Goal: Information Seeking & Learning: Check status

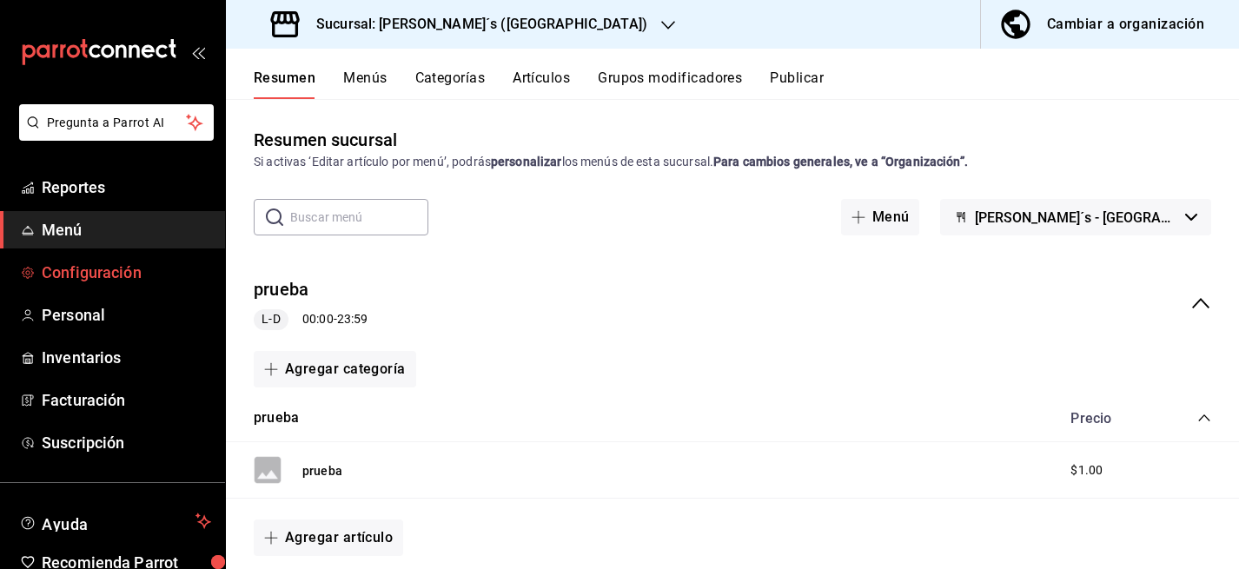
click at [98, 272] on span "Configuración" at bounding box center [126, 272] width 169 height 23
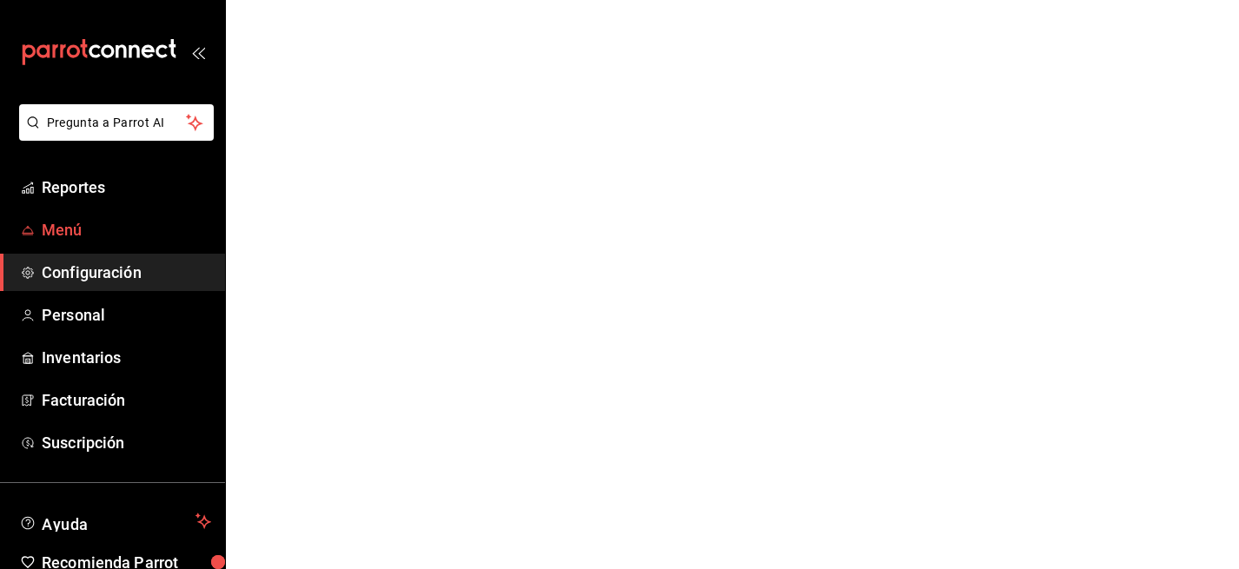
click at [96, 229] on span "Menú" at bounding box center [126, 229] width 169 height 23
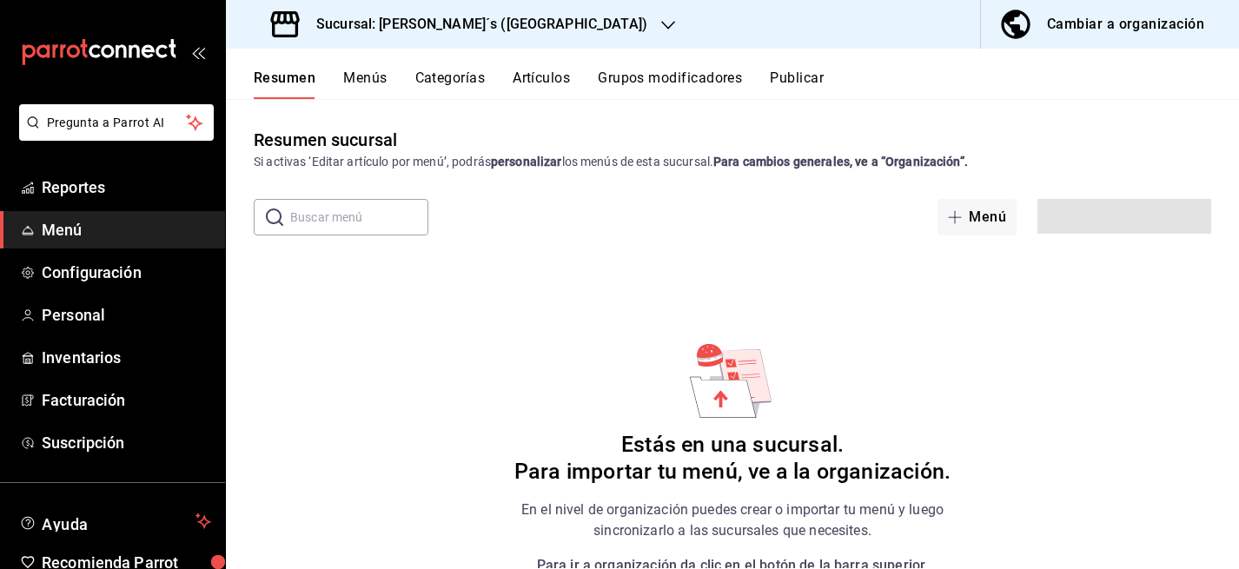
click at [362, 76] on button "Menús" at bounding box center [364, 85] width 43 height 30
click at [458, 37] on div "Sucursal: [PERSON_NAME]´s ([GEOGRAPHIC_DATA])" at bounding box center [461, 24] width 442 height 49
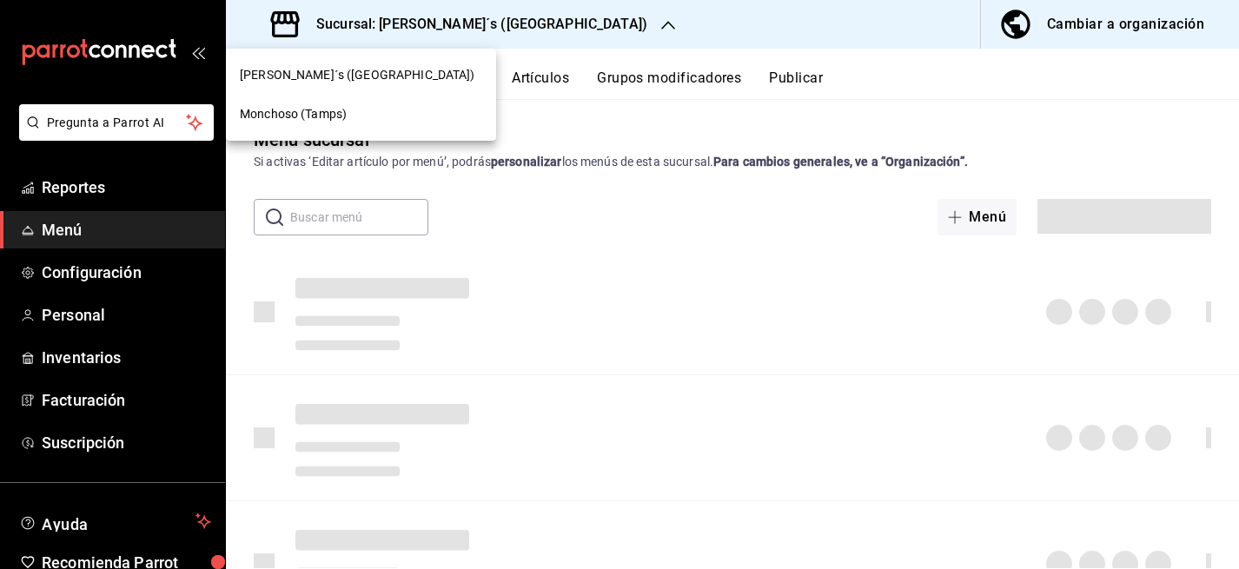
click at [315, 110] on span "Monchoso (Tamps)" at bounding box center [293, 114] width 107 height 18
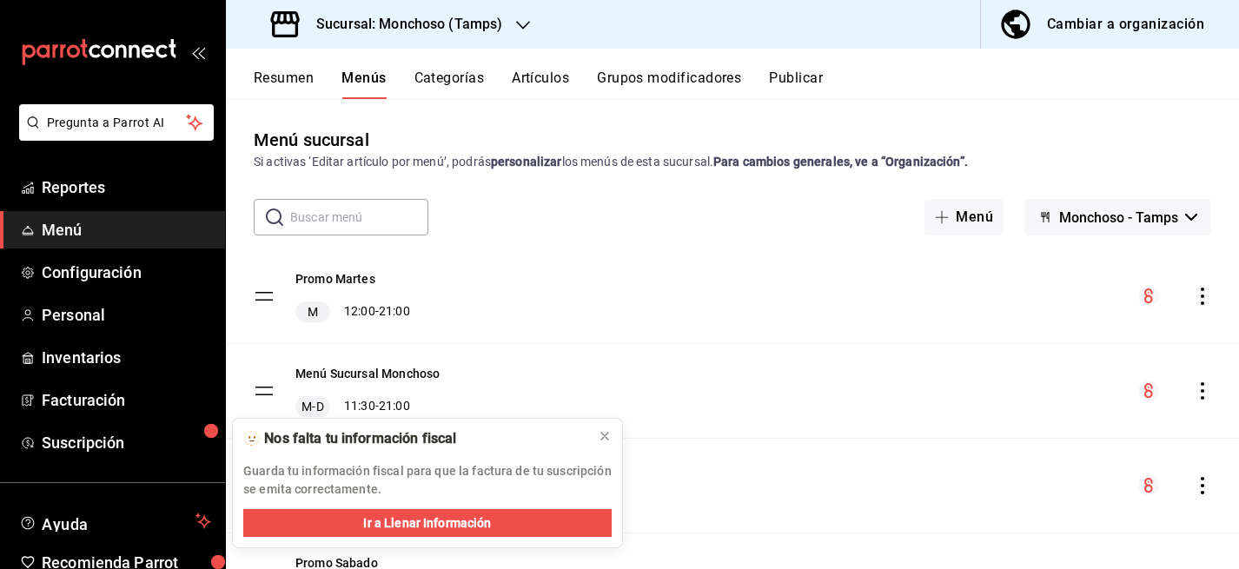
click at [906, 339] on div "Promo Martes M 12:00 - 21:00" at bounding box center [732, 296] width 1013 height 94
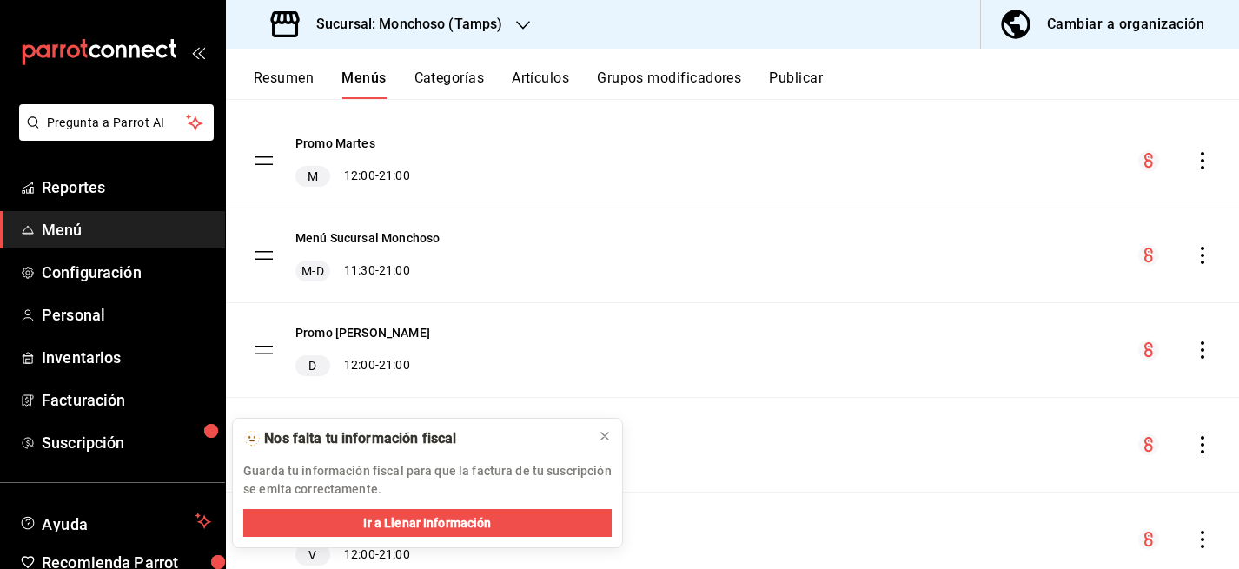
scroll to position [129, 0]
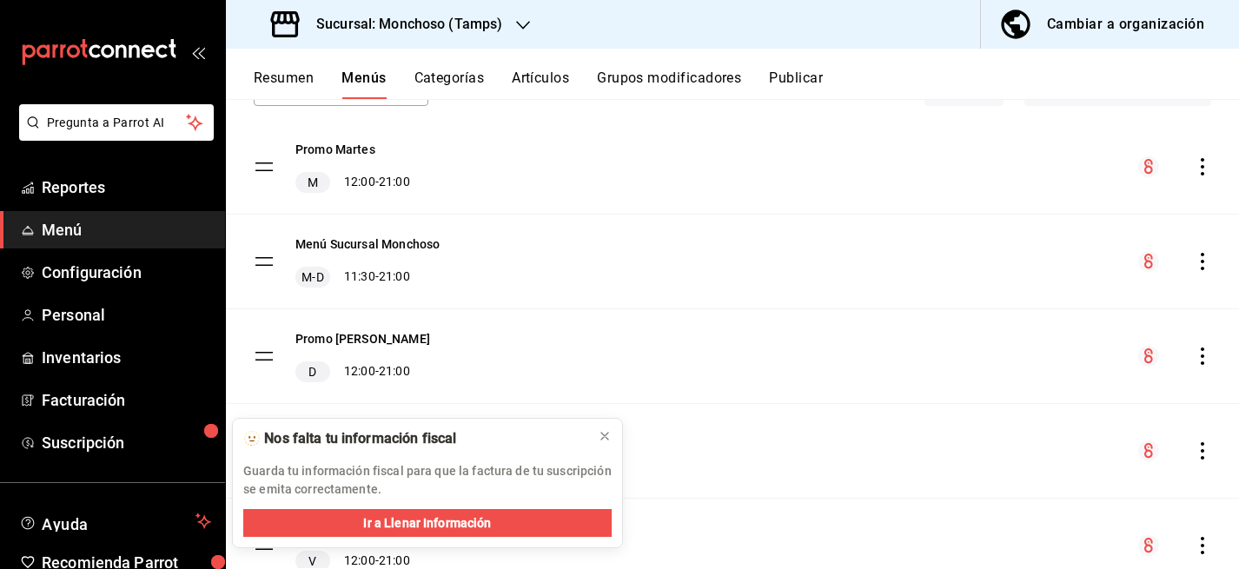
click at [1203, 257] on icon "actions" at bounding box center [1202, 261] width 17 height 17
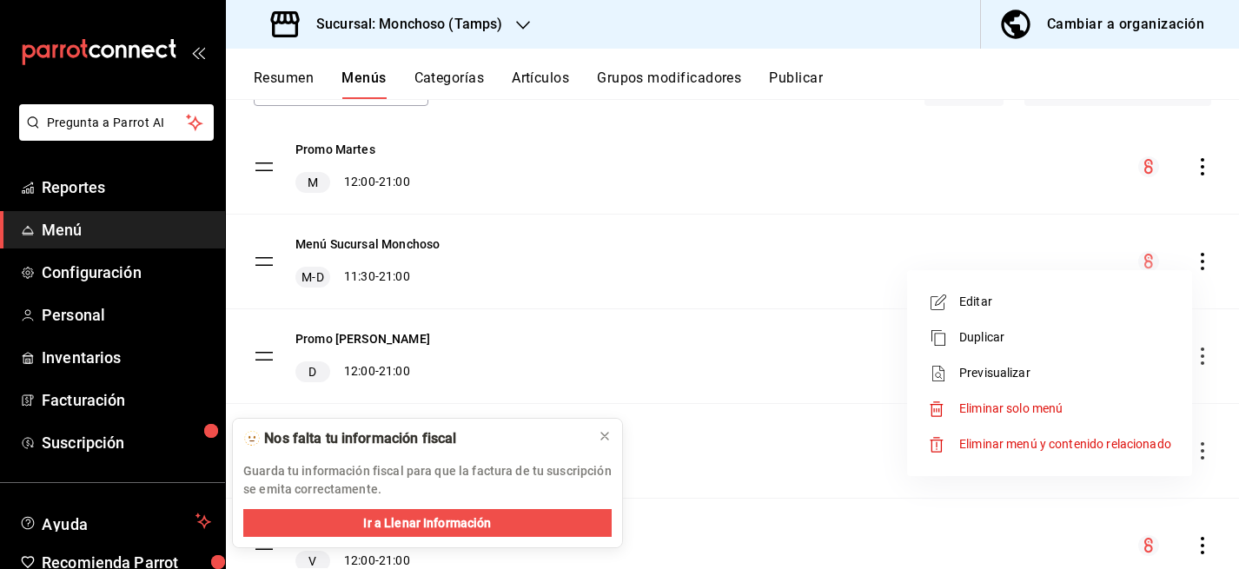
click at [1046, 303] on span "Editar" at bounding box center [1065, 302] width 212 height 18
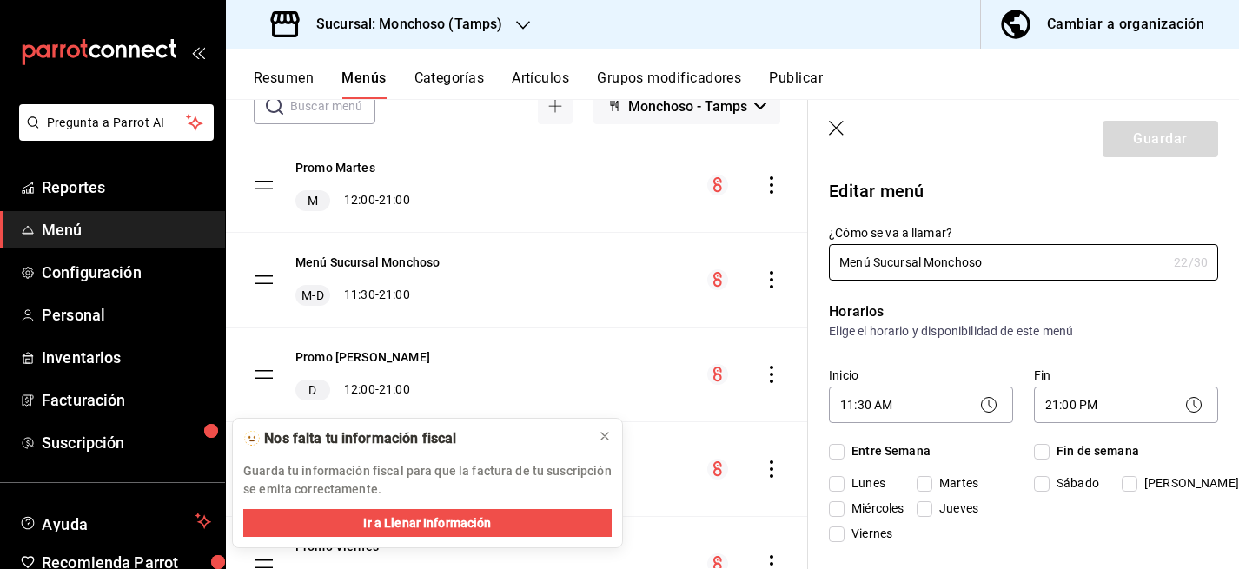
checkbox input "true"
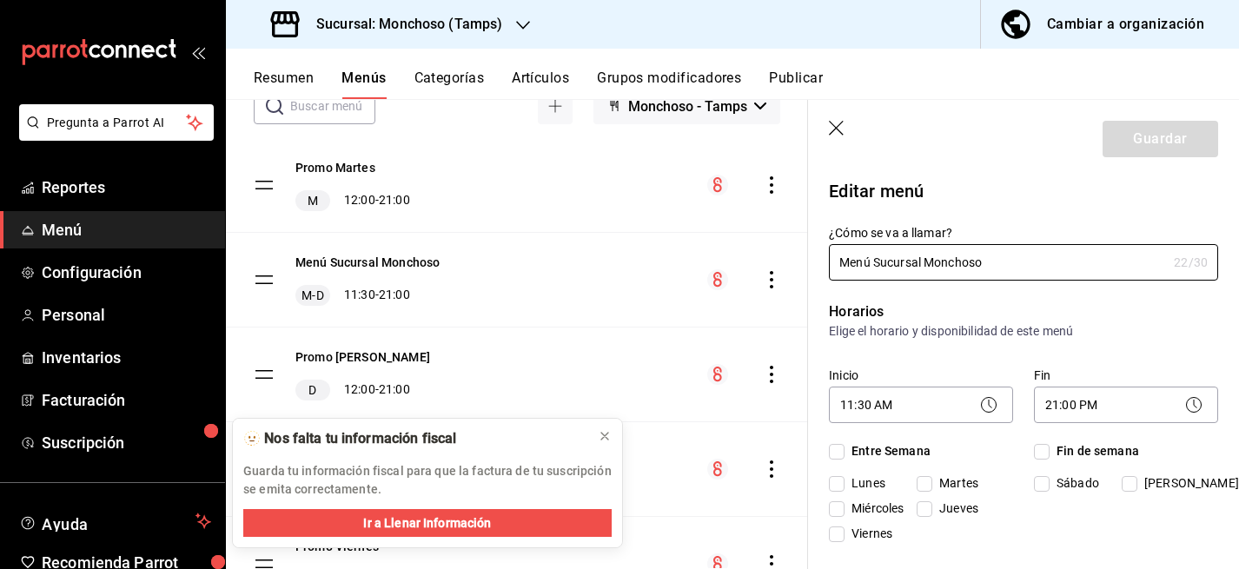
checkbox input "true"
click at [1072, 406] on body "Pregunta a Parrot AI Reportes Menú Configuración Personal Inventarios Facturaci…" at bounding box center [619, 284] width 1239 height 569
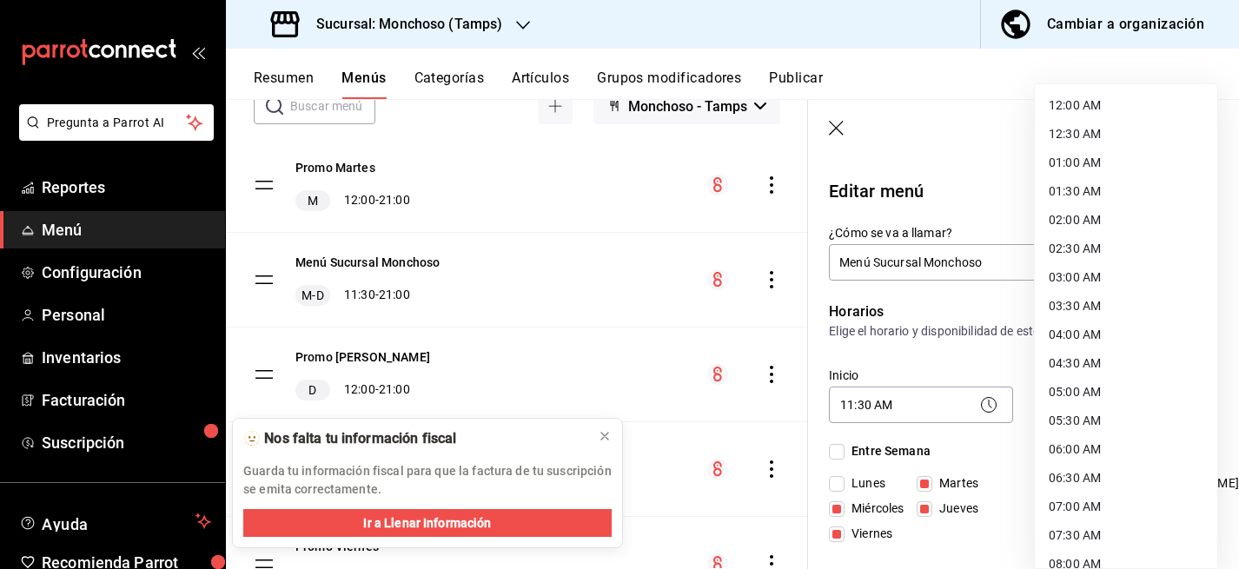
scroll to position [935, 0]
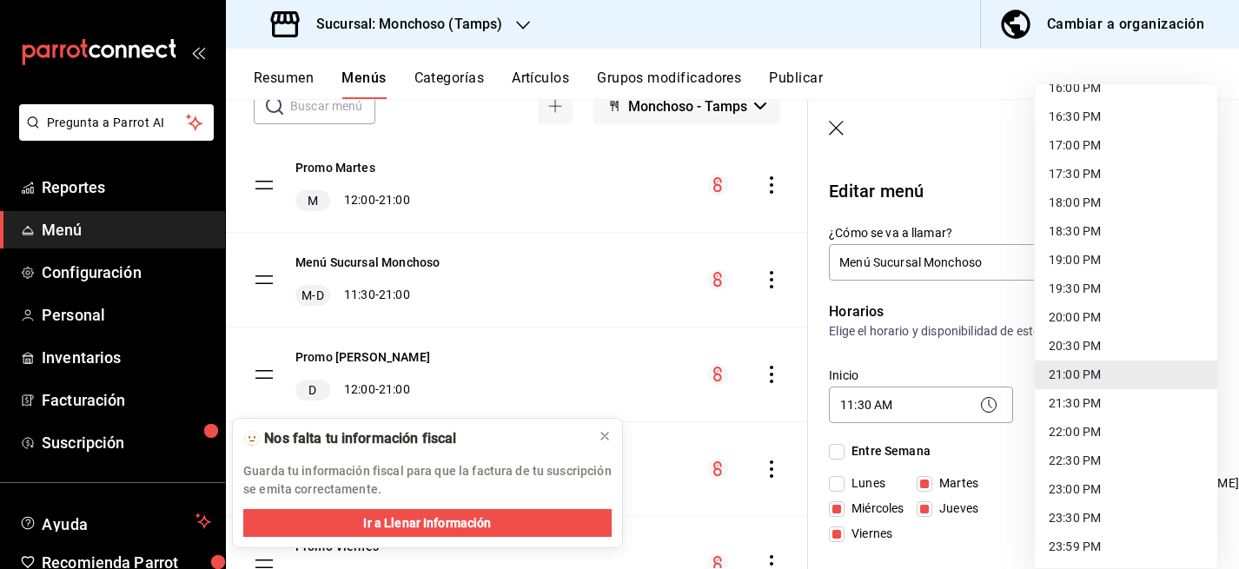
click at [1100, 406] on li "21:30 PM" at bounding box center [1126, 403] width 183 height 29
type input "21:30"
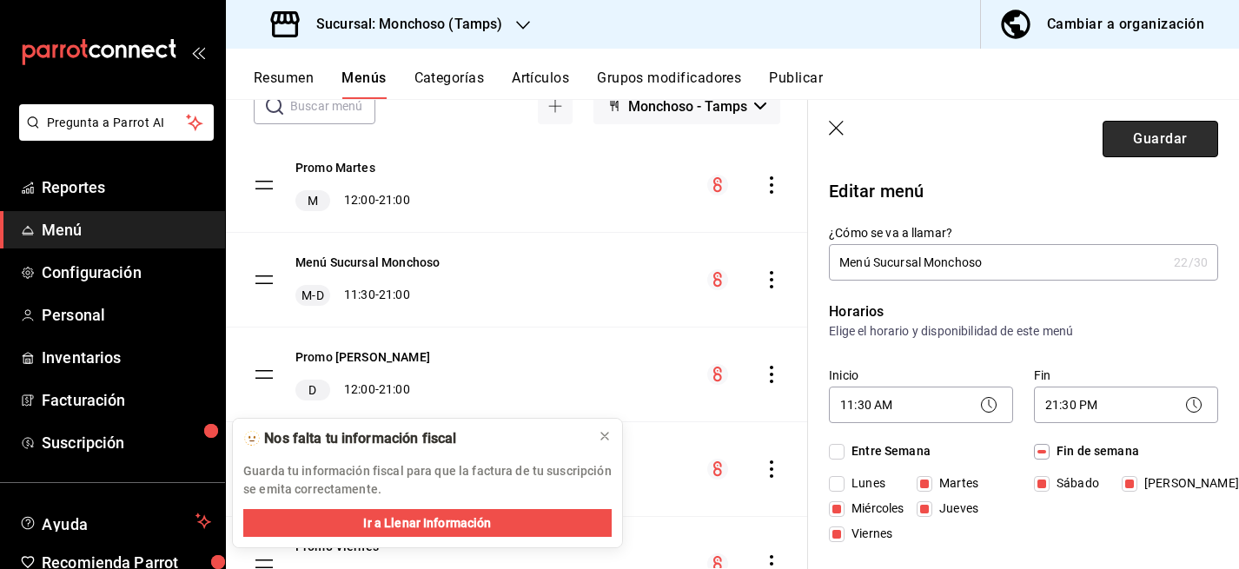
click at [1142, 136] on button "Guardar" at bounding box center [1161, 139] width 116 height 37
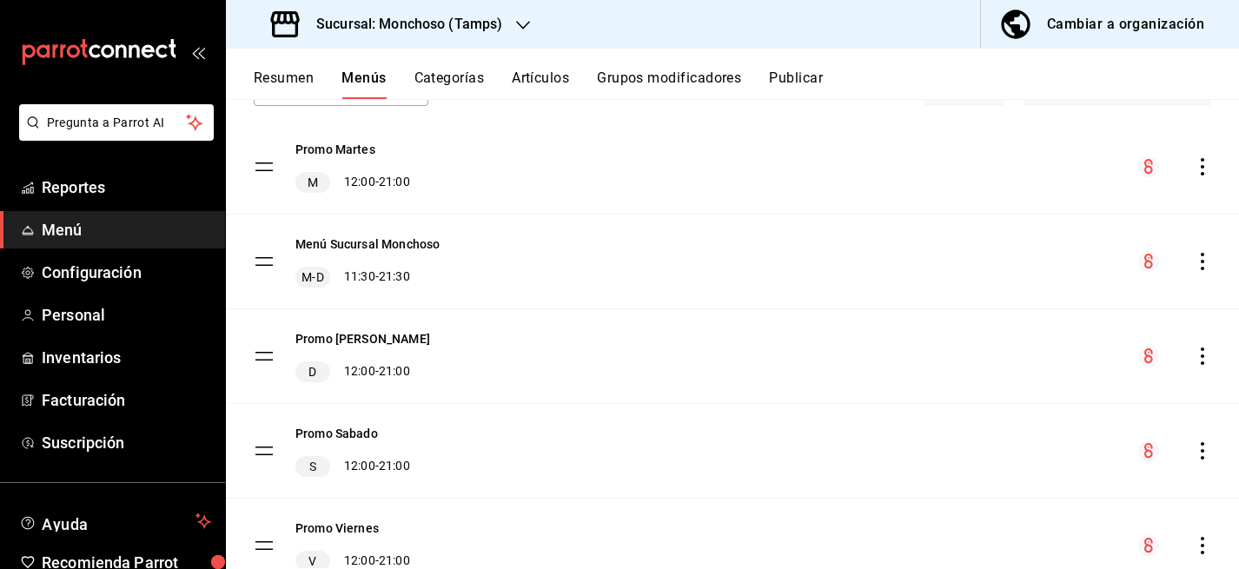
click at [1198, 163] on icon "actions" at bounding box center [1202, 166] width 17 height 17
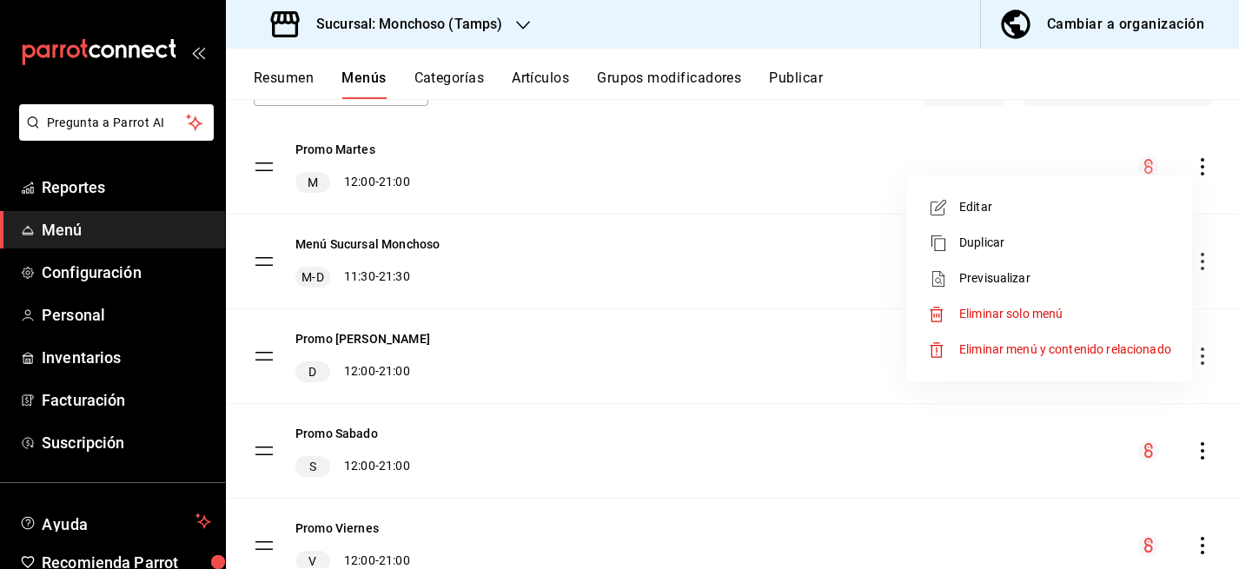
click at [1082, 189] on li "Editar" at bounding box center [1049, 207] width 271 height 36
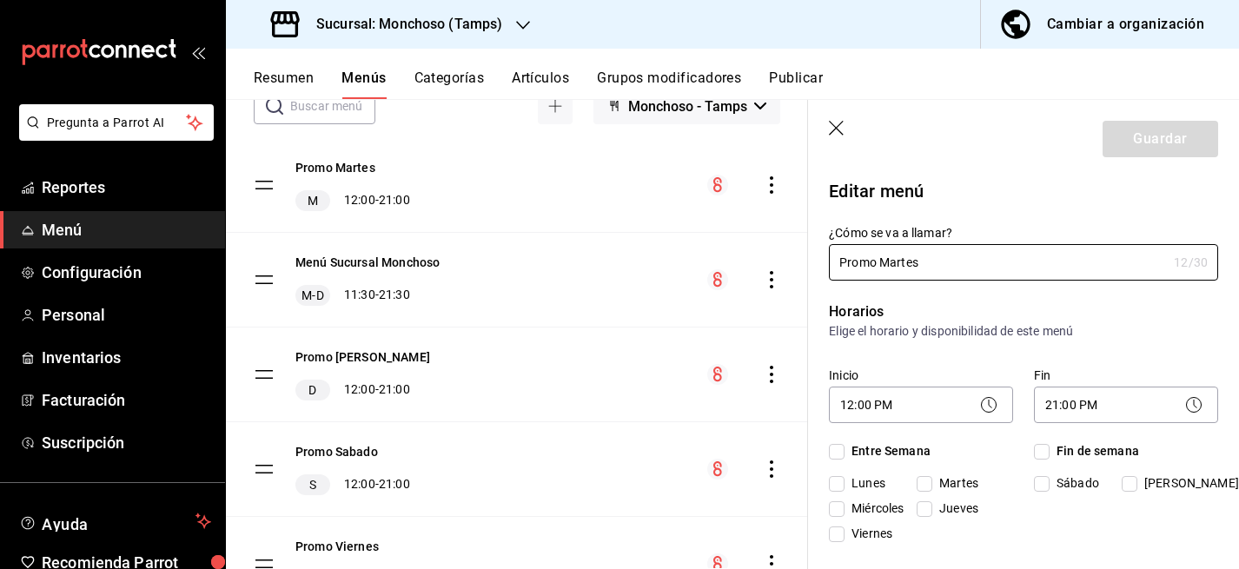
checkbox input "true"
click at [1069, 400] on body "Pregunta a Parrot AI Reportes Menú Configuración Personal Inventarios Facturaci…" at bounding box center [619, 284] width 1239 height 569
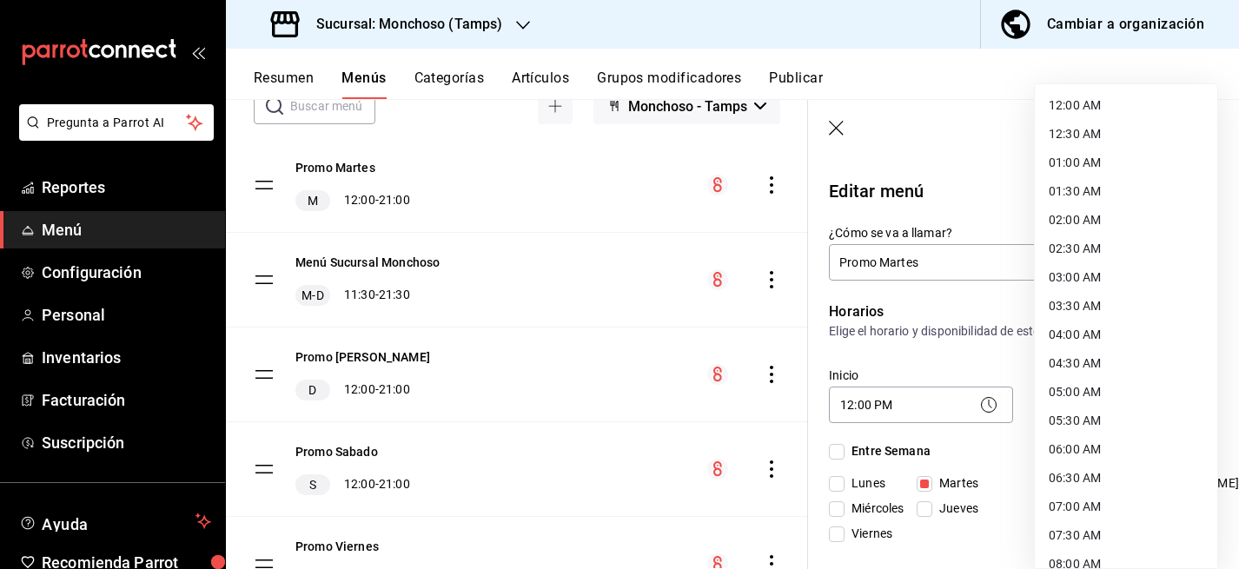
scroll to position [935, 0]
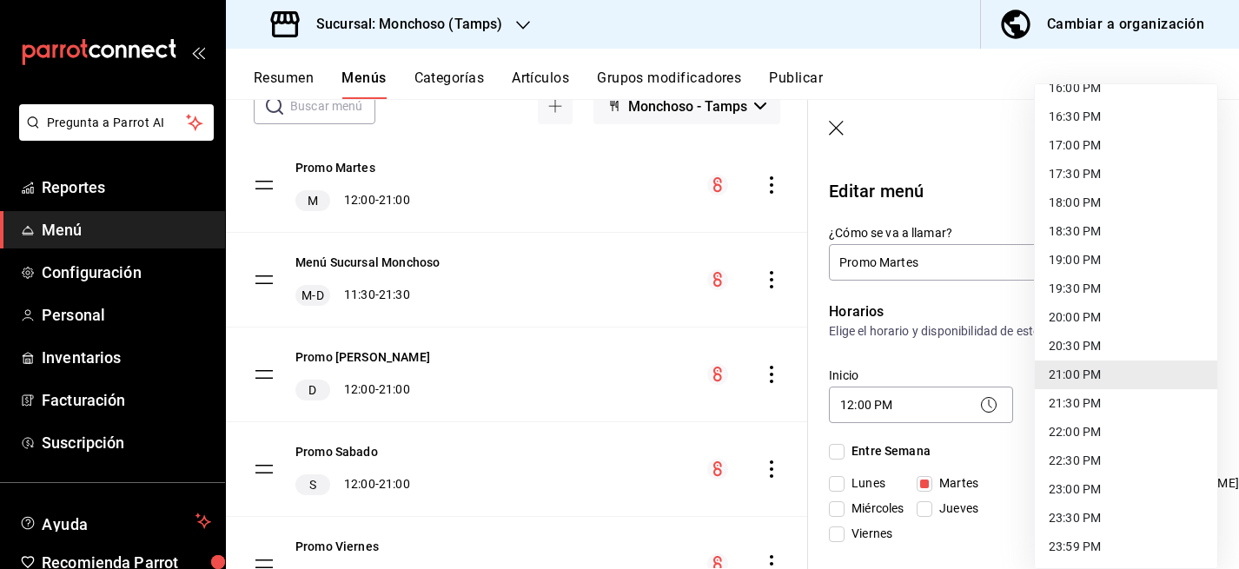
click at [1121, 397] on li "21:30 PM" at bounding box center [1126, 403] width 183 height 29
type input "21:30"
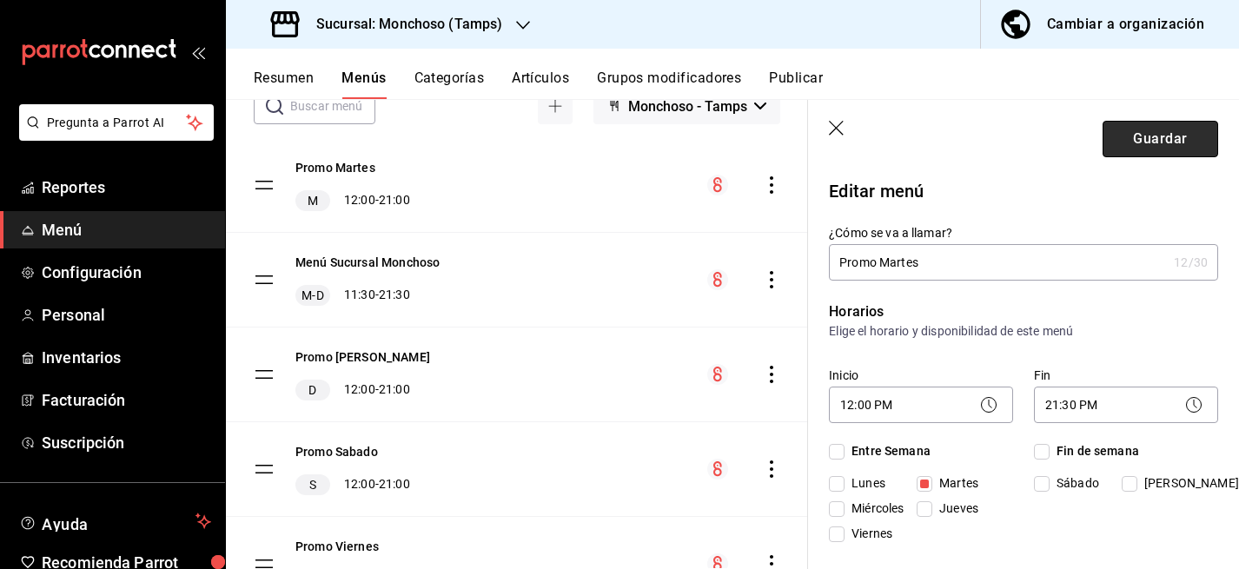
click at [1163, 144] on button "Guardar" at bounding box center [1161, 139] width 116 height 37
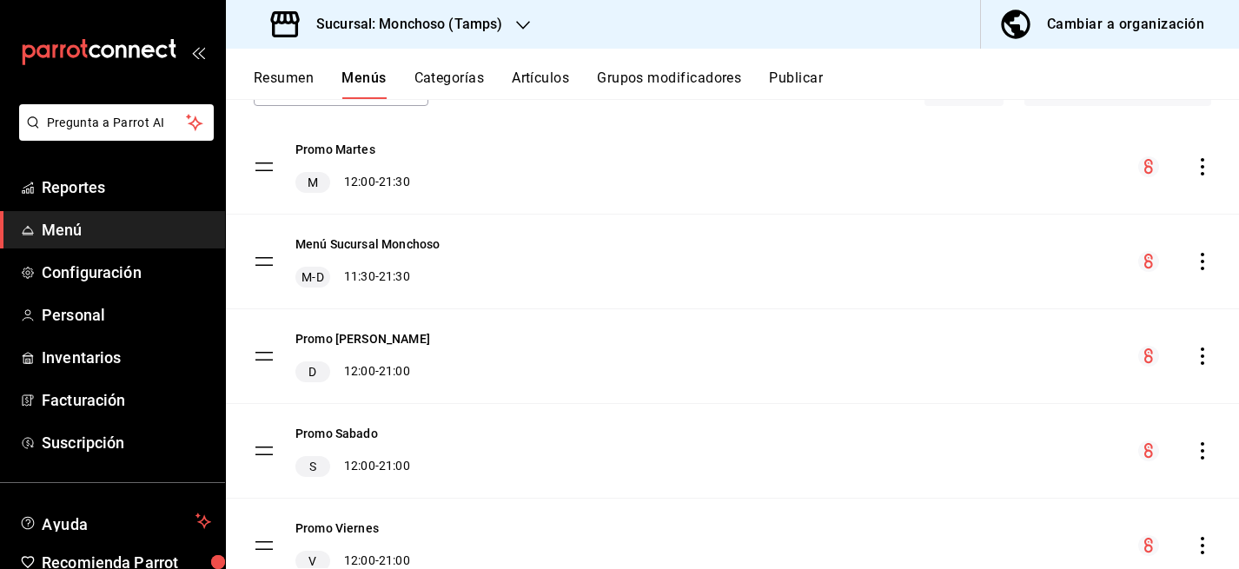
click at [1203, 164] on icon "actions" at bounding box center [1202, 166] width 17 height 17
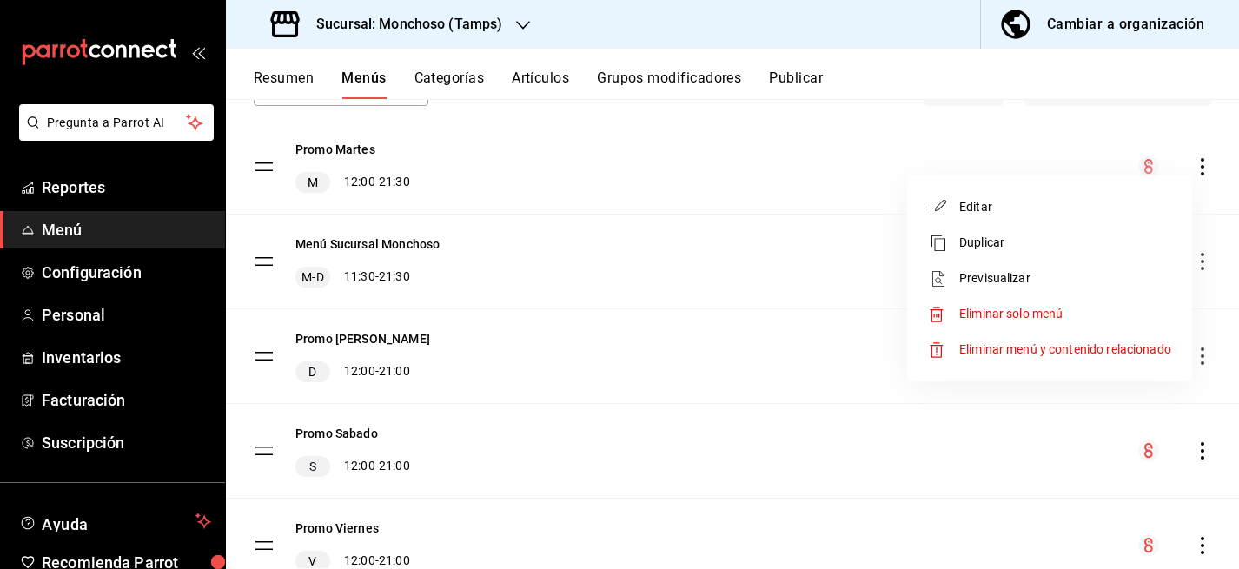
click at [780, 222] on div at bounding box center [619, 284] width 1239 height 569
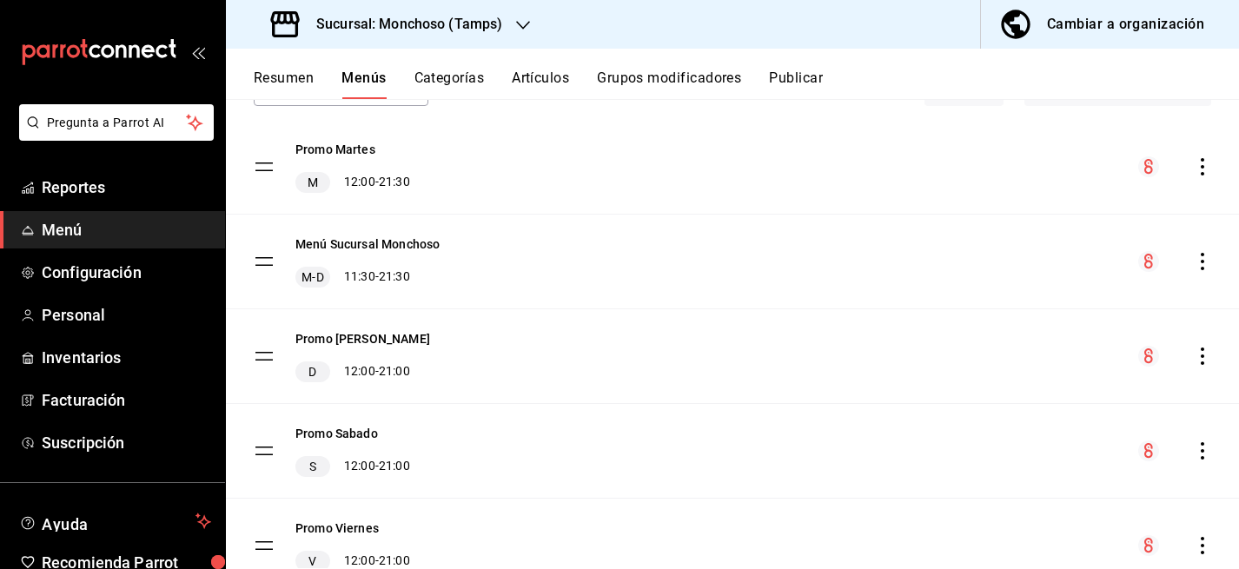
click at [1200, 169] on icon "actions" at bounding box center [1202, 166] width 17 height 17
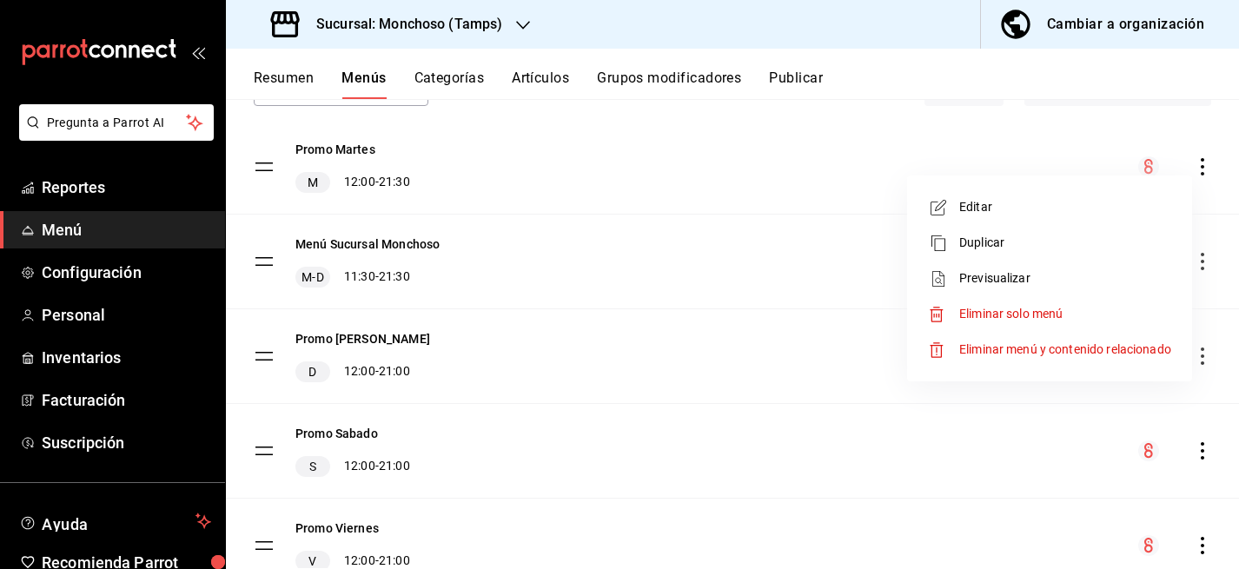
click at [1057, 201] on span "Editar" at bounding box center [1065, 207] width 212 height 18
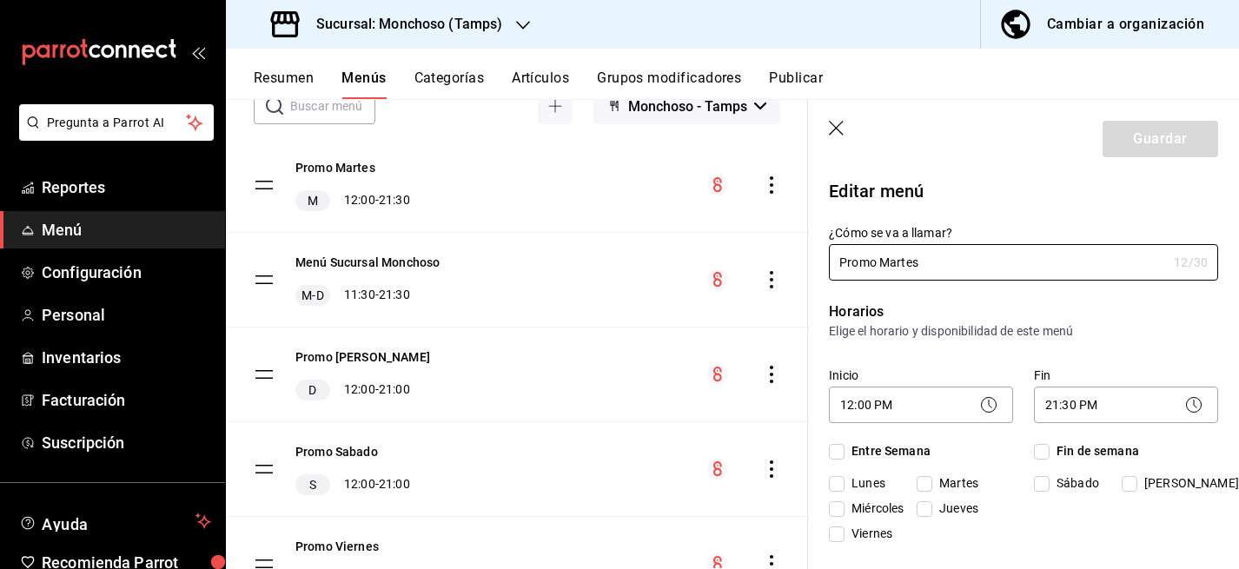
checkbox input "true"
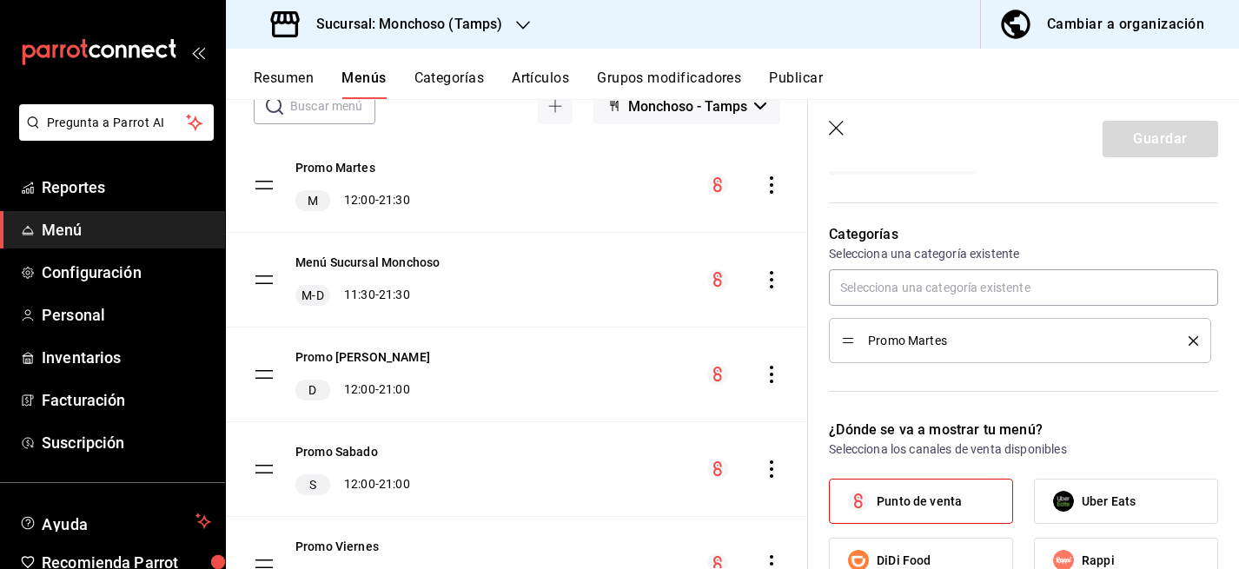
scroll to position [42, 0]
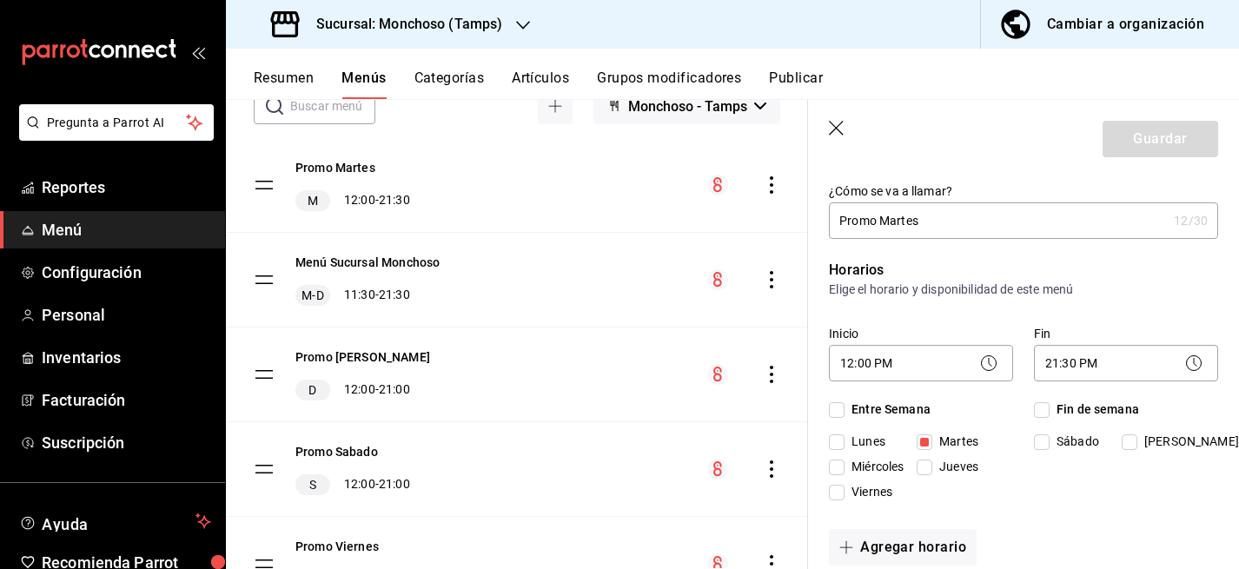
click at [1146, 140] on div "Guardar" at bounding box center [1161, 139] width 116 height 37
click at [833, 129] on icon "button" at bounding box center [837, 129] width 17 height 17
checkbox input "false"
type input "1755655989803"
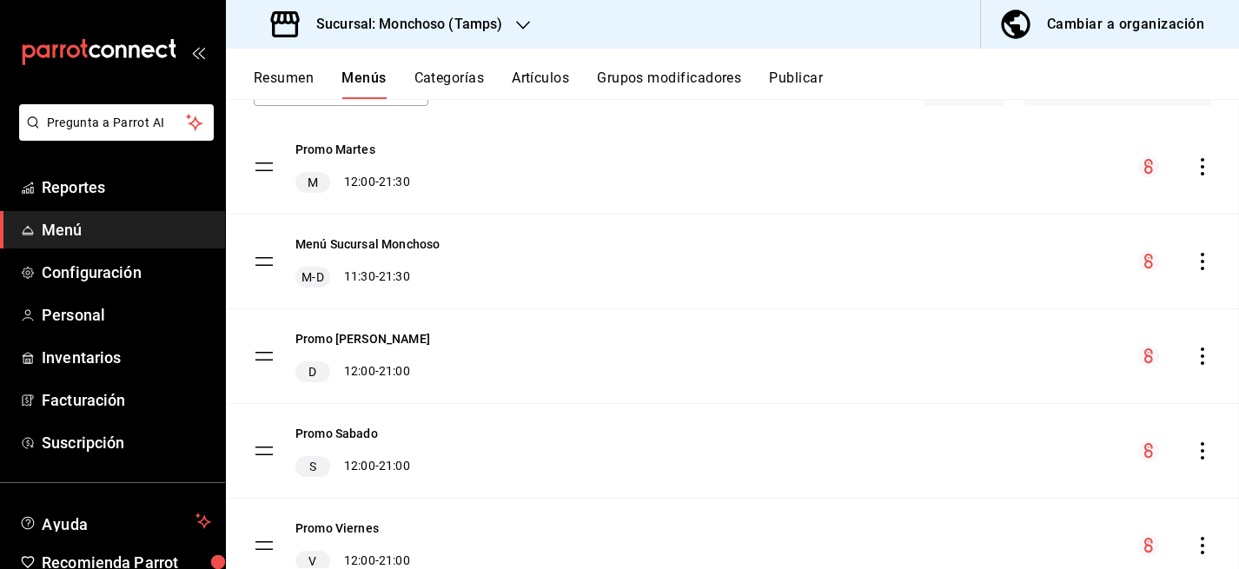
checkbox input "false"
click at [1205, 165] on icon "actions" at bounding box center [1202, 166] width 17 height 17
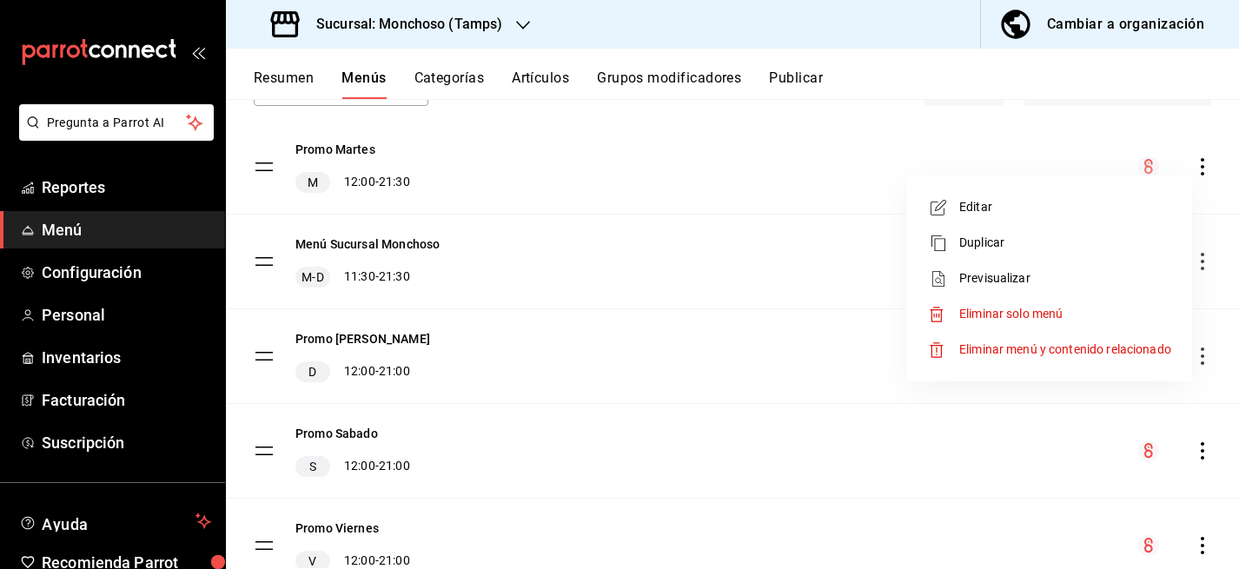
click at [1094, 207] on span "Editar" at bounding box center [1065, 207] width 212 height 18
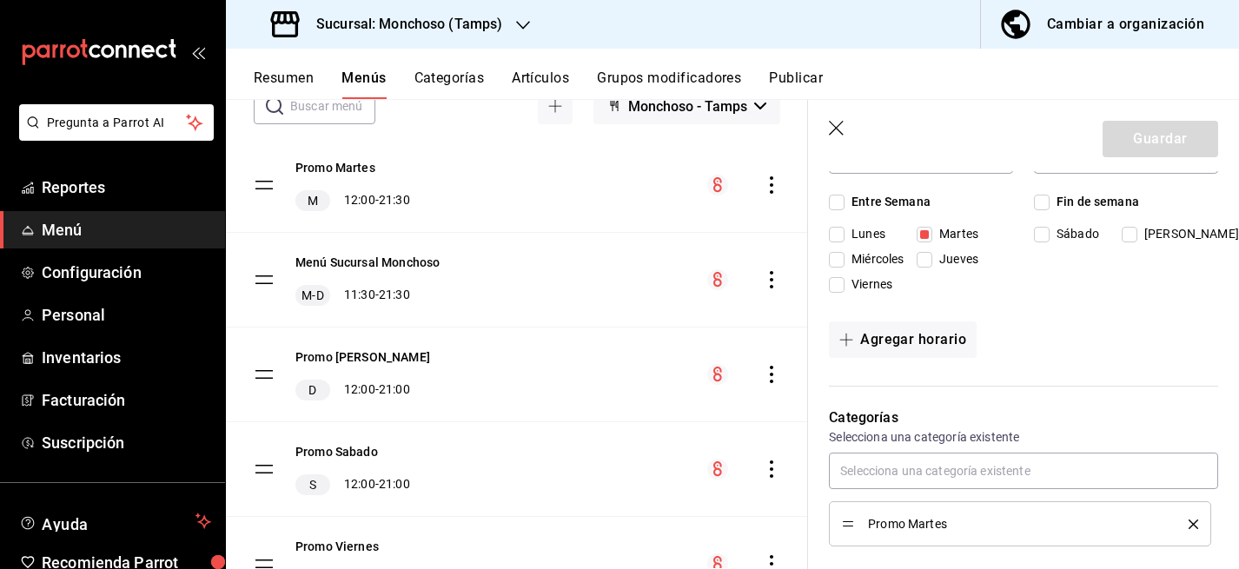
scroll to position [261, 0]
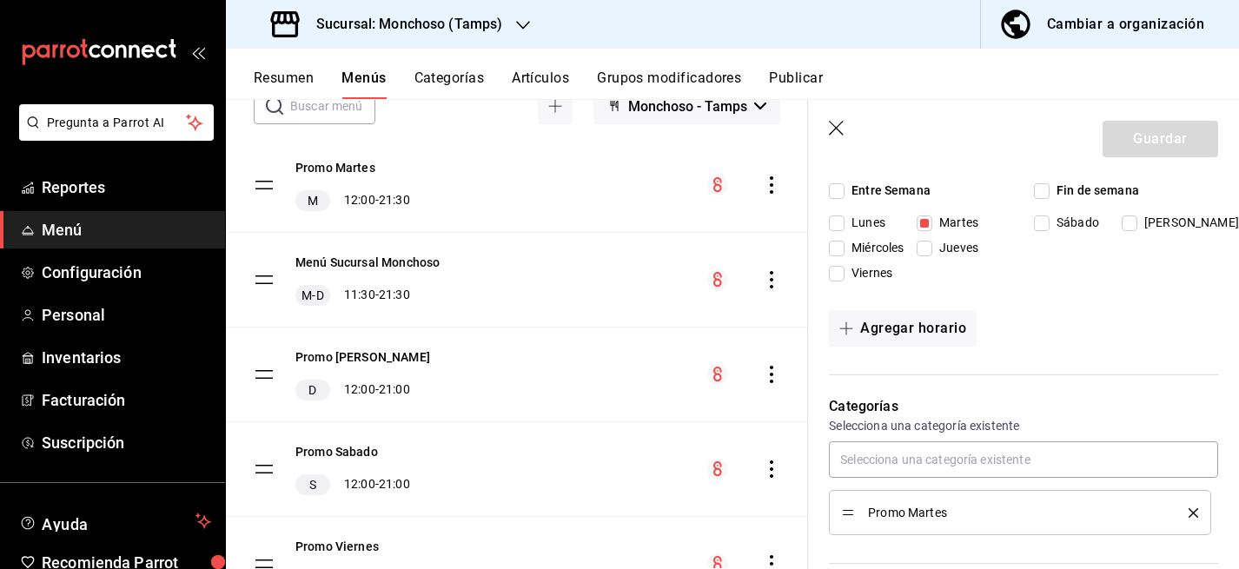
click at [842, 249] on input "Miércoles" at bounding box center [837, 249] width 16 height 16
checkbox input "true"
click at [1174, 134] on button "Guardar" at bounding box center [1161, 139] width 116 height 37
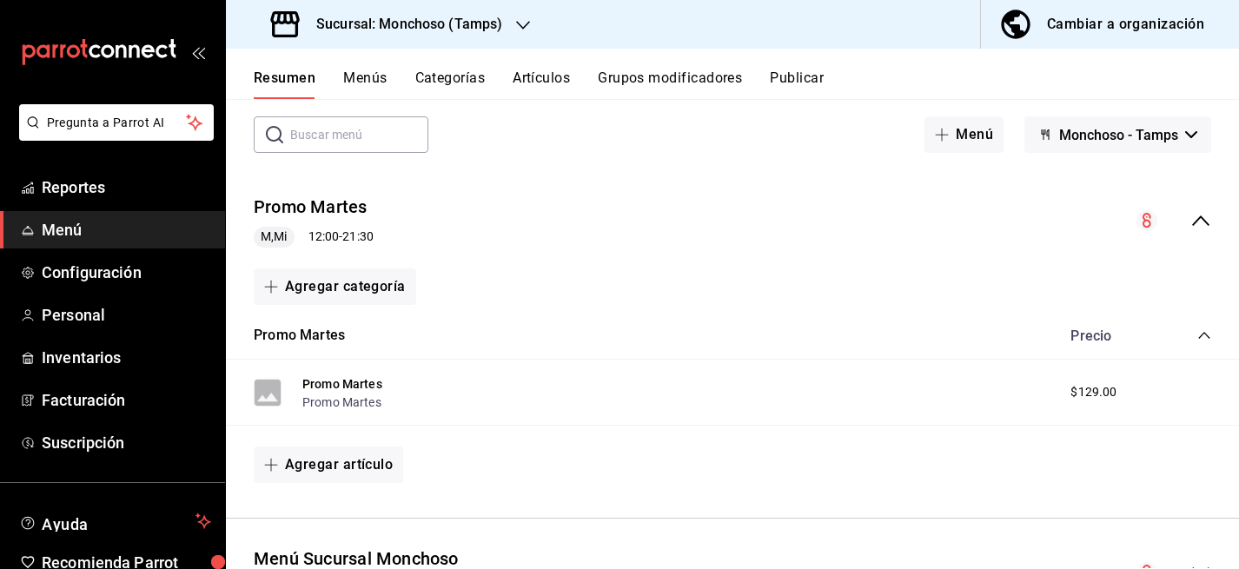
scroll to position [28, 0]
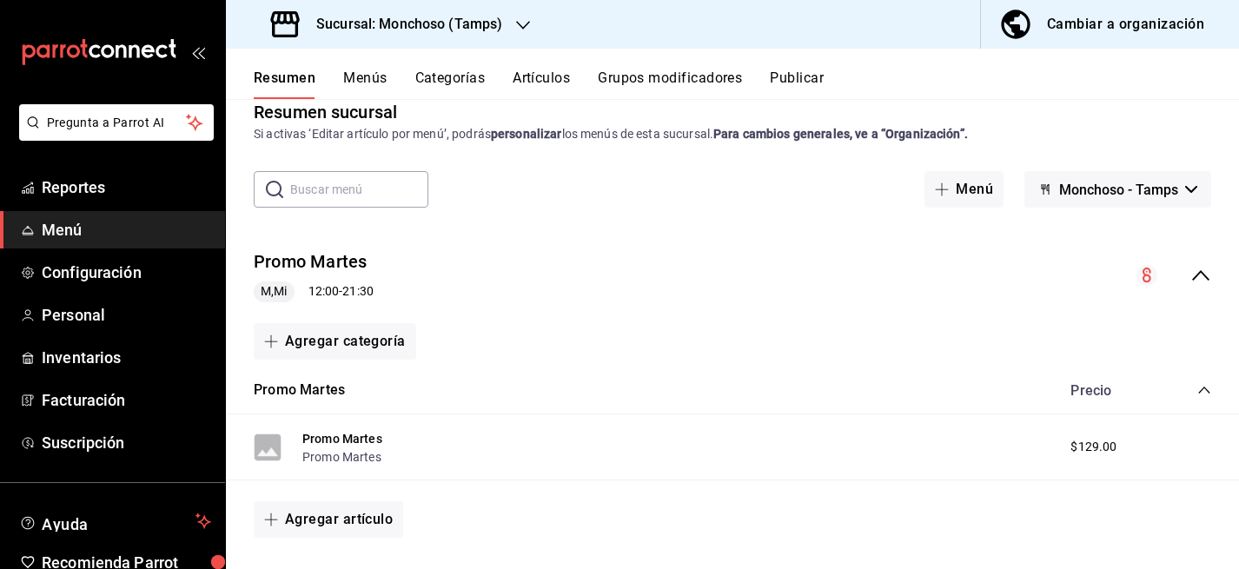
click at [1203, 383] on icon "collapse-category-row" at bounding box center [1205, 390] width 14 height 14
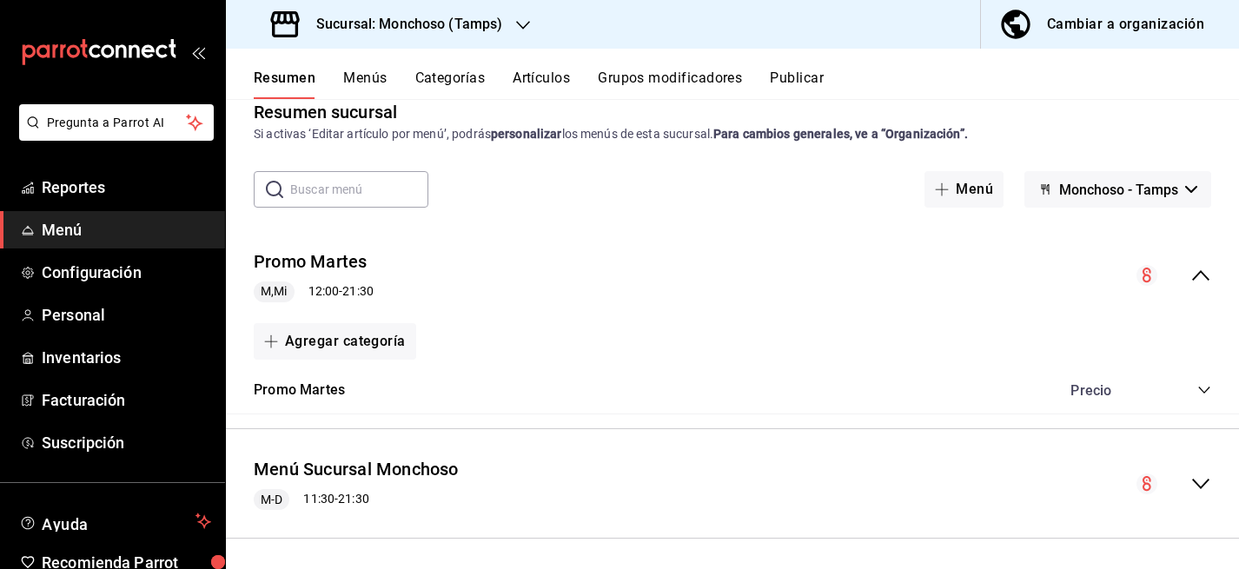
click at [1203, 271] on icon "collapse-menu-row" at bounding box center [1201, 275] width 21 height 21
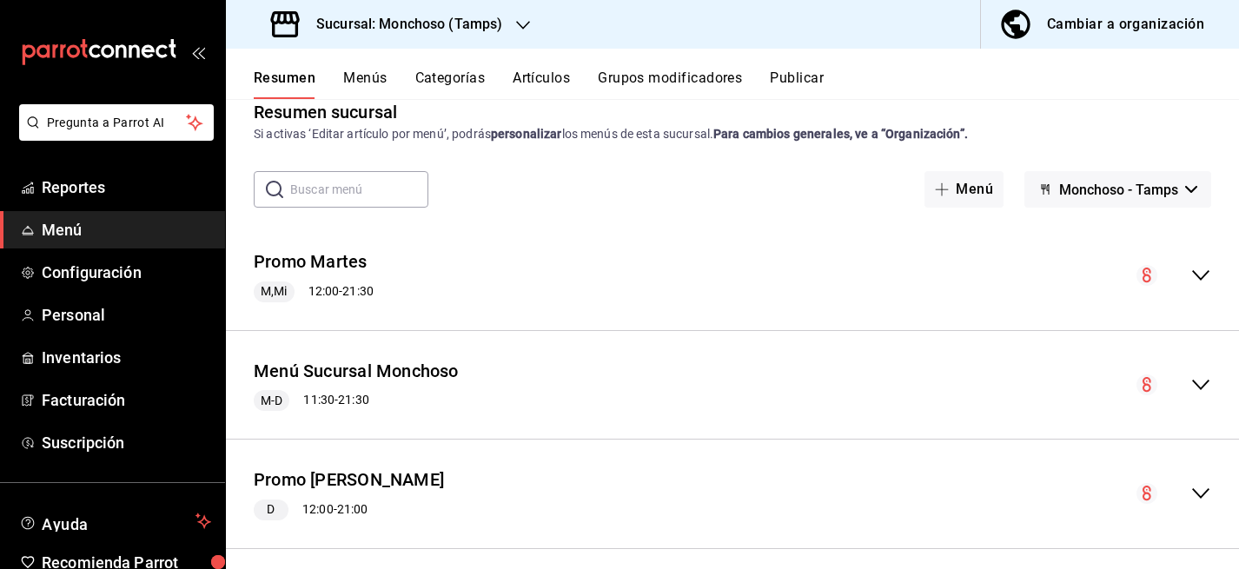
click at [1206, 275] on icon "collapse-menu-row" at bounding box center [1200, 275] width 17 height 10
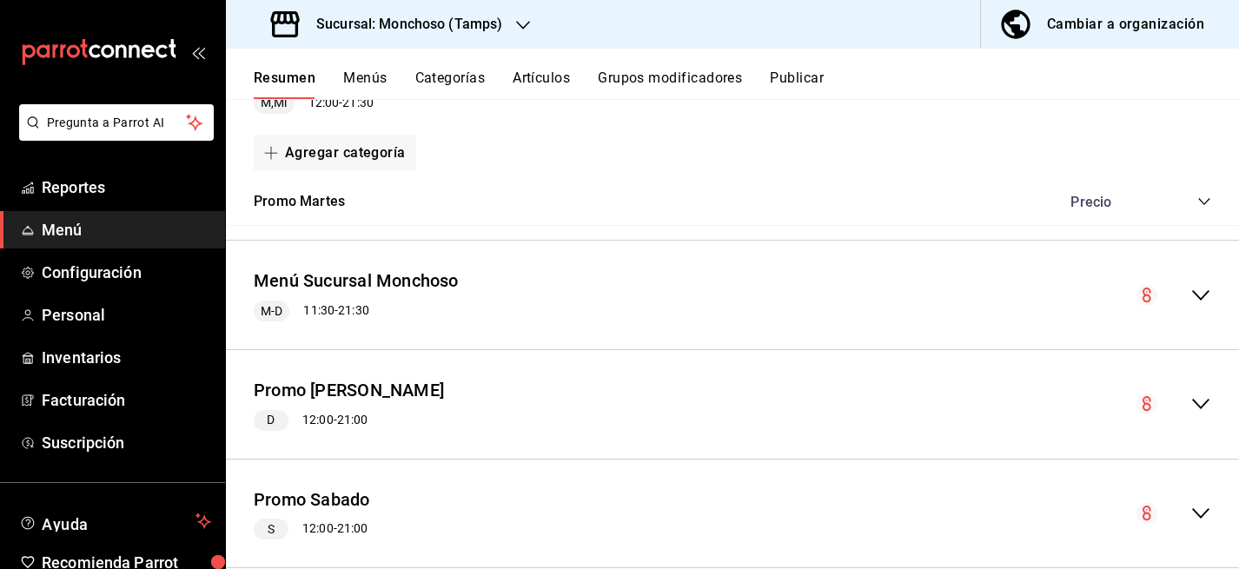
scroll to position [217, 0]
click at [434, 21] on h3 "Sucursal: Monchoso (Tamps)" at bounding box center [402, 24] width 200 height 21
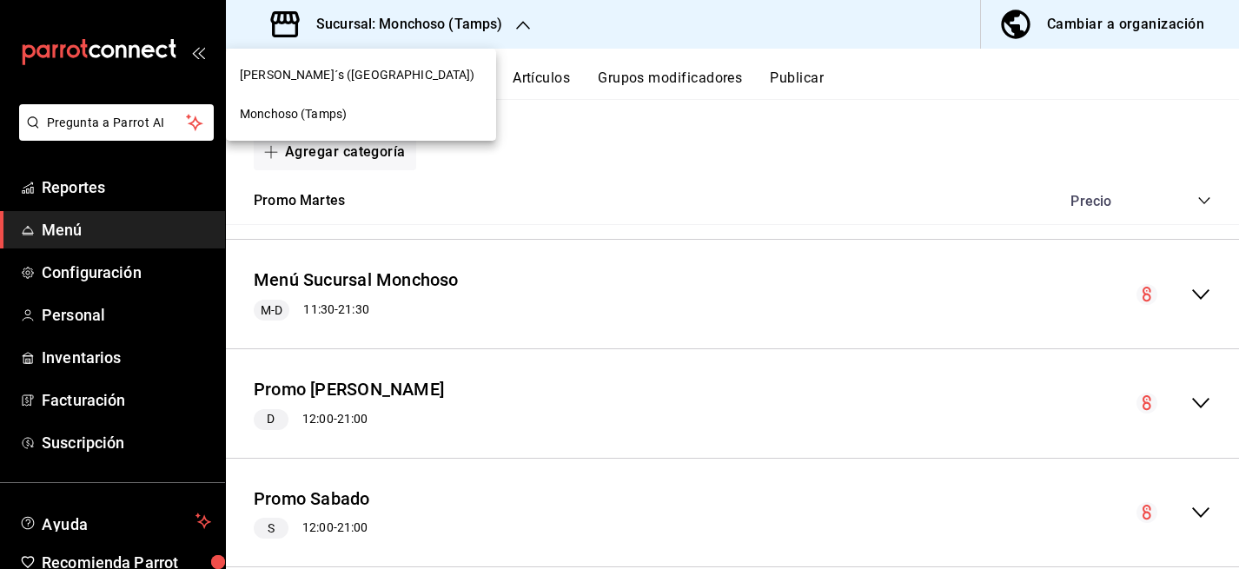
click at [90, 235] on div at bounding box center [619, 284] width 1239 height 569
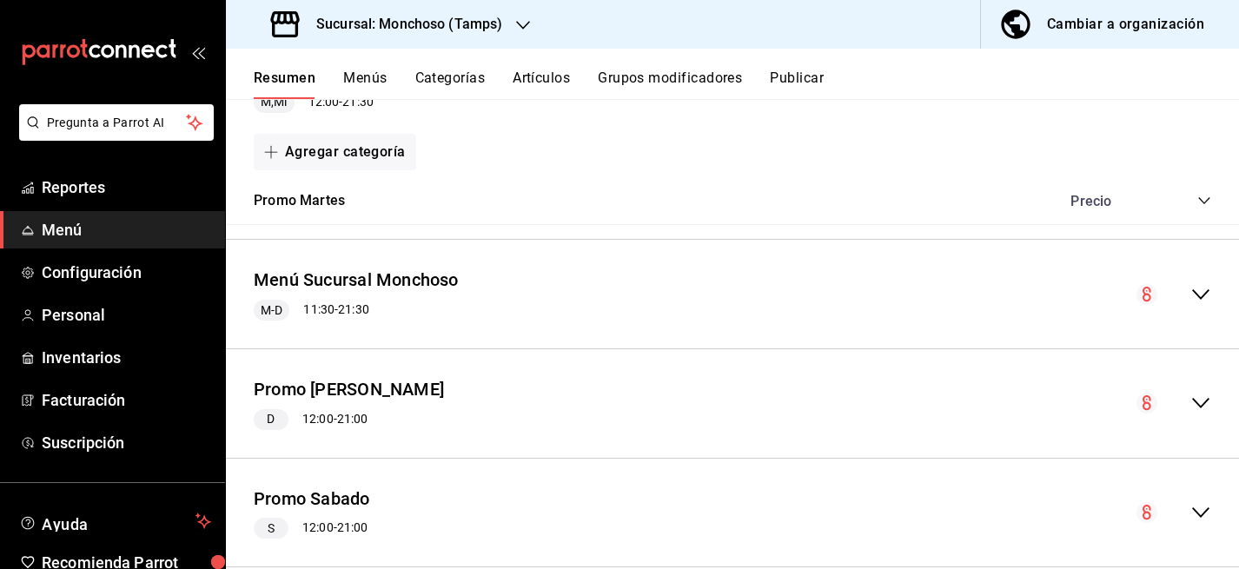
click at [695, 291] on div "Menú Sucursal Monchoso M-D 11:30 - 21:30" at bounding box center [732, 294] width 1013 height 81
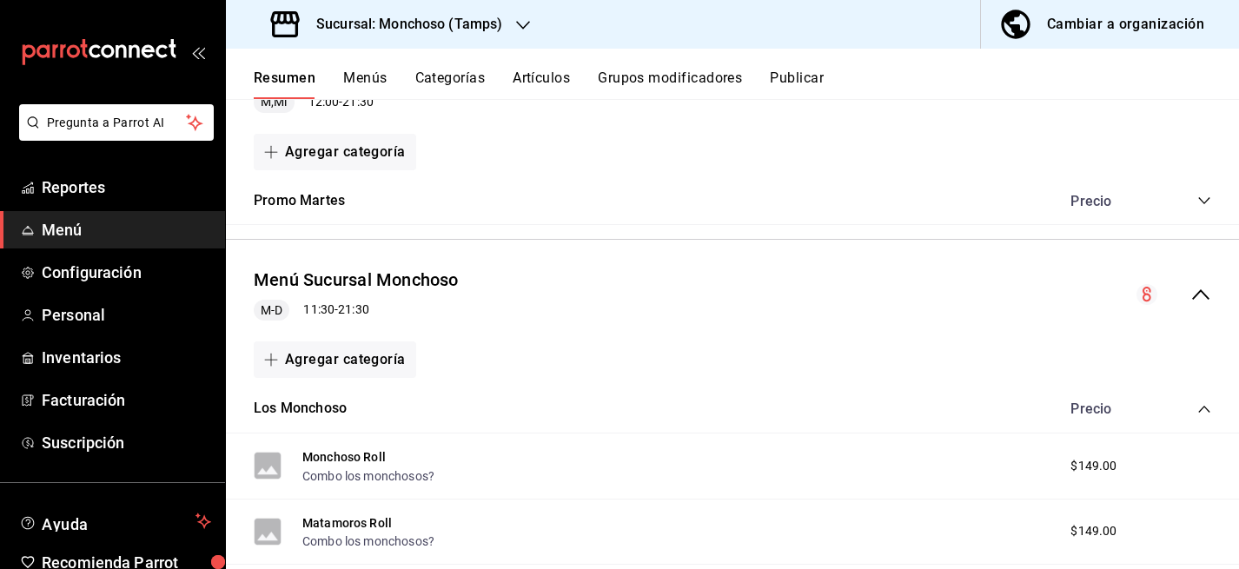
click at [893, 289] on div "Menú Sucursal Monchoso M-D 11:30 - 21:30" at bounding box center [732, 294] width 1013 height 81
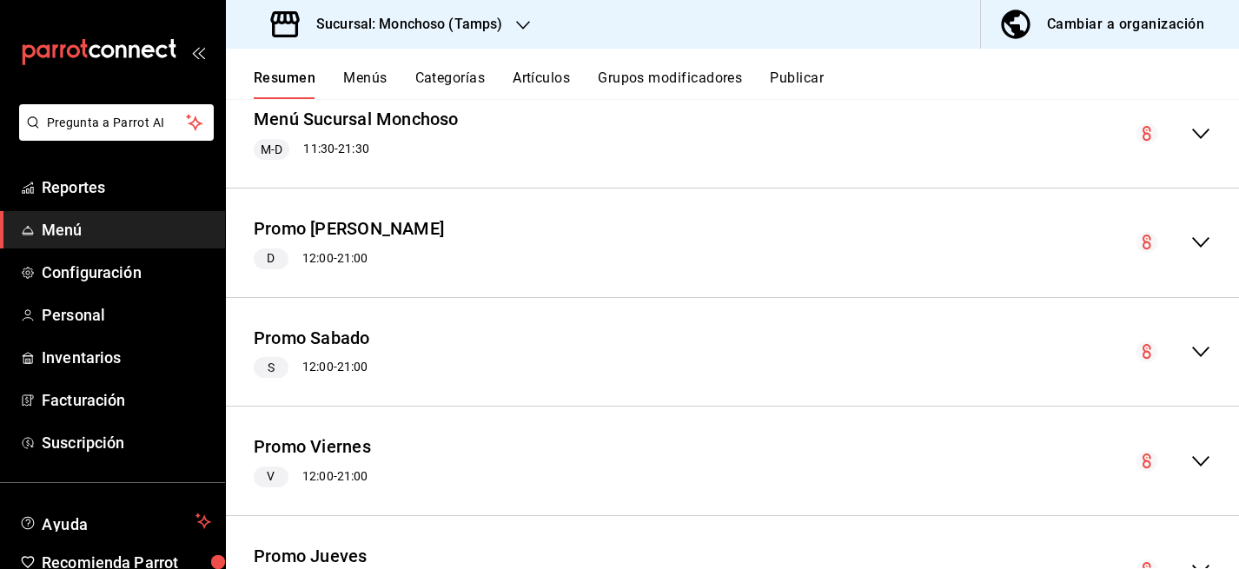
scroll to position [385, 0]
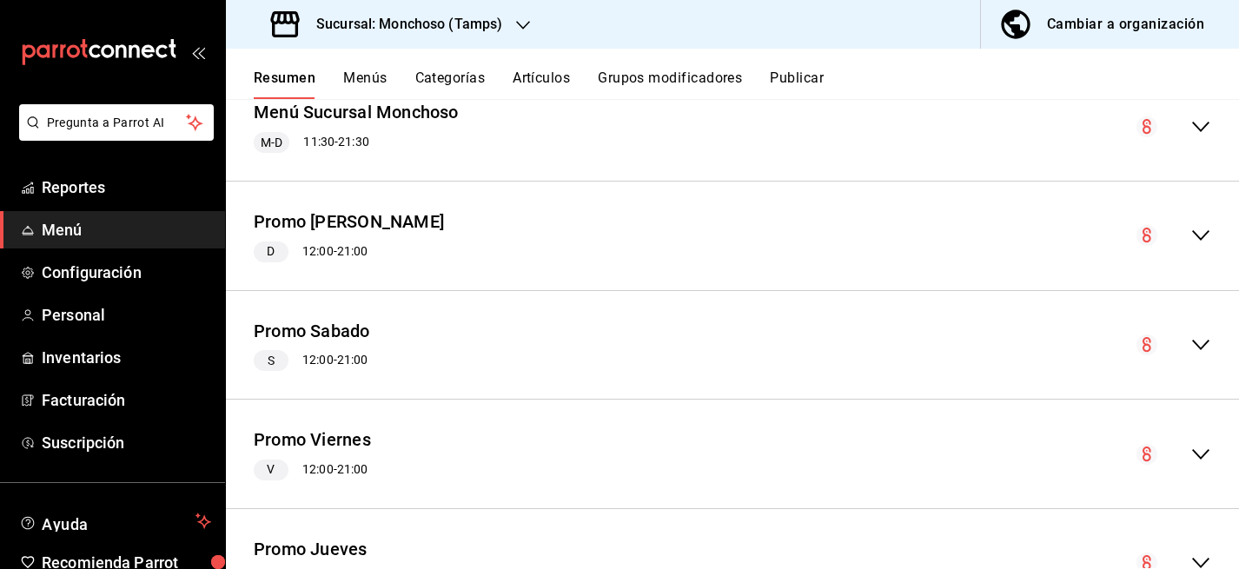
click at [373, 76] on button "Menús" at bounding box center [364, 85] width 43 height 30
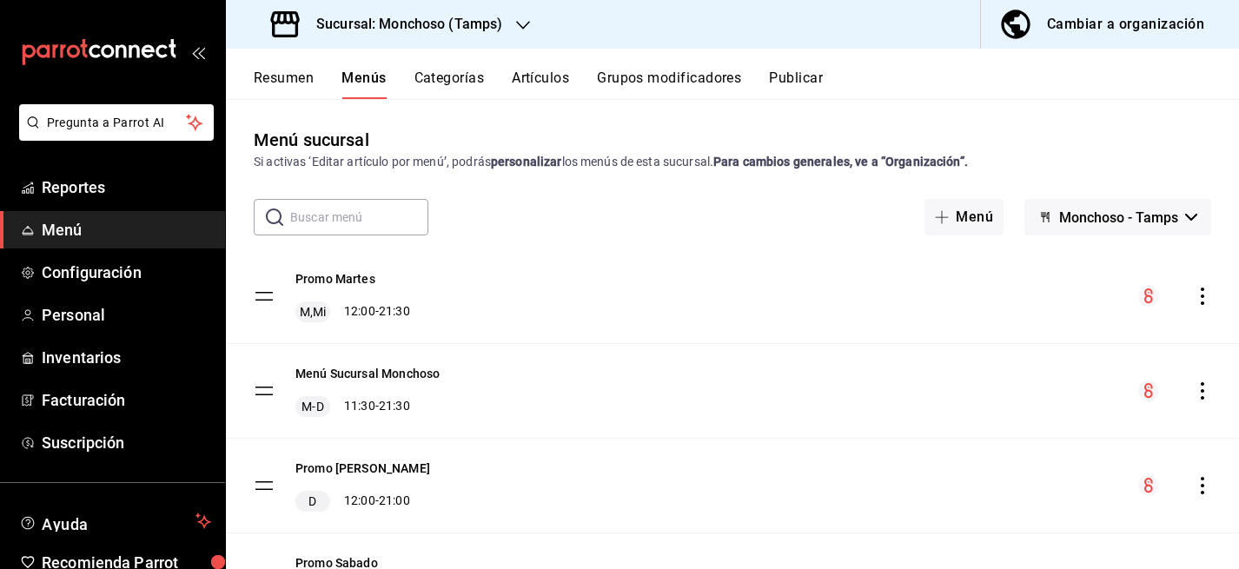
click at [269, 64] on div "Resumen Menús Categorías Artículos Grupos modificadores Publicar" at bounding box center [732, 74] width 1013 height 50
click at [81, 281] on span "Configuración" at bounding box center [126, 272] width 169 height 23
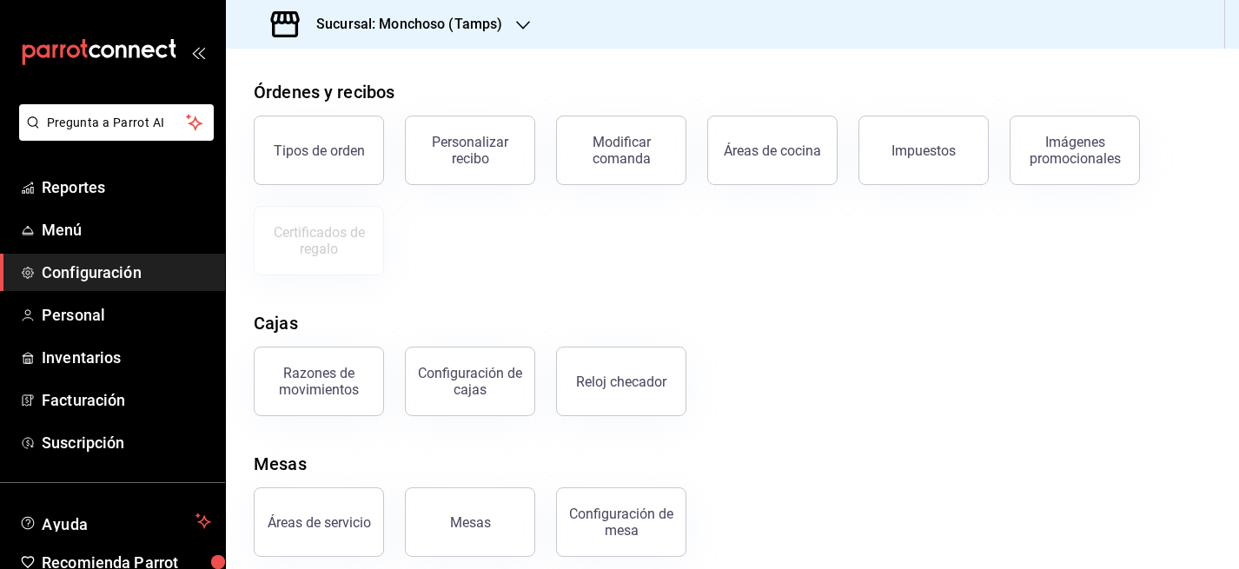
scroll to position [312, 0]
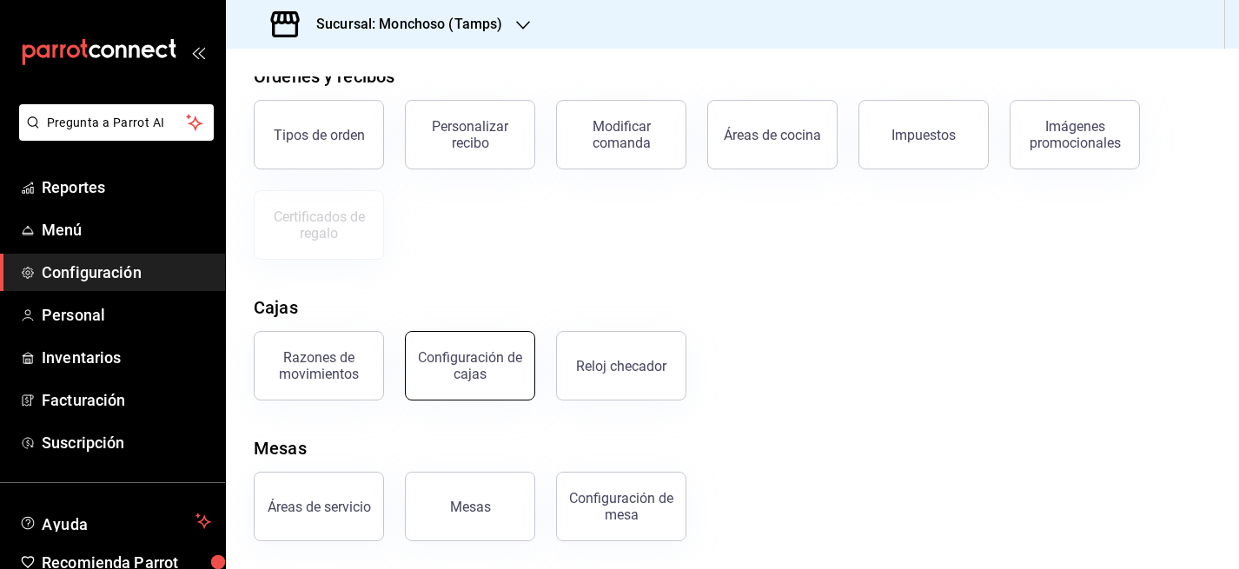
click at [488, 361] on div "Configuración de cajas" at bounding box center [470, 365] width 108 height 33
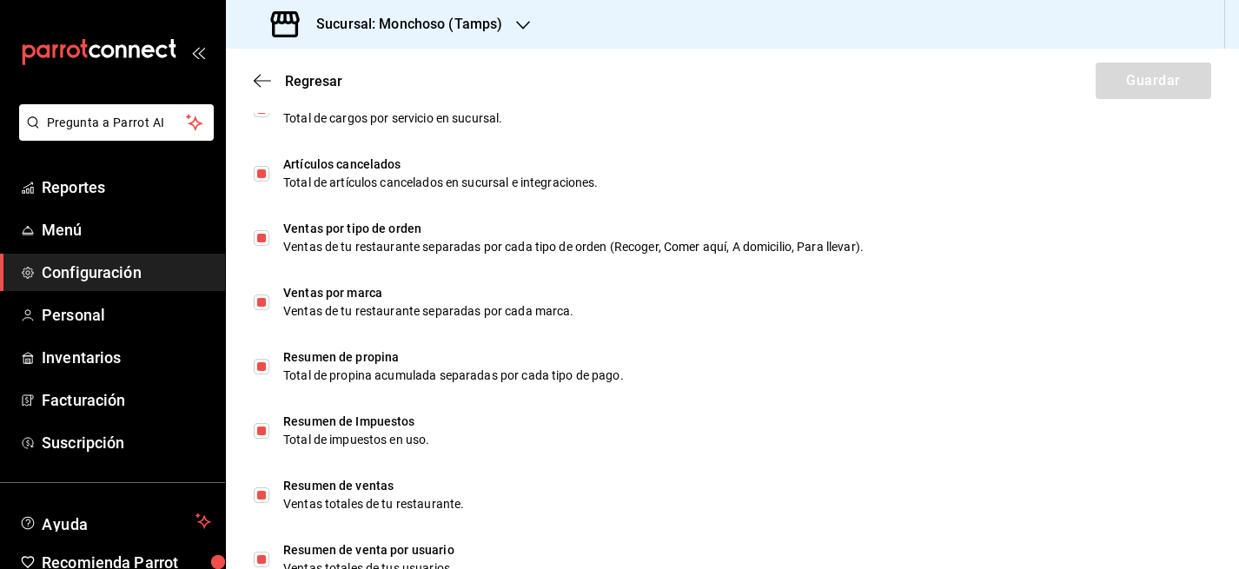
scroll to position [1148, 0]
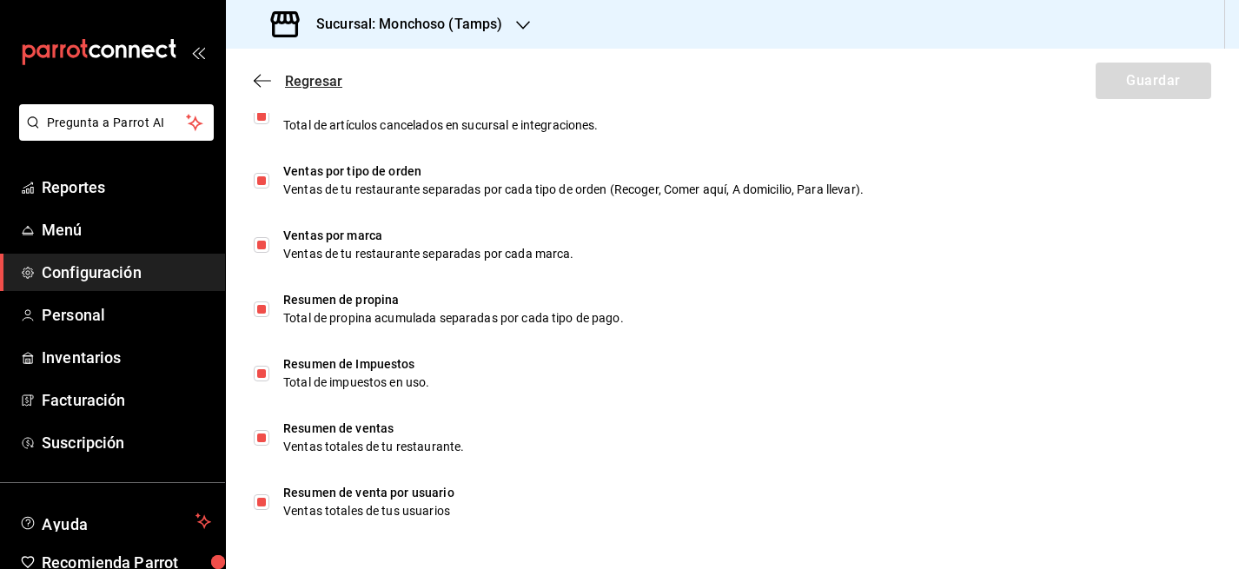
click at [264, 81] on icon "button" at bounding box center [262, 81] width 17 height 16
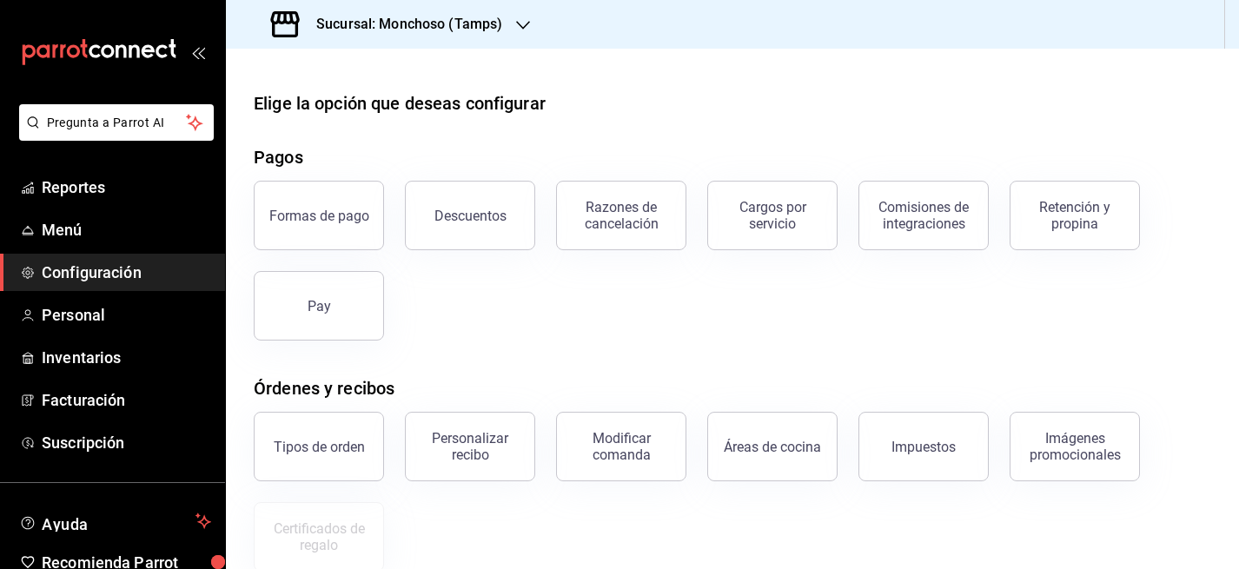
click at [109, 270] on span "Configuración" at bounding box center [126, 272] width 169 height 23
click at [71, 222] on span "Menú" at bounding box center [126, 229] width 169 height 23
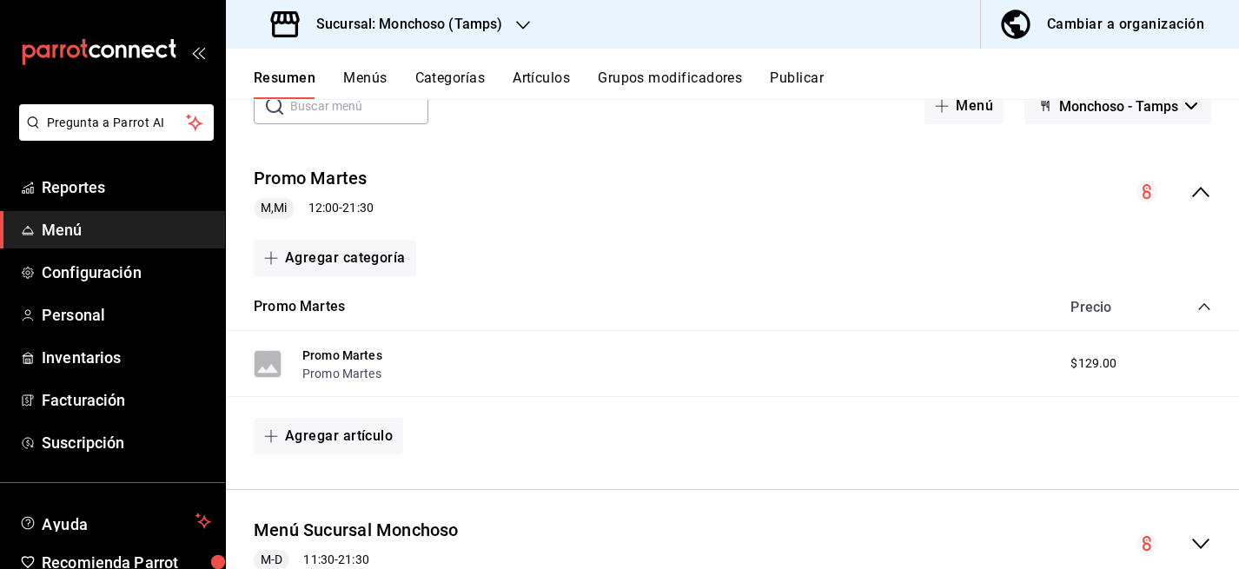
scroll to position [119, 0]
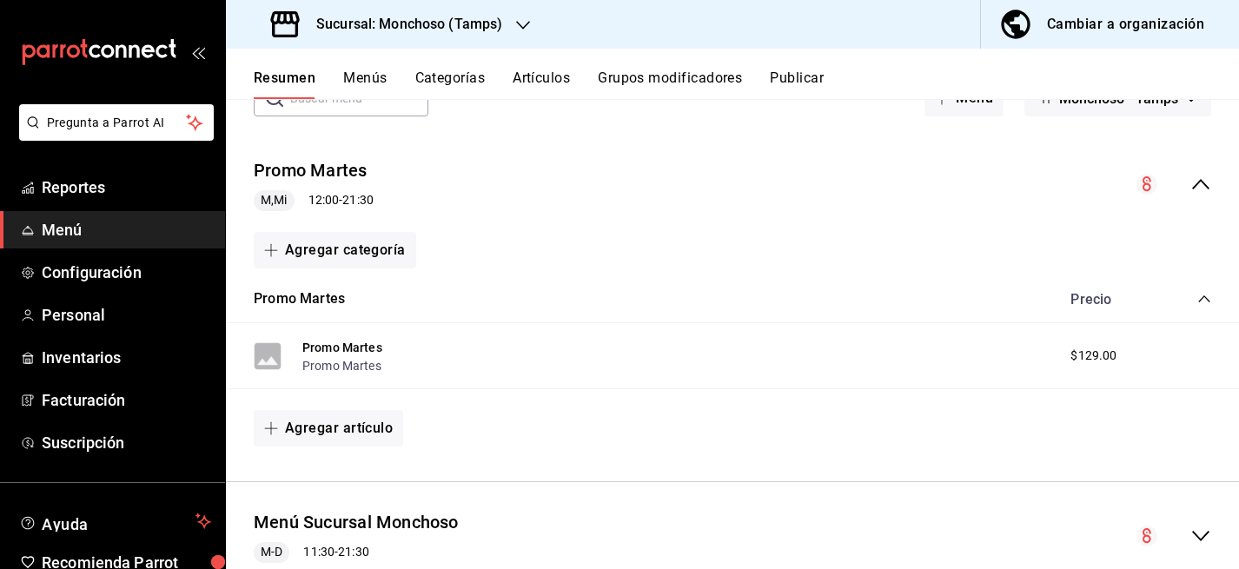
click at [1207, 296] on icon "collapse-category-row" at bounding box center [1205, 299] width 14 height 14
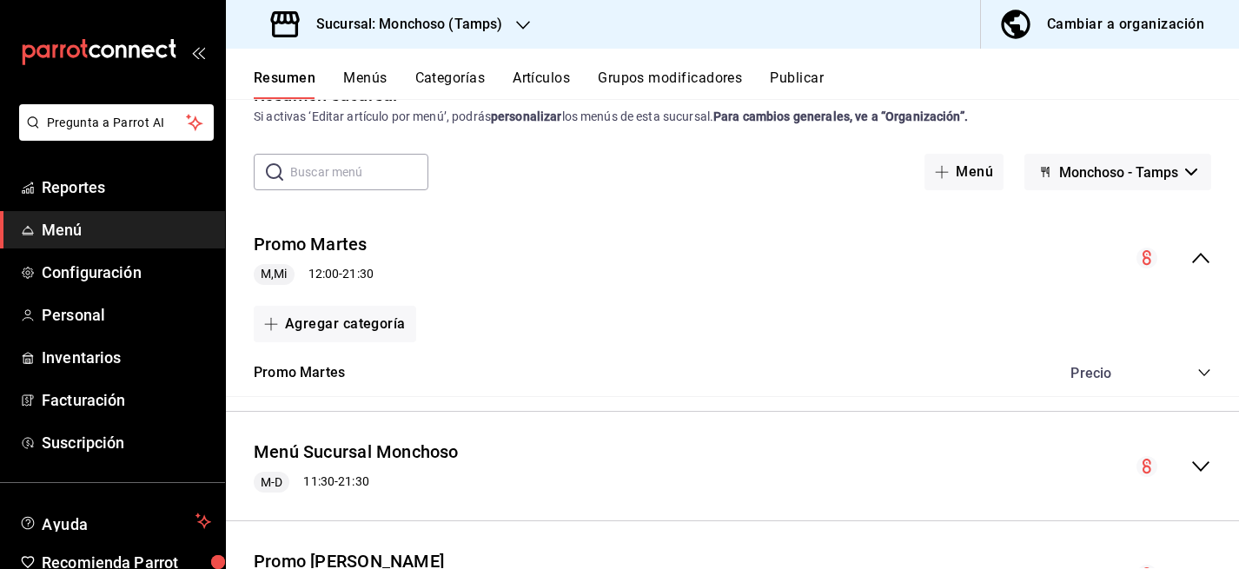
scroll to position [43, 0]
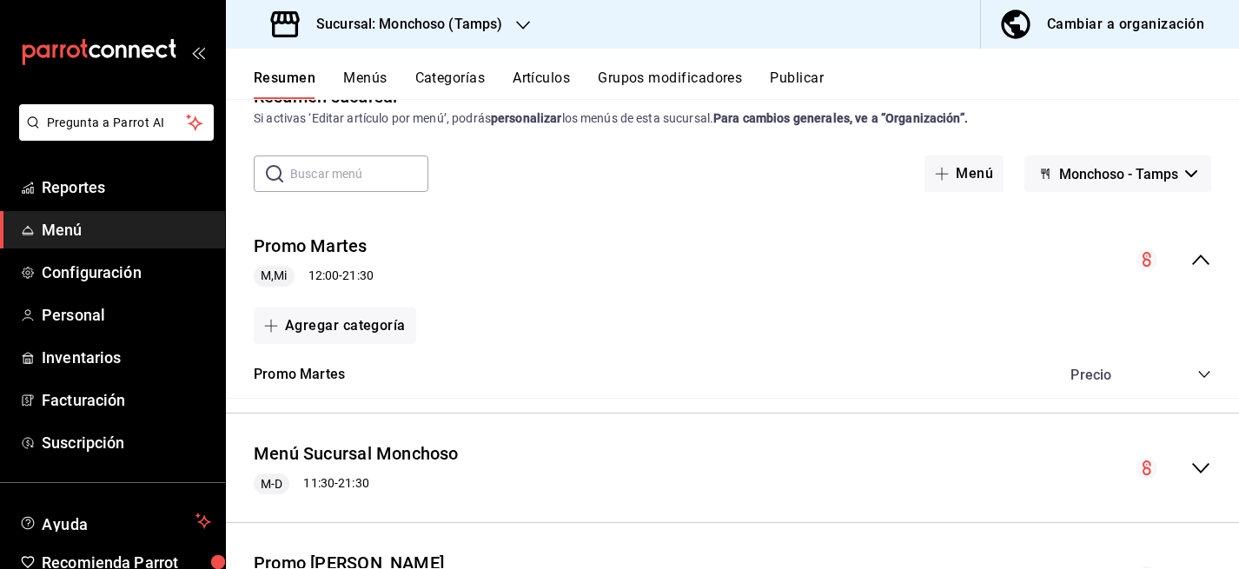
click at [1199, 257] on icon "collapse-menu-row" at bounding box center [1200, 260] width 17 height 10
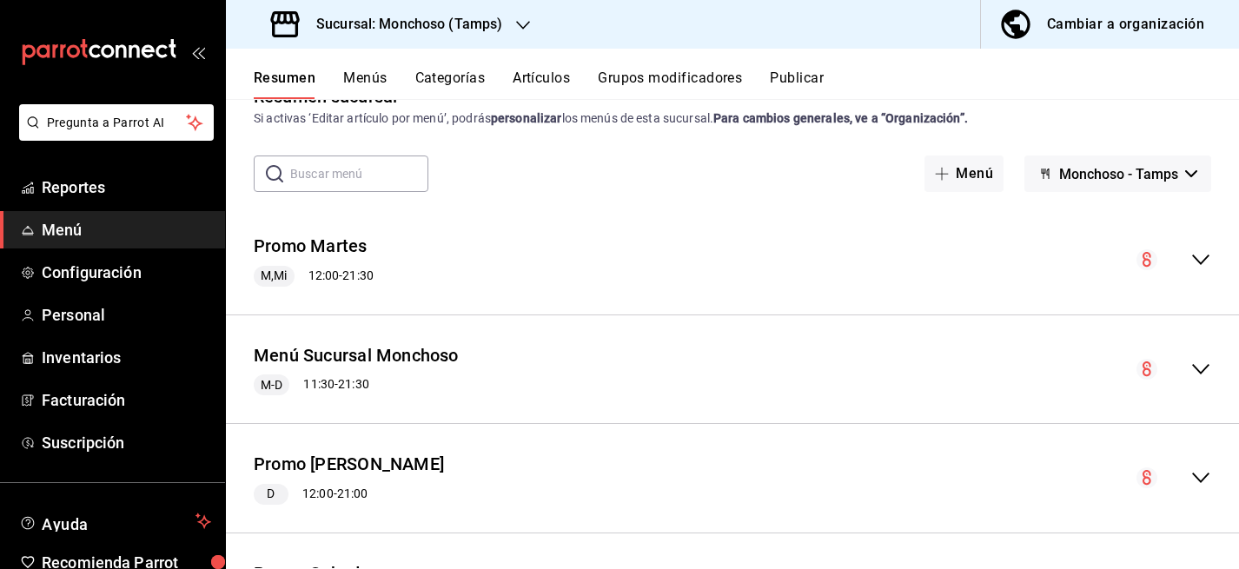
click at [451, 71] on button "Categorías" at bounding box center [450, 85] width 70 height 30
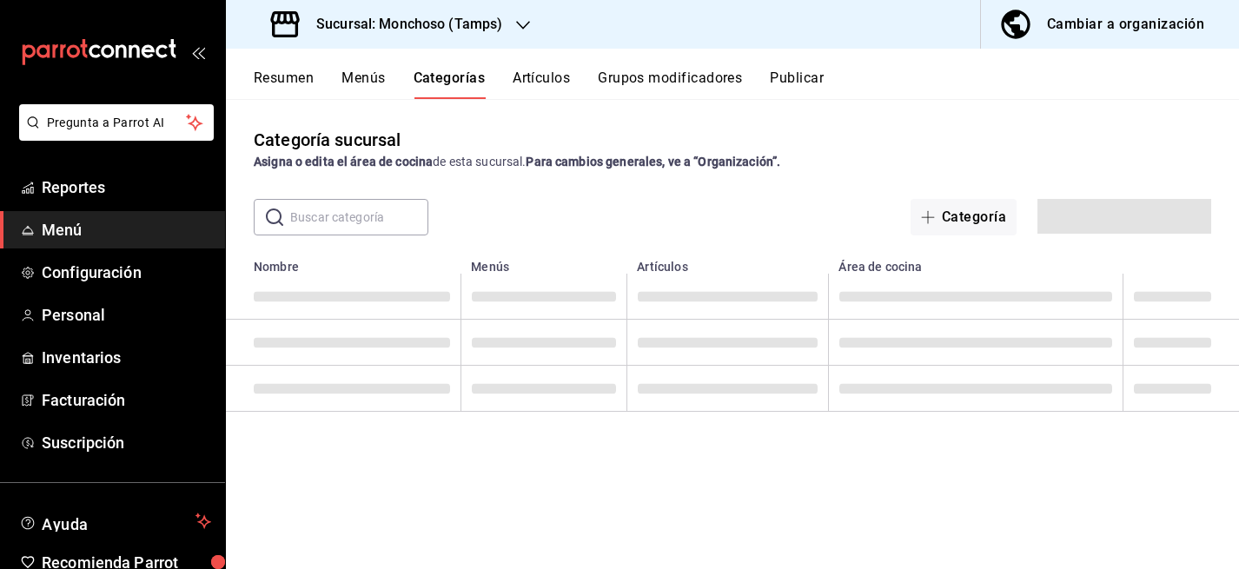
click at [350, 72] on button "Menús" at bounding box center [363, 85] width 43 height 30
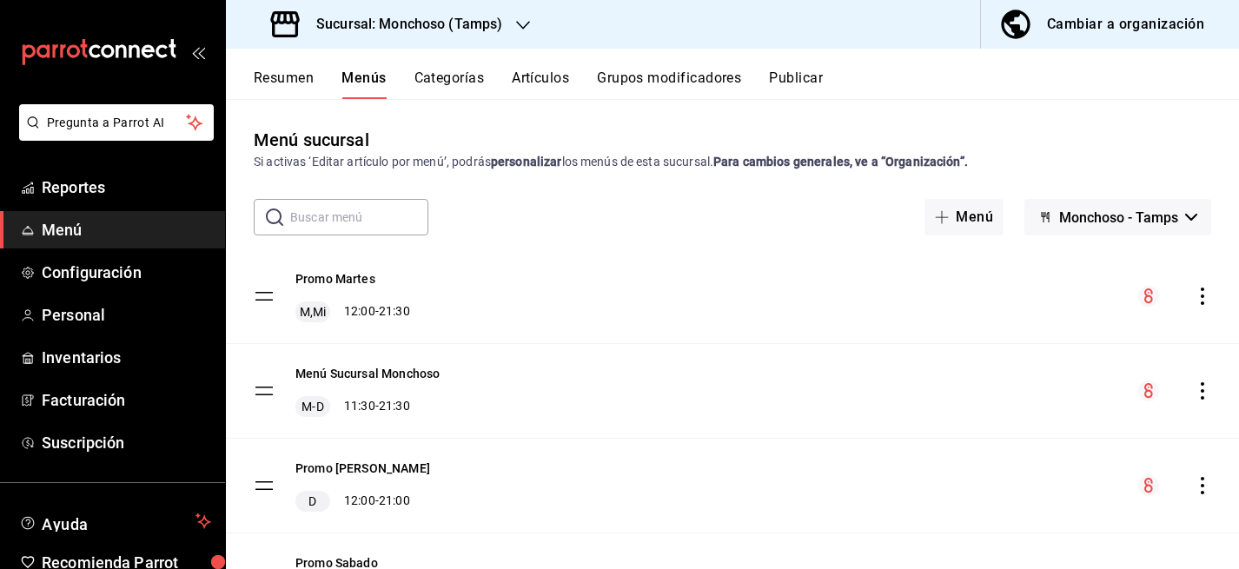
click at [1198, 301] on icon "actions" at bounding box center [1202, 296] width 17 height 17
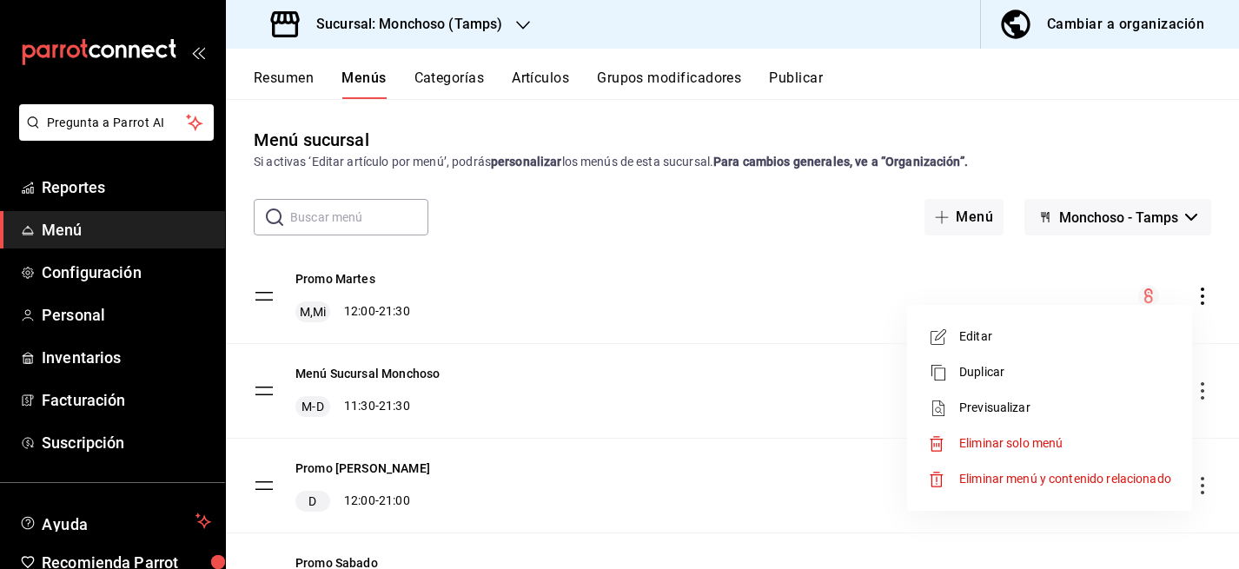
click at [1037, 339] on span "Editar" at bounding box center [1065, 337] width 212 height 18
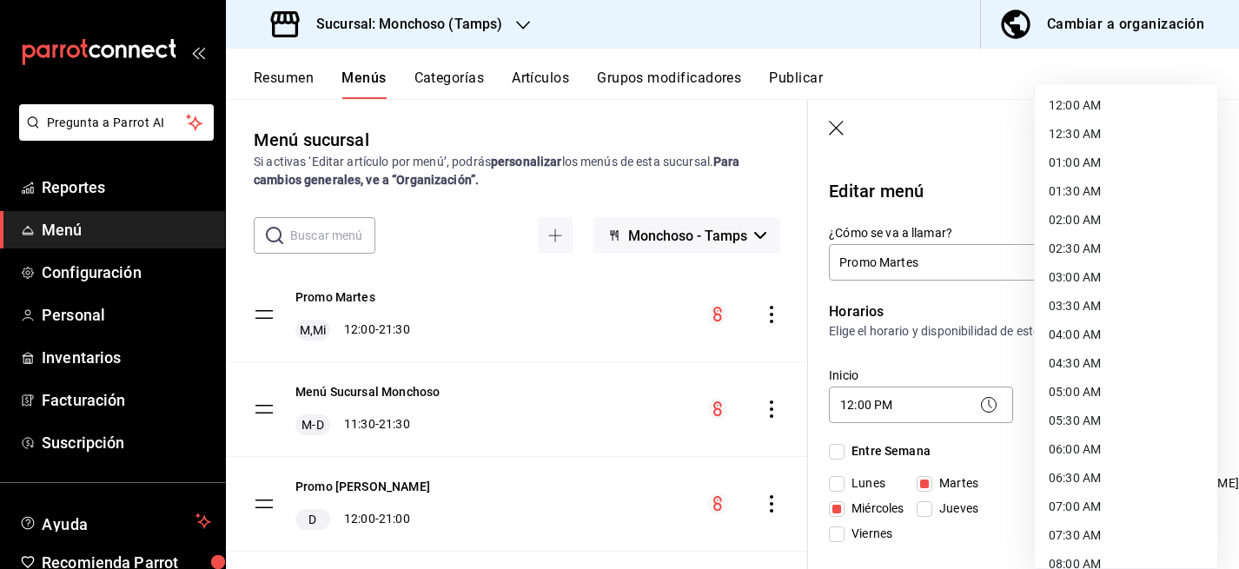
click at [1072, 398] on body "Pregunta a Parrot AI Reportes Menú Configuración Personal Inventarios Facturaci…" at bounding box center [619, 284] width 1239 height 569
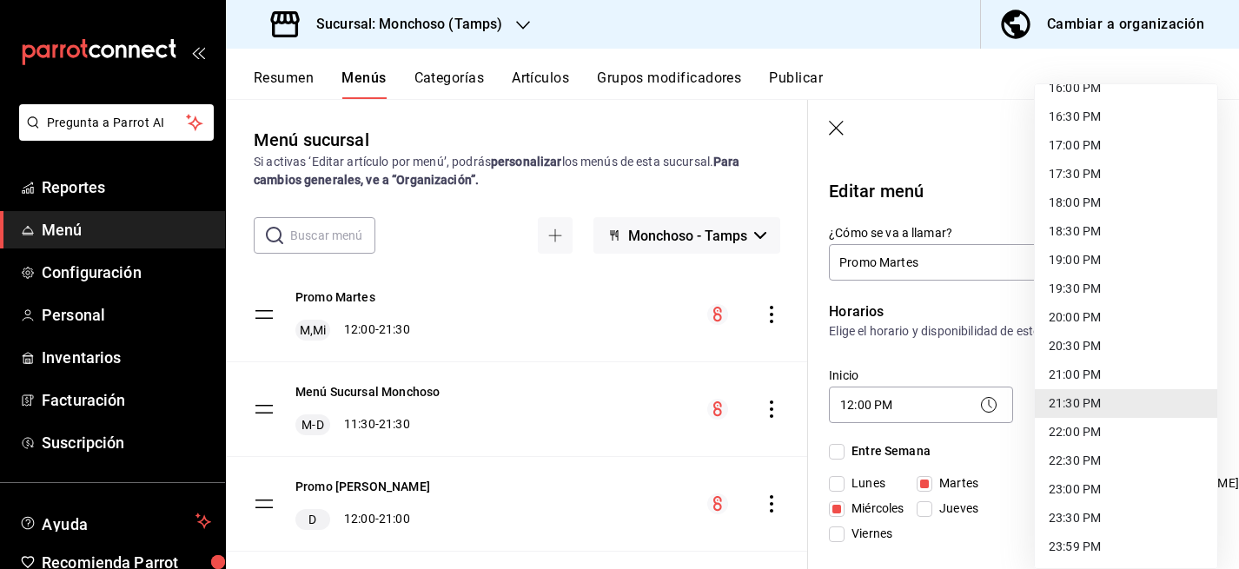
click at [1090, 429] on li "22:00 PM" at bounding box center [1126, 432] width 183 height 29
type input "22:00"
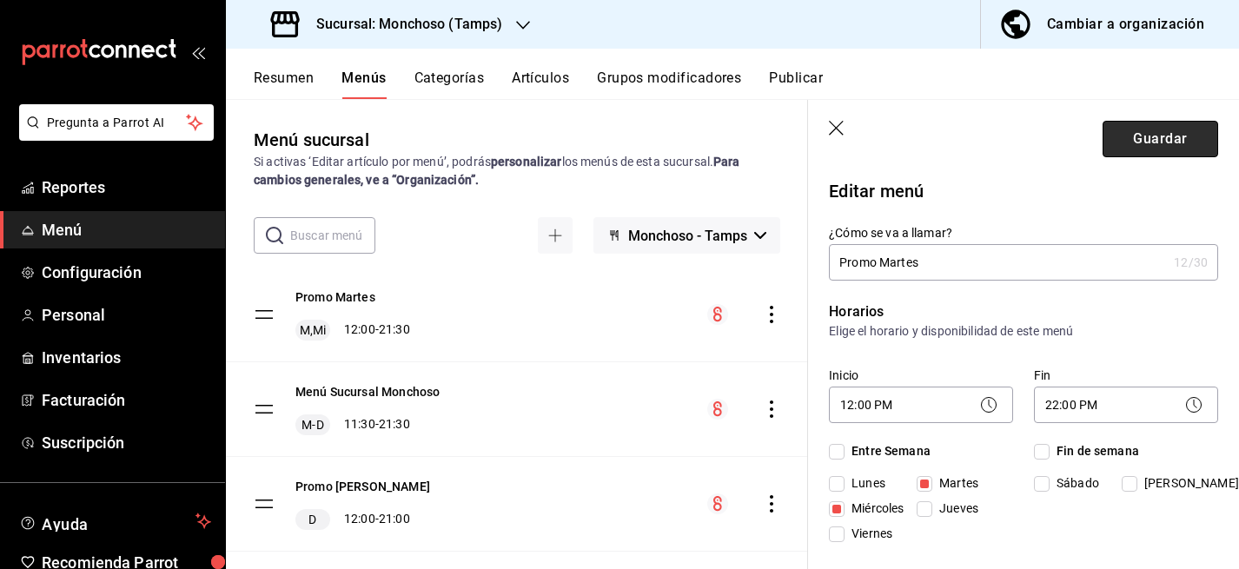
click at [1181, 149] on button "Guardar" at bounding box center [1161, 139] width 116 height 37
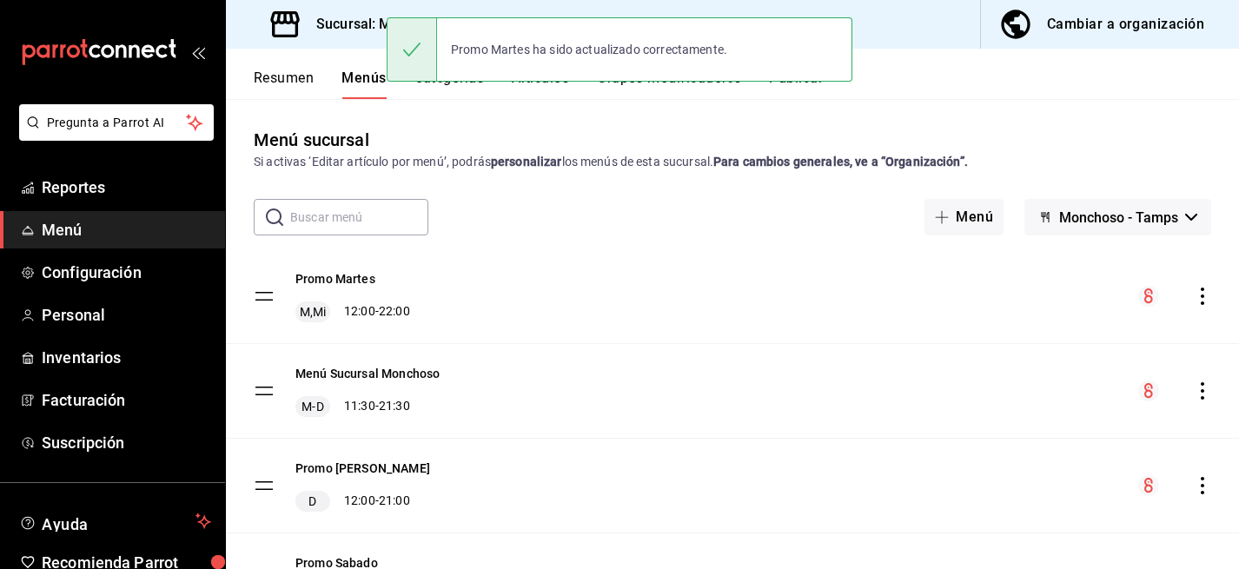
click at [1198, 386] on icon "actions" at bounding box center [1202, 390] width 17 height 17
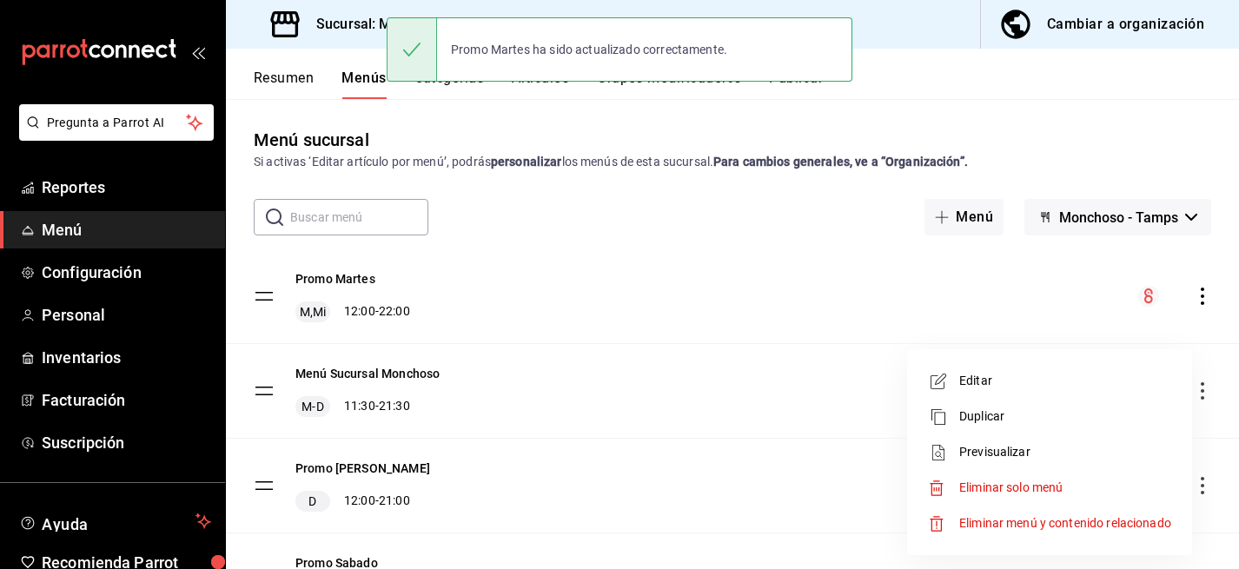
click at [1040, 385] on span "Editar" at bounding box center [1065, 381] width 212 height 18
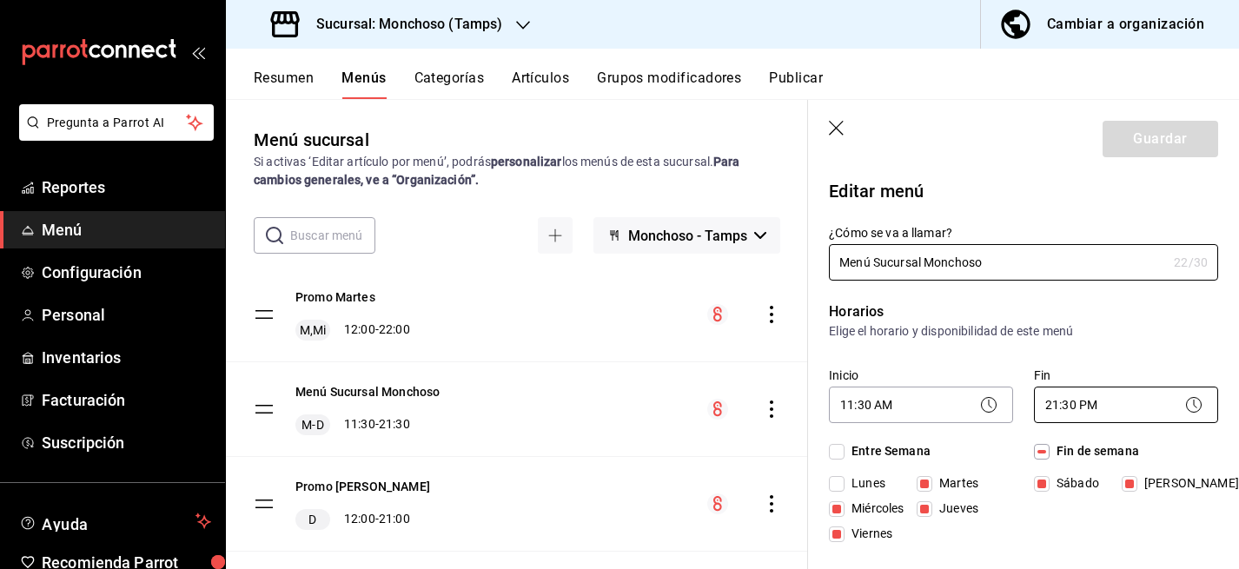
click at [1091, 391] on body "Pregunta a Parrot AI Reportes Menú Configuración Personal Inventarios Facturaci…" at bounding box center [619, 284] width 1239 height 569
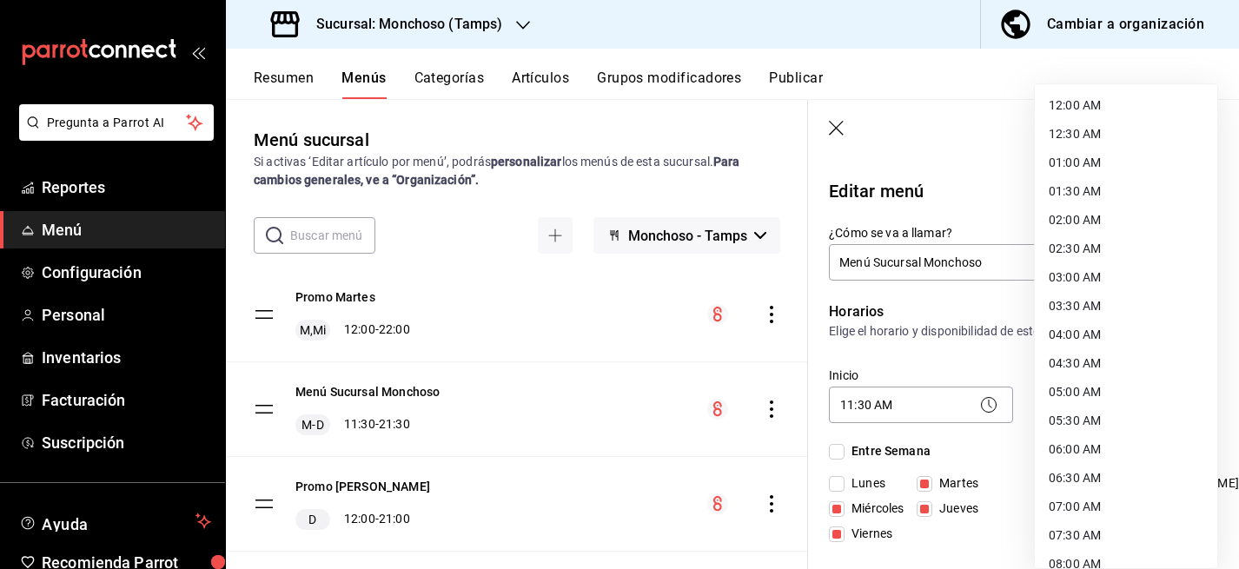
scroll to position [935, 0]
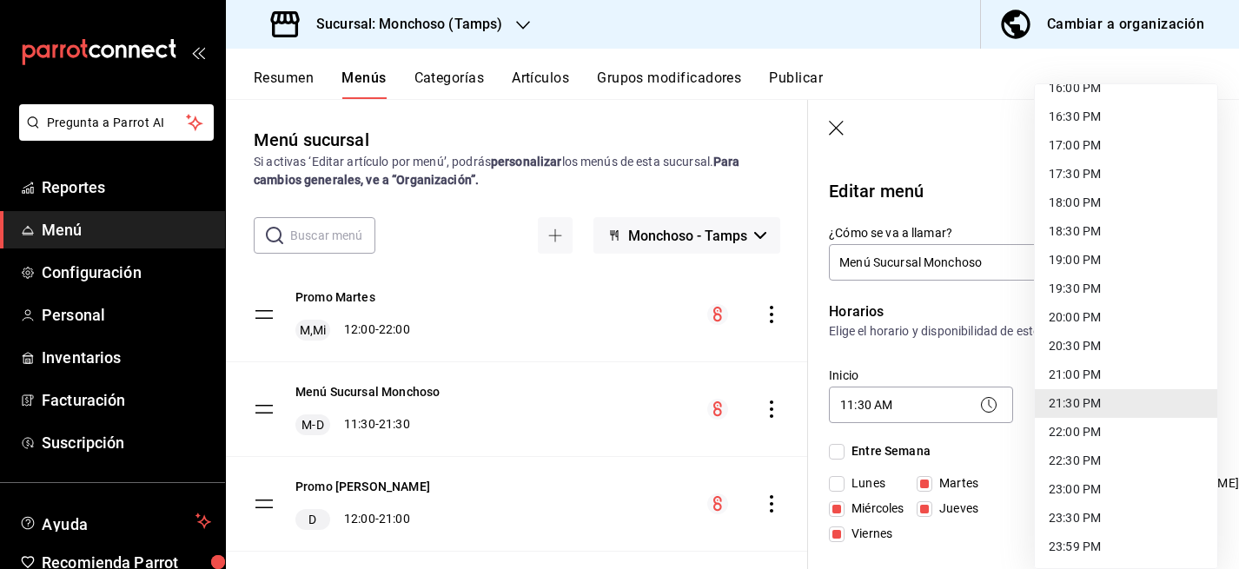
click at [1082, 431] on li "22:00 PM" at bounding box center [1126, 432] width 183 height 29
type input "22:00"
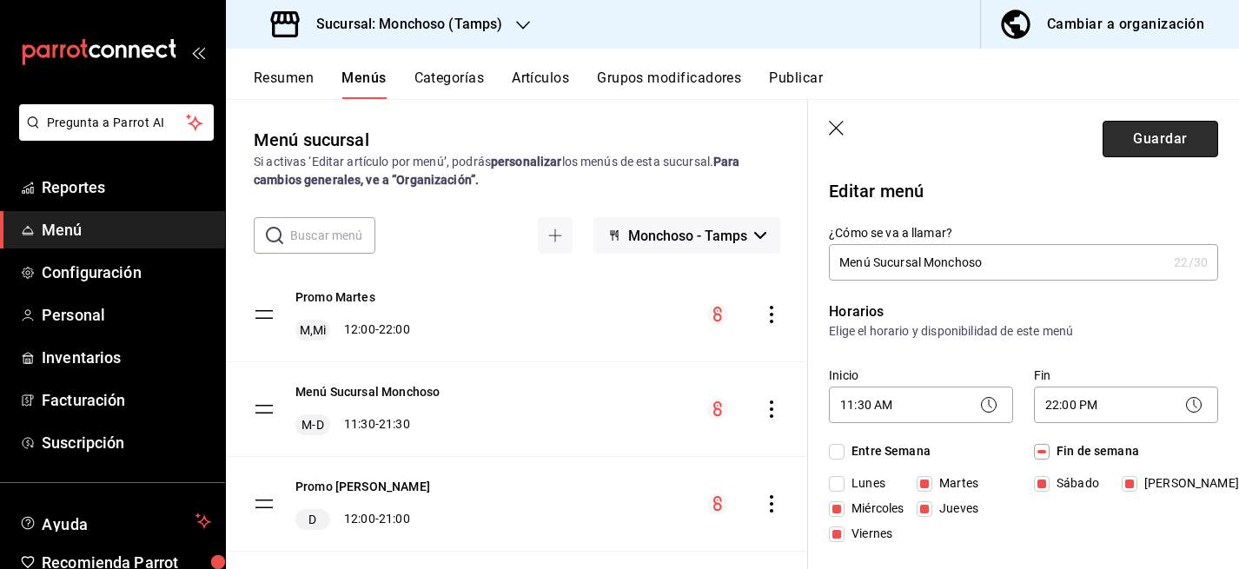
click at [1175, 133] on button "Guardar" at bounding box center [1161, 139] width 116 height 37
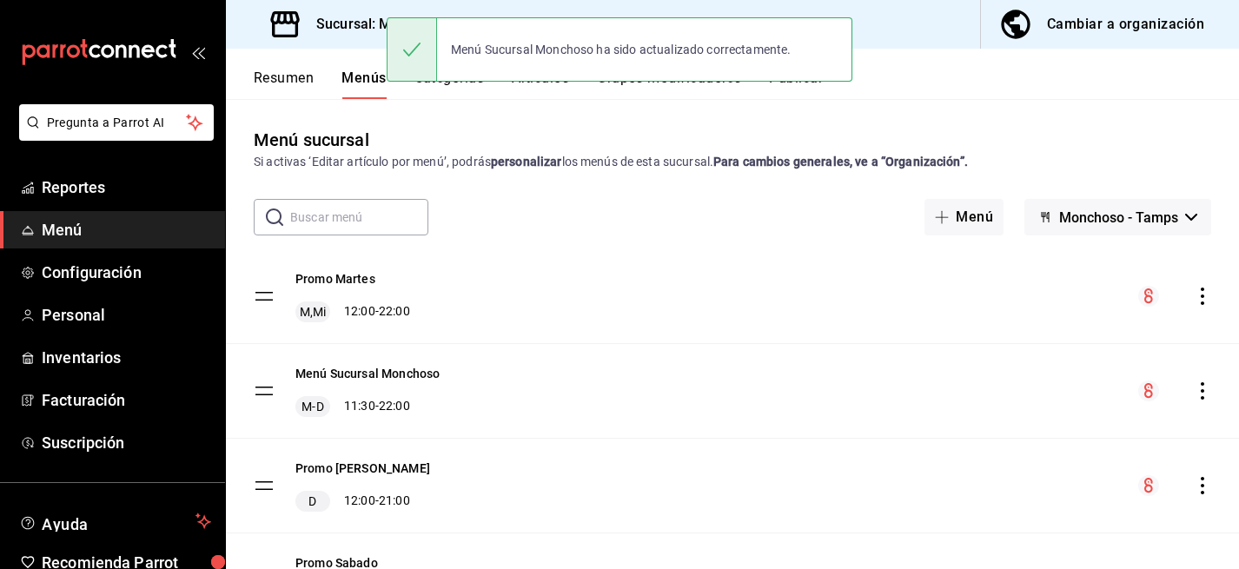
click at [807, 79] on div "Menú Sucursal Monchoso ha sido actualizado correctamente." at bounding box center [620, 49] width 466 height 64
click at [796, 88] on button "Publicar" at bounding box center [796, 85] width 54 height 30
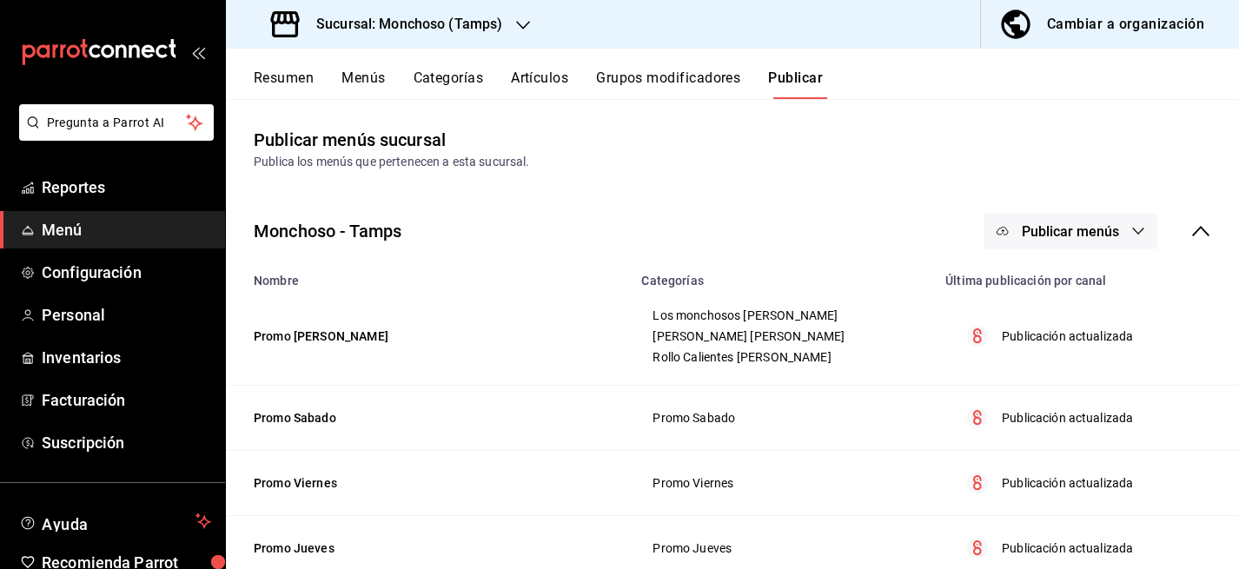
click at [1079, 234] on span "Publicar menús" at bounding box center [1070, 231] width 97 height 17
click at [1098, 287] on span "Punto de venta" at bounding box center [1095, 288] width 83 height 18
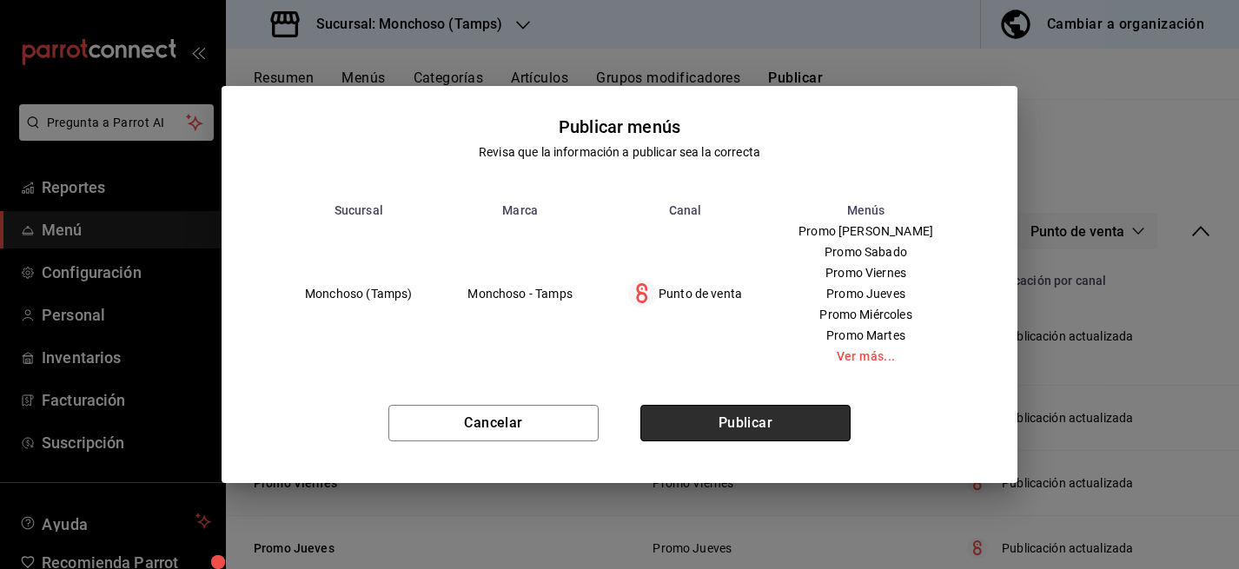
click at [747, 415] on button "Publicar" at bounding box center [746, 423] width 210 height 37
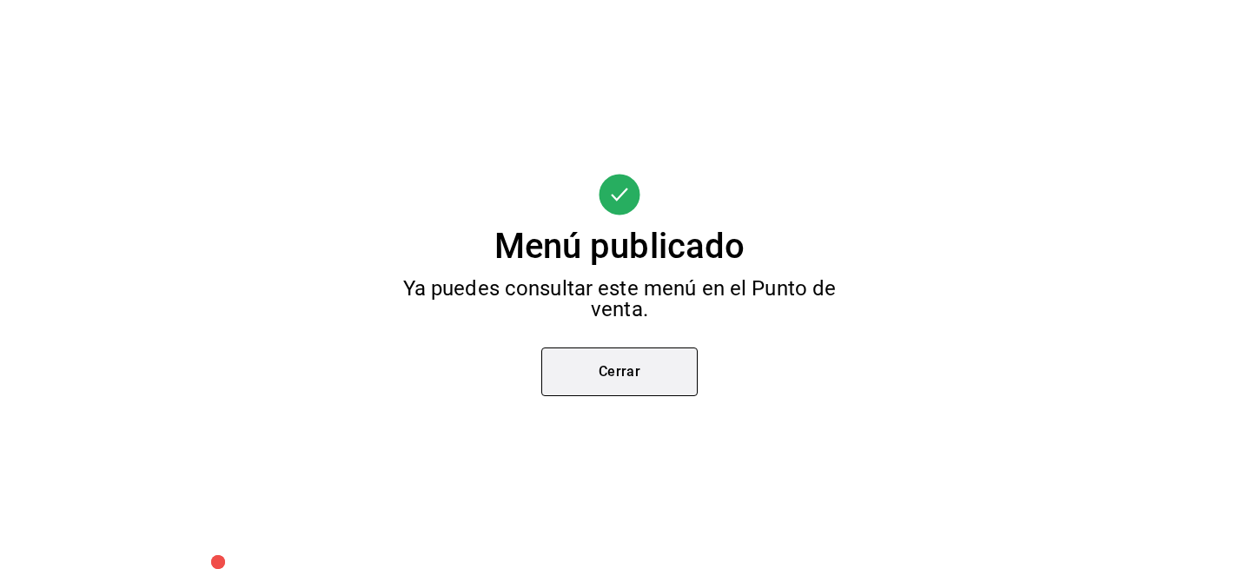
click at [654, 365] on button "Cerrar" at bounding box center [619, 372] width 156 height 49
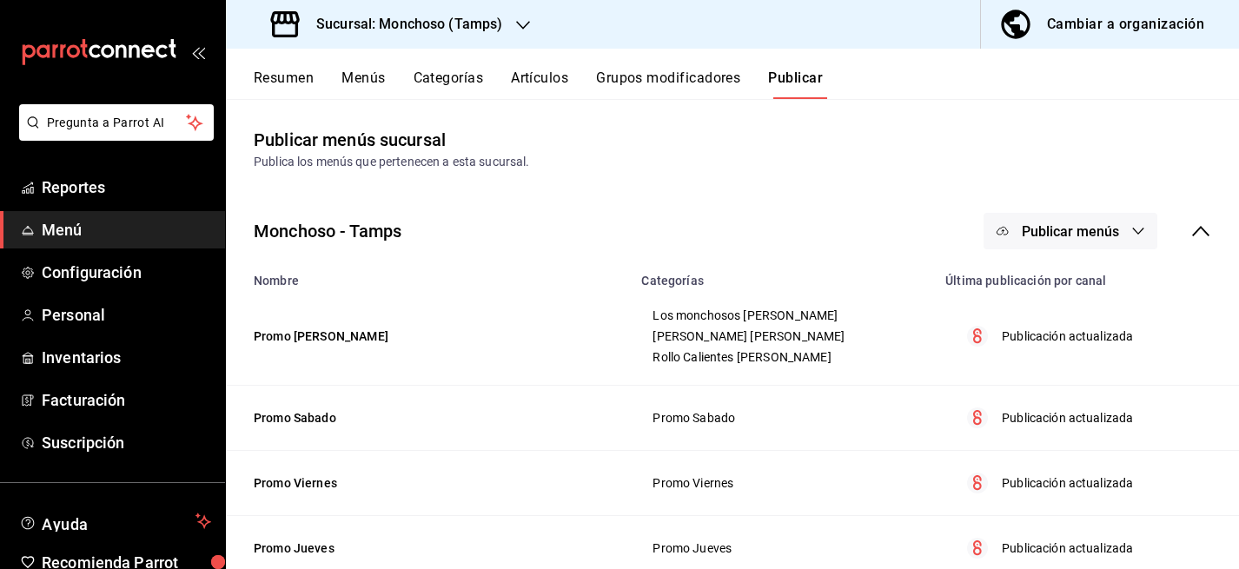
click at [359, 72] on button "Menús" at bounding box center [363, 85] width 43 height 30
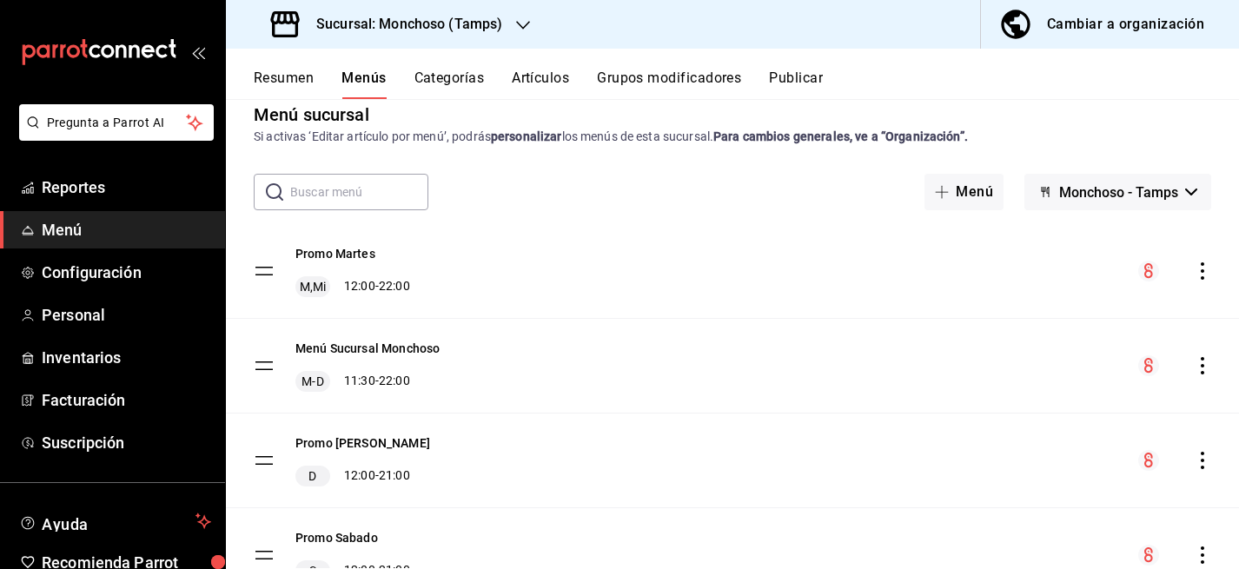
scroll to position [32, 0]
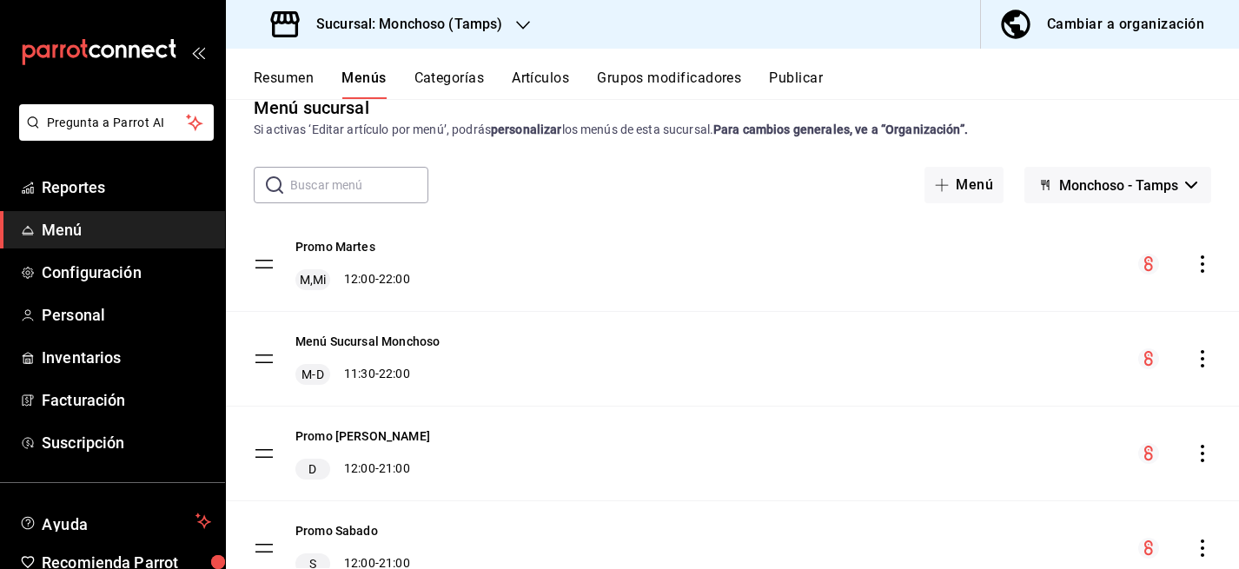
click at [1200, 264] on icon "actions" at bounding box center [1202, 264] width 17 height 17
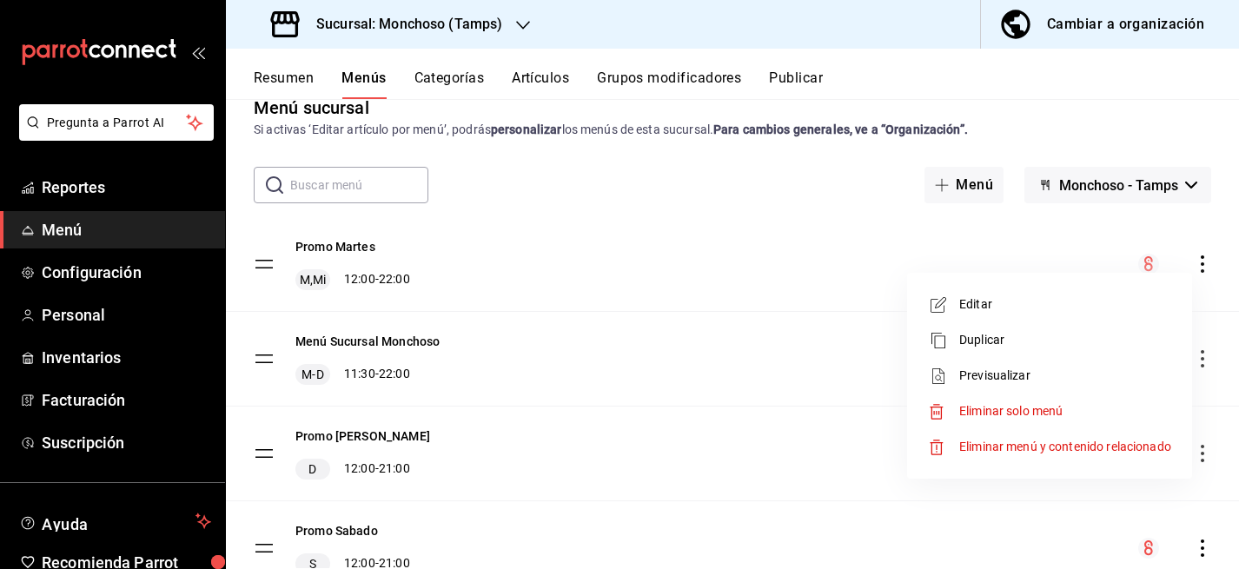
click at [1052, 307] on span "Editar" at bounding box center [1065, 304] width 212 height 18
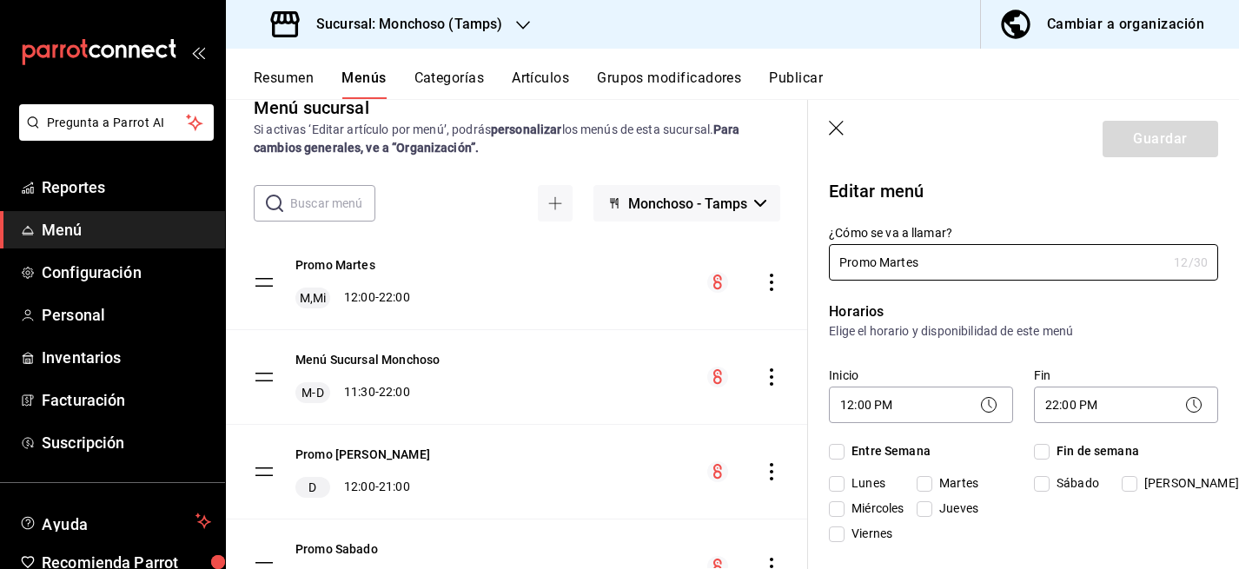
checkbox input "true"
click at [838, 509] on input "Miércoles" at bounding box center [837, 509] width 16 height 16
checkbox input "false"
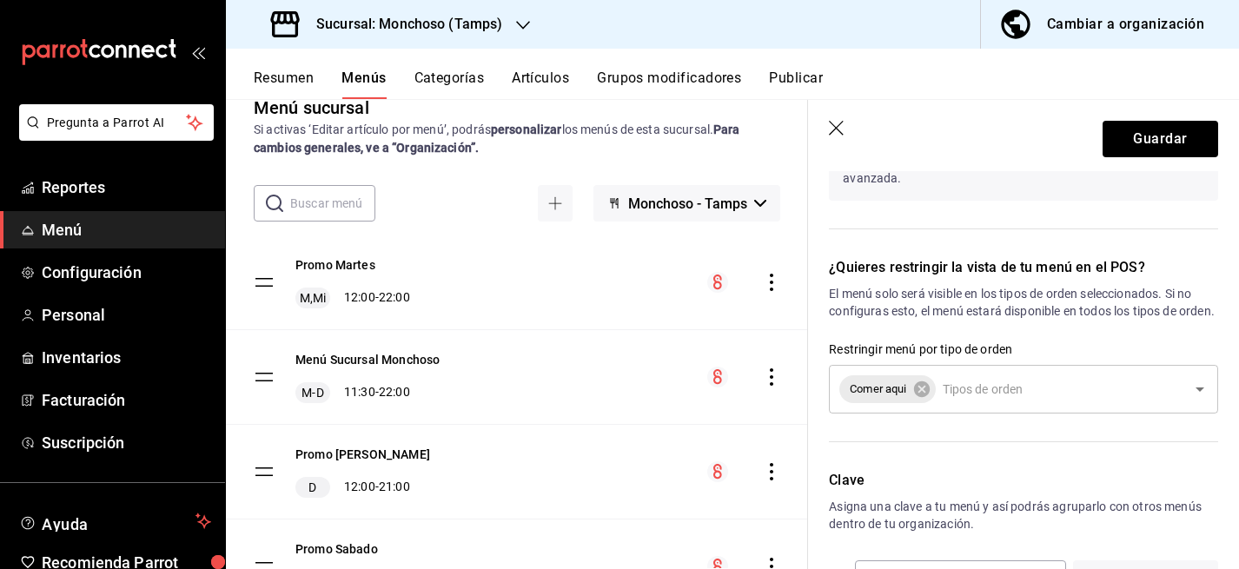
scroll to position [1217, 0]
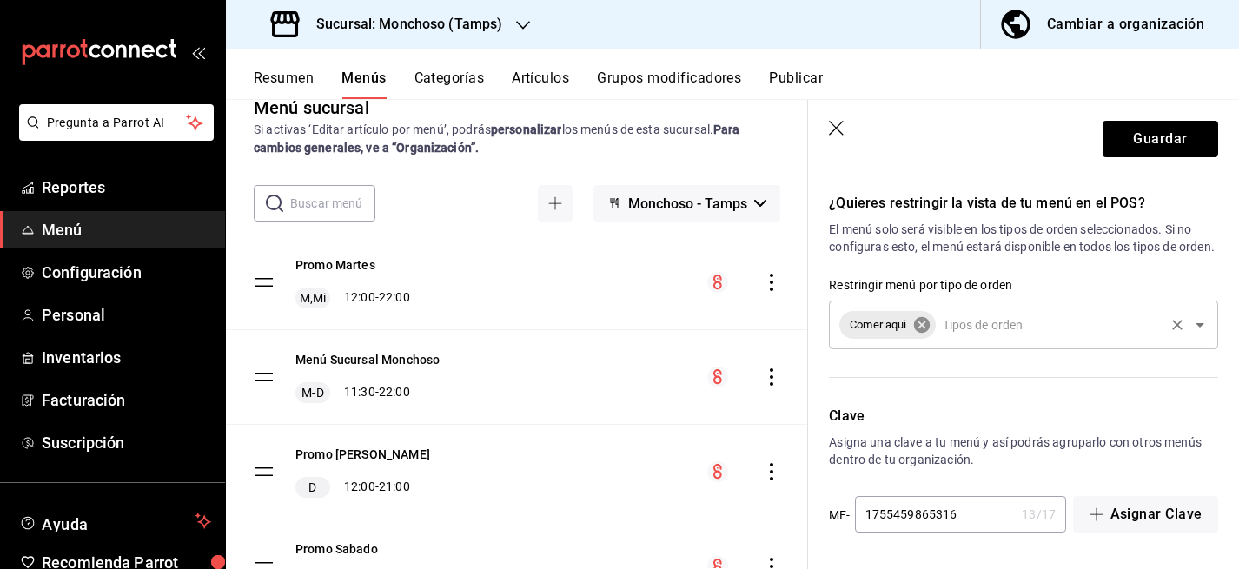
click at [923, 325] on icon at bounding box center [922, 324] width 19 height 19
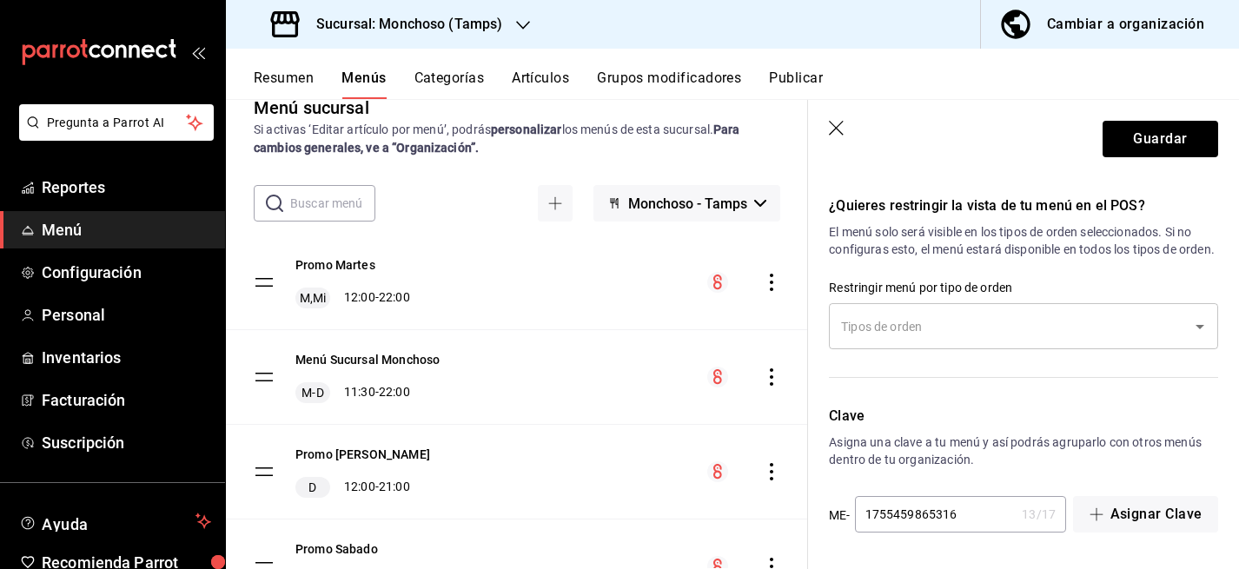
scroll to position [1214, 0]
click at [1178, 138] on button "Guardar" at bounding box center [1161, 139] width 116 height 37
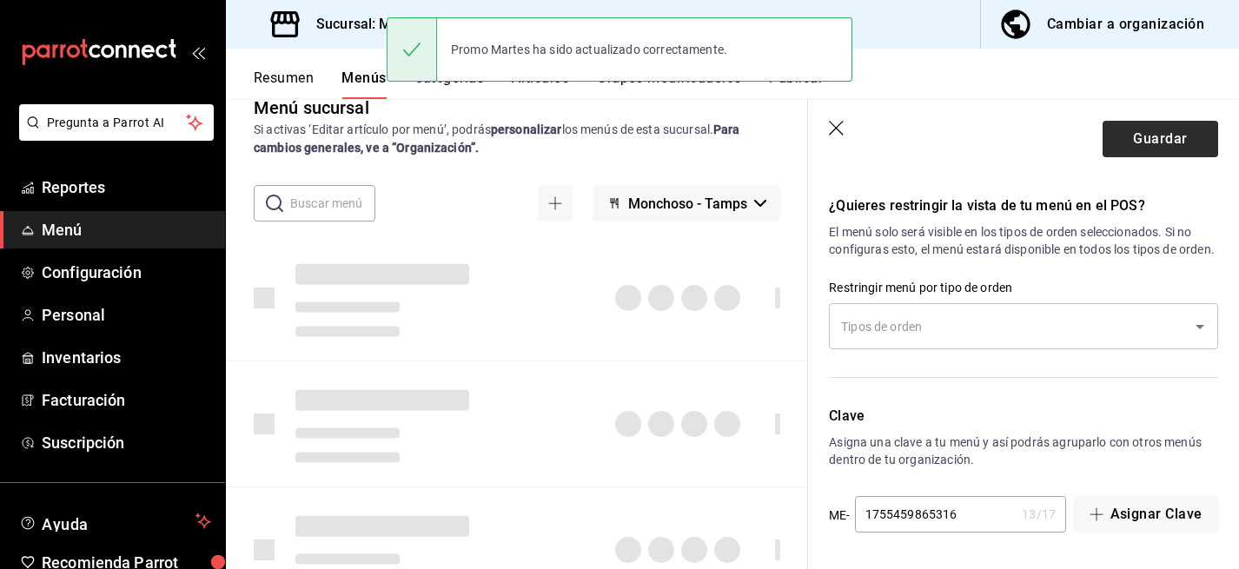
checkbox input "false"
type input "1755657360989"
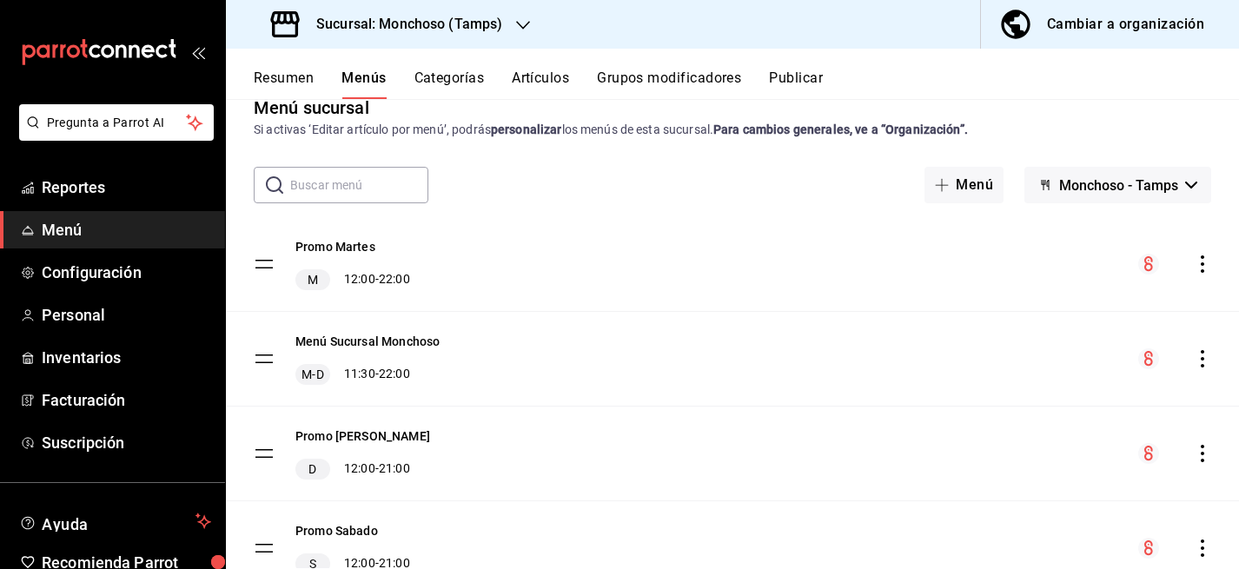
click at [809, 79] on button "Publicar" at bounding box center [796, 85] width 54 height 30
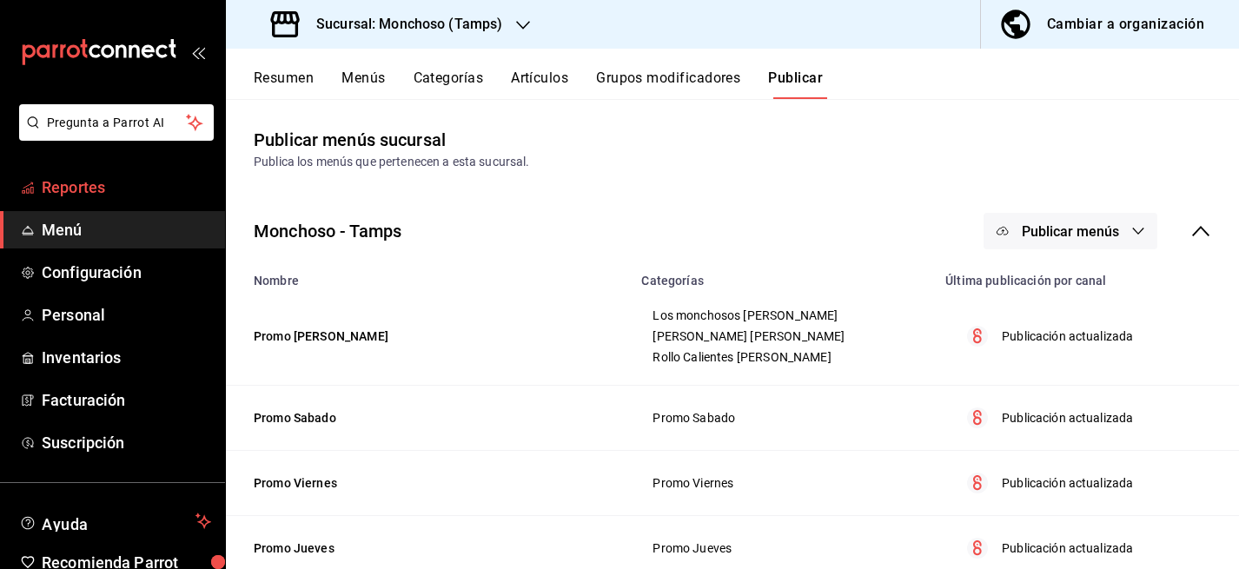
click at [70, 196] on span "Reportes" at bounding box center [126, 187] width 169 height 23
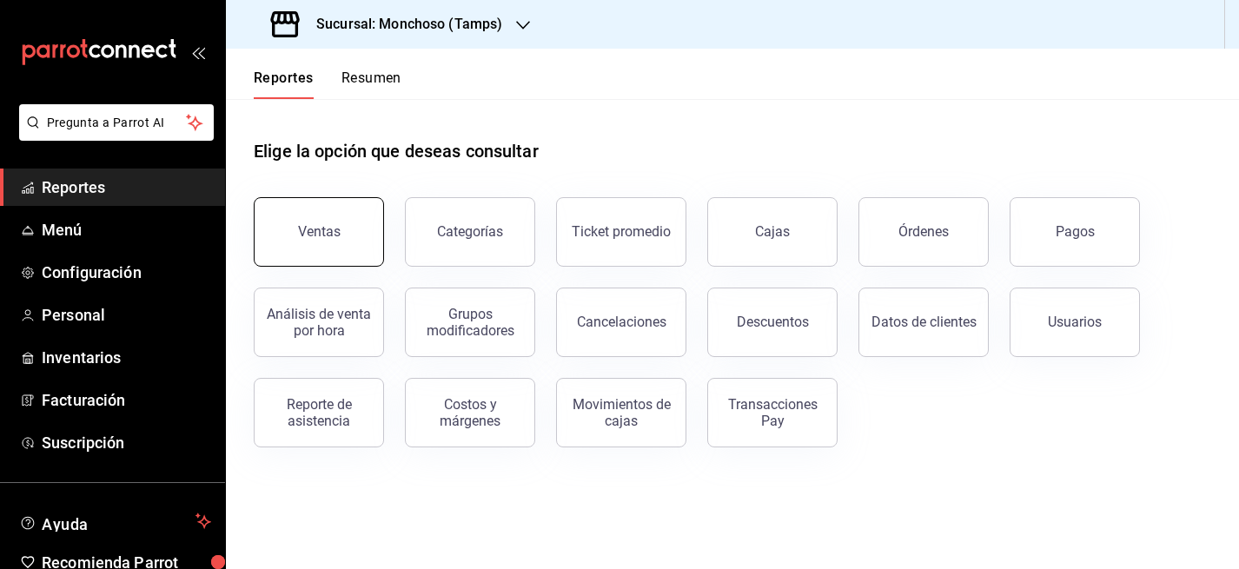
click at [324, 230] on div "Ventas" at bounding box center [319, 231] width 43 height 17
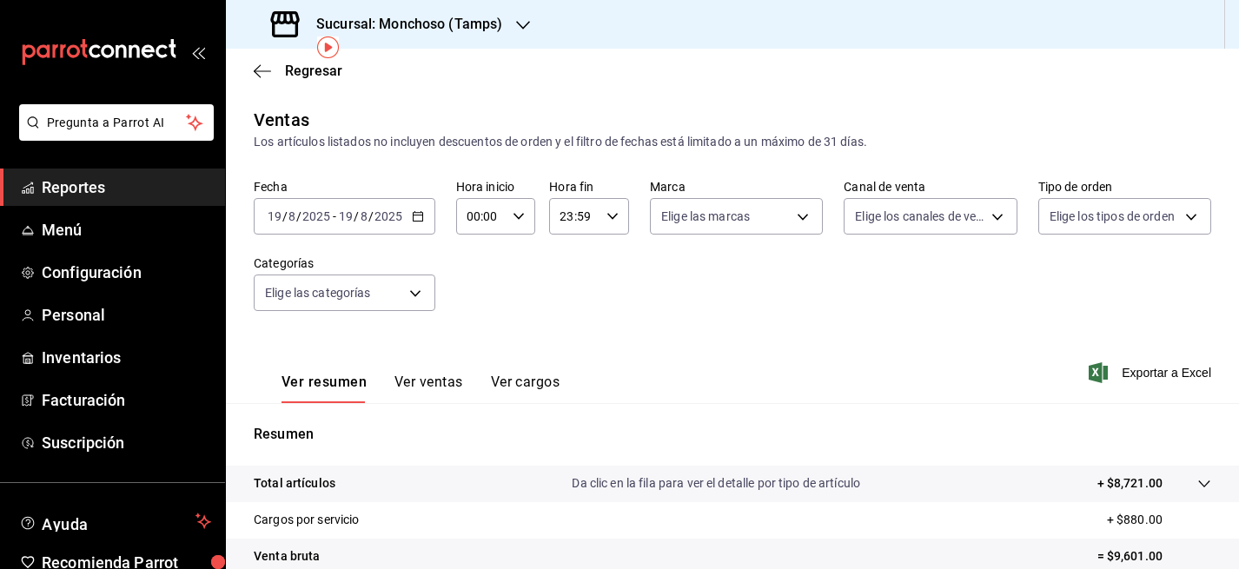
scroll to position [263, 0]
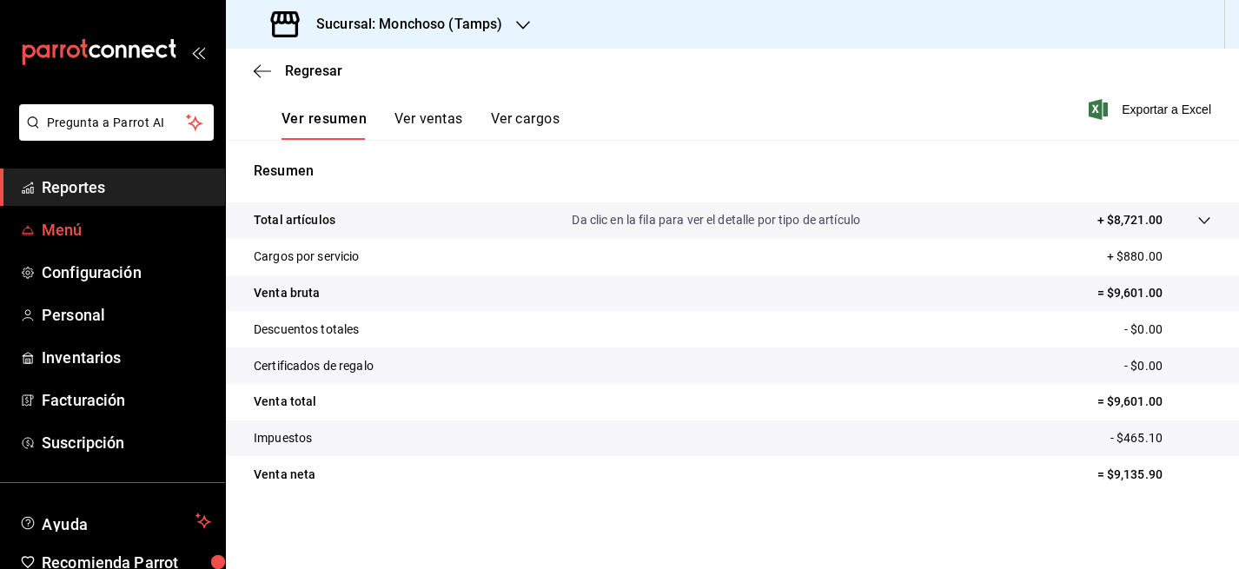
click at [71, 229] on span "Menú" at bounding box center [126, 229] width 169 height 23
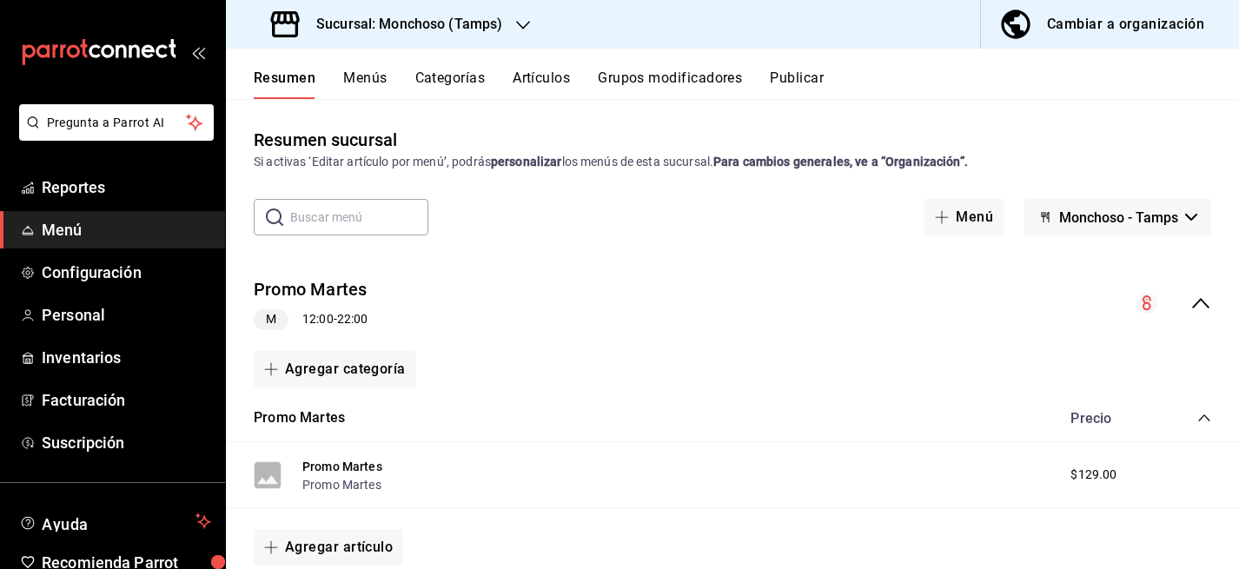
click at [325, 71] on div "Resumen Menús Categorías Artículos Grupos modificadores Publicar" at bounding box center [747, 85] width 986 height 30
click at [374, 72] on button "Menús" at bounding box center [364, 85] width 43 height 30
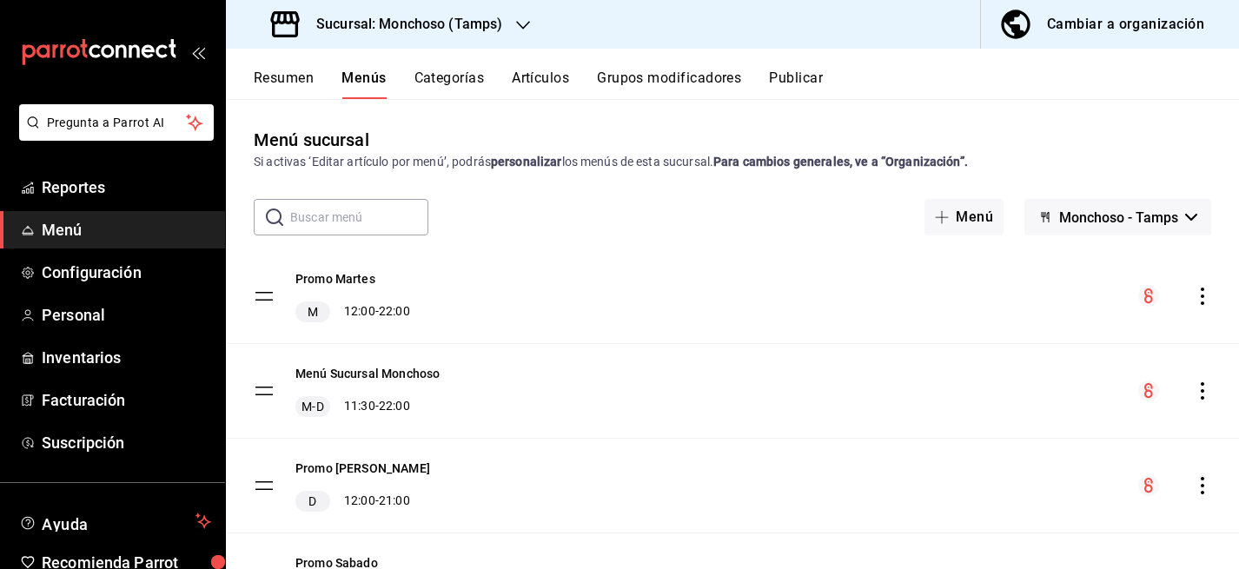
click at [1205, 297] on icon "actions" at bounding box center [1202, 296] width 17 height 17
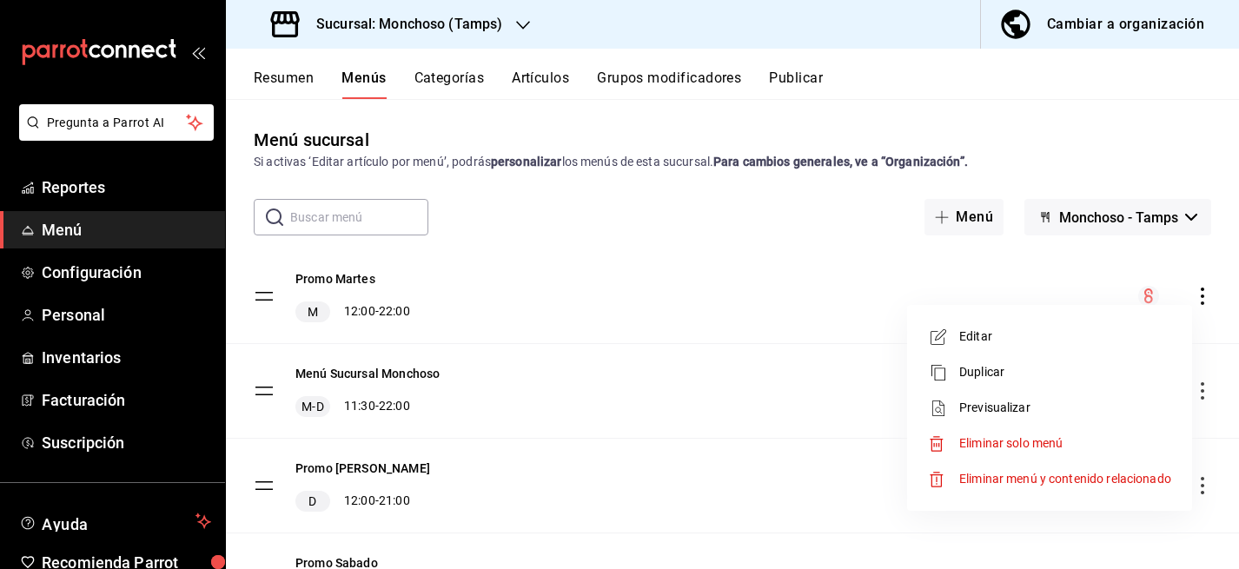
click at [1113, 335] on span "Editar" at bounding box center [1065, 337] width 212 height 18
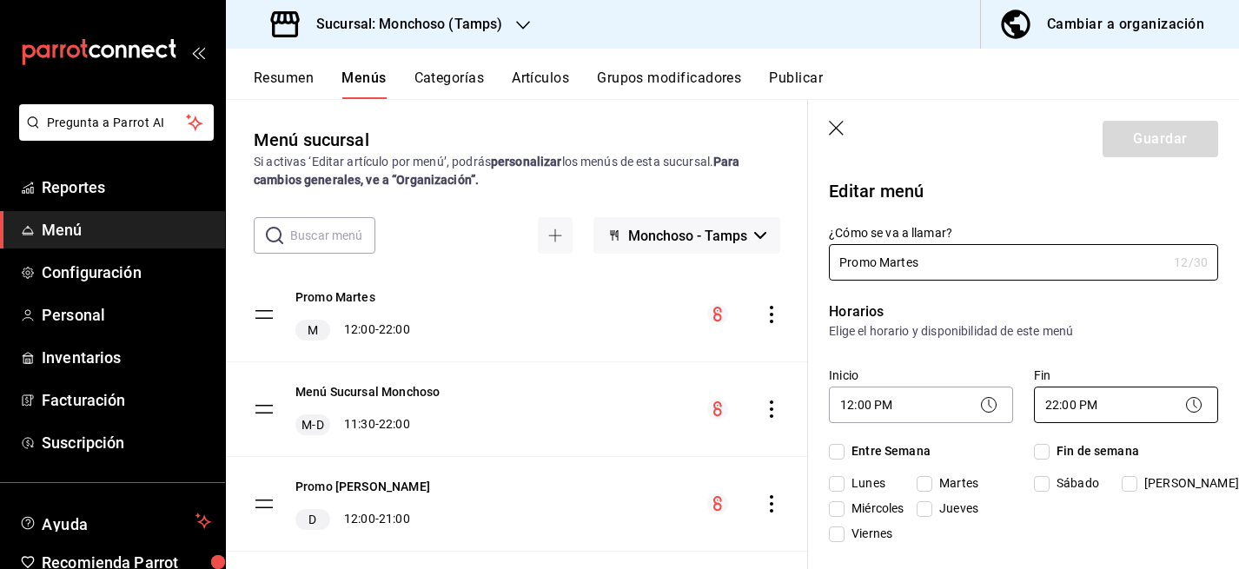
checkbox input "true"
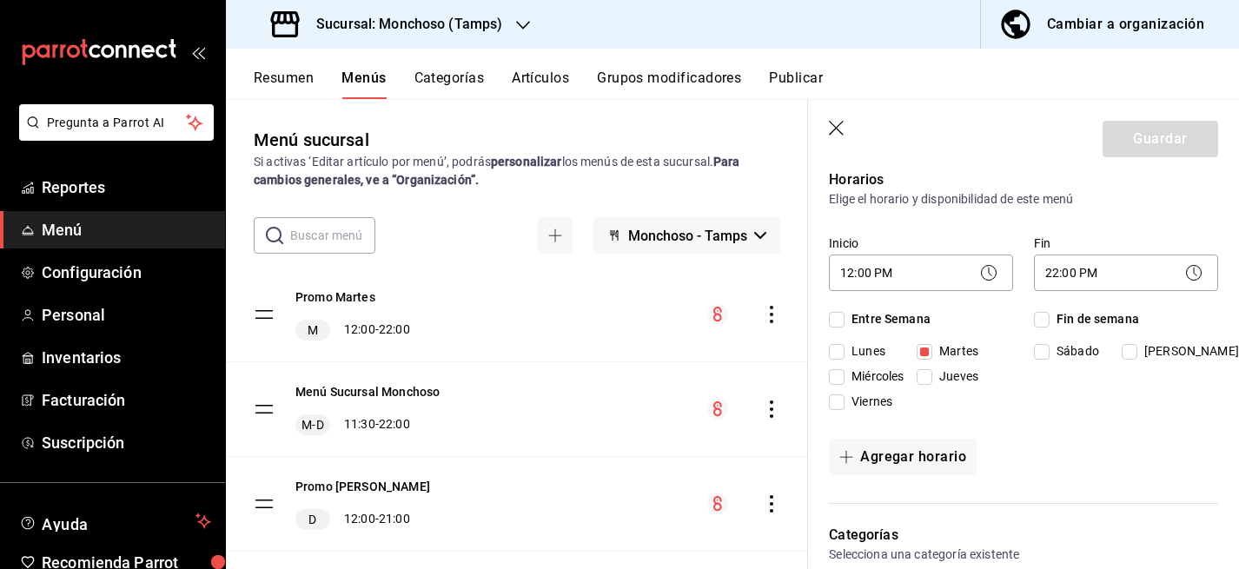
scroll to position [129, 0]
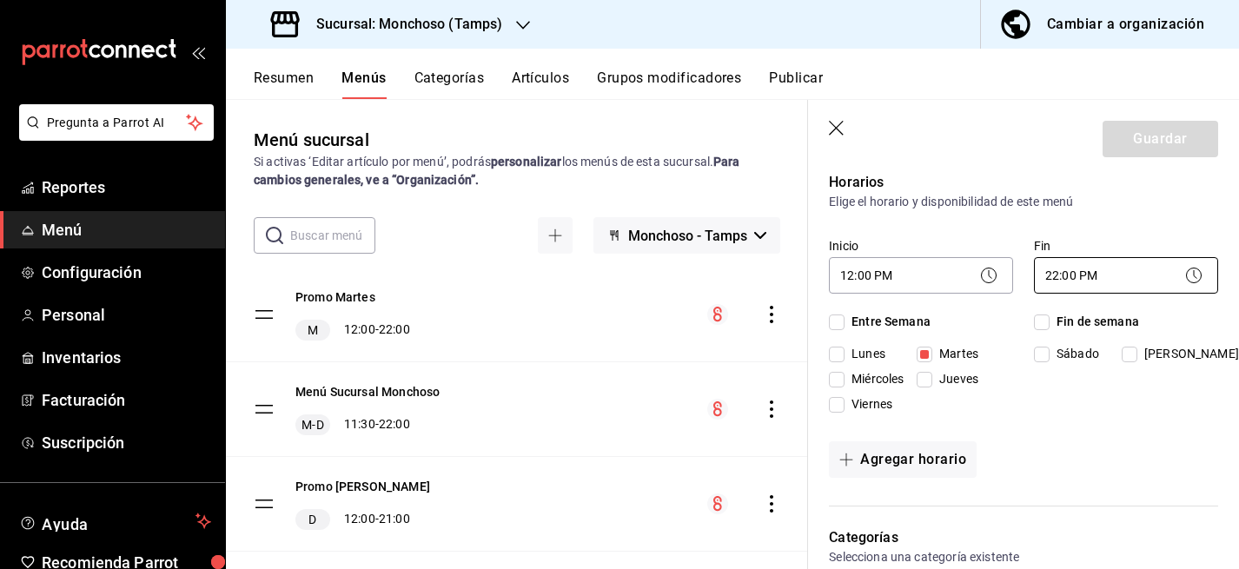
click at [1081, 271] on body "Pregunta a Parrot AI Reportes Menú Configuración Personal Inventarios Facturaci…" at bounding box center [619, 284] width 1239 height 569
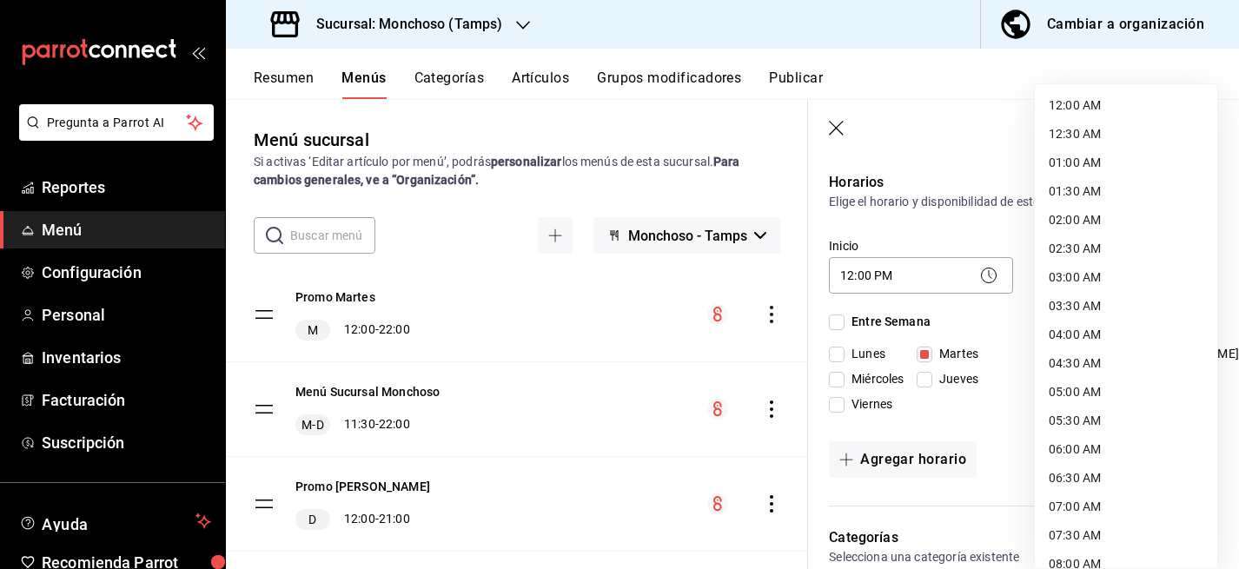
scroll to position [935, 0]
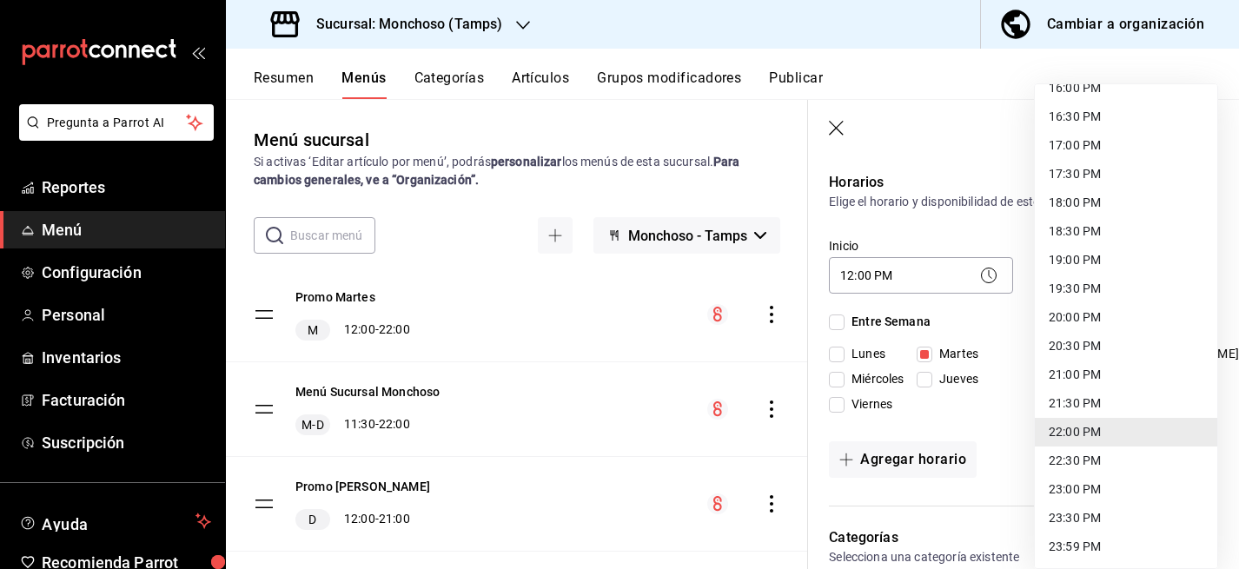
click at [1078, 463] on li "22:30 PM" at bounding box center [1126, 461] width 183 height 29
type input "22:30"
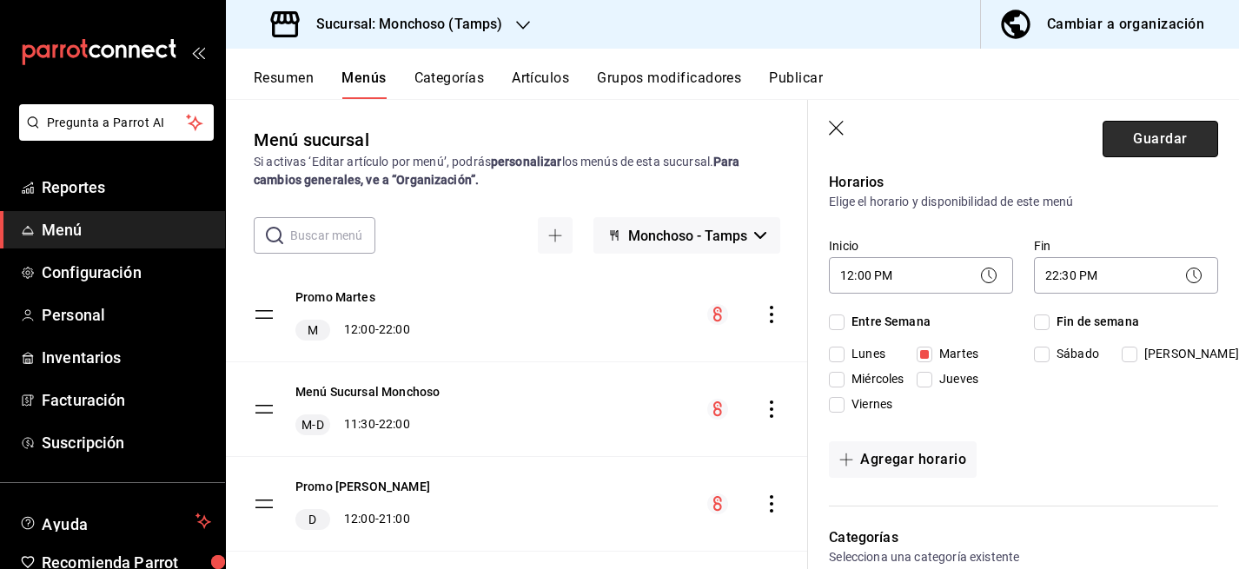
click at [1151, 149] on button "Guardar" at bounding box center [1161, 139] width 116 height 37
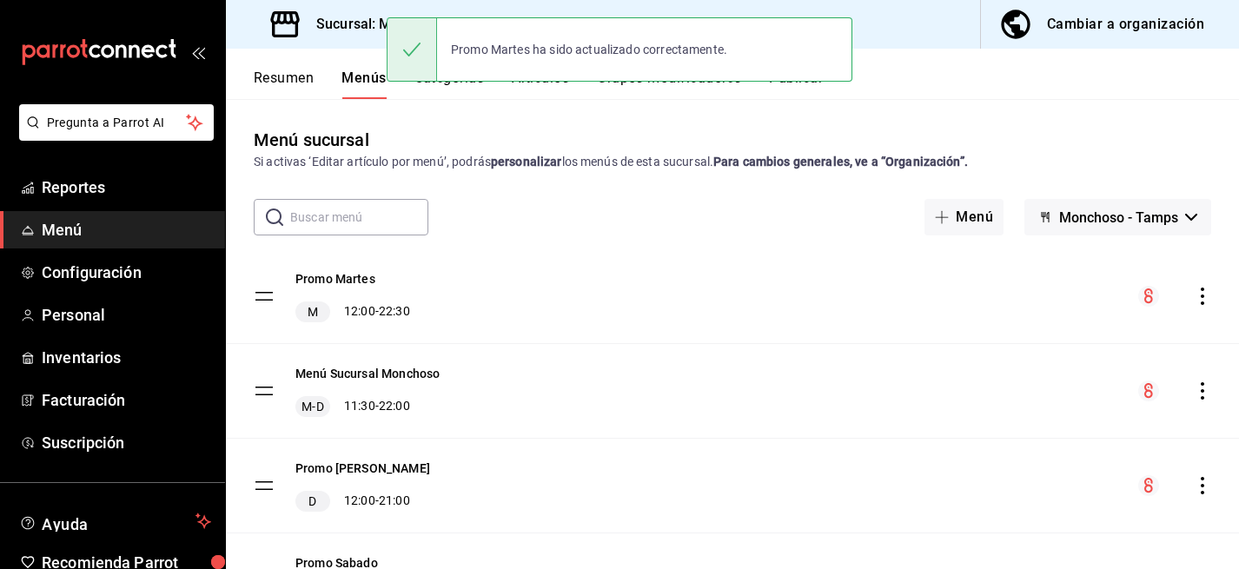
click at [1208, 386] on icon "actions" at bounding box center [1202, 390] width 17 height 17
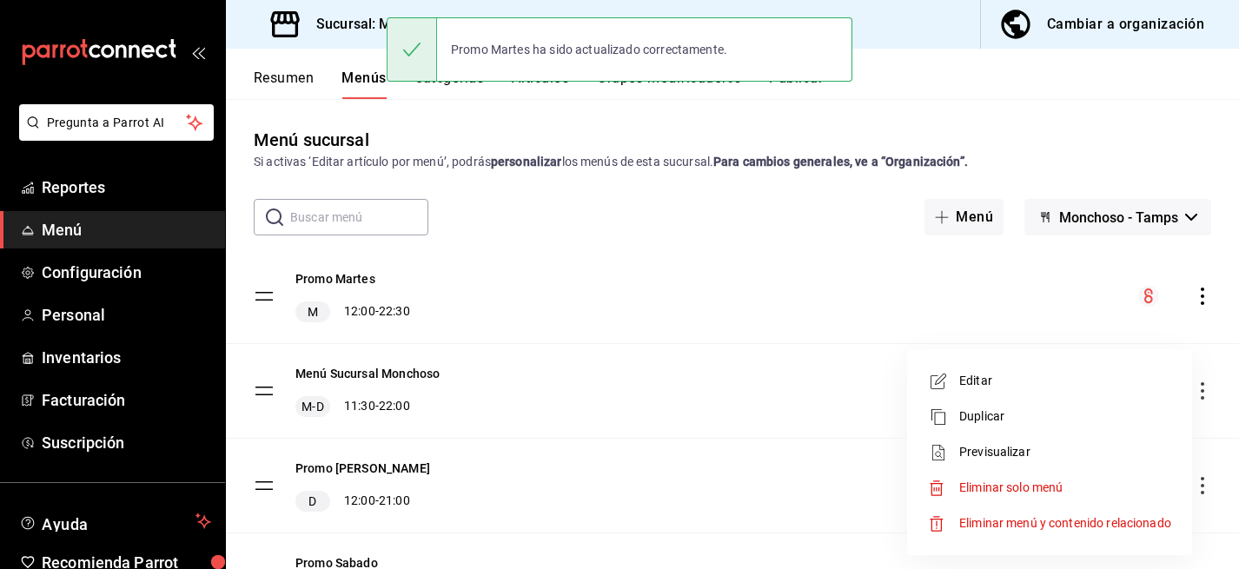
click at [1089, 385] on span "Editar" at bounding box center [1065, 381] width 212 height 18
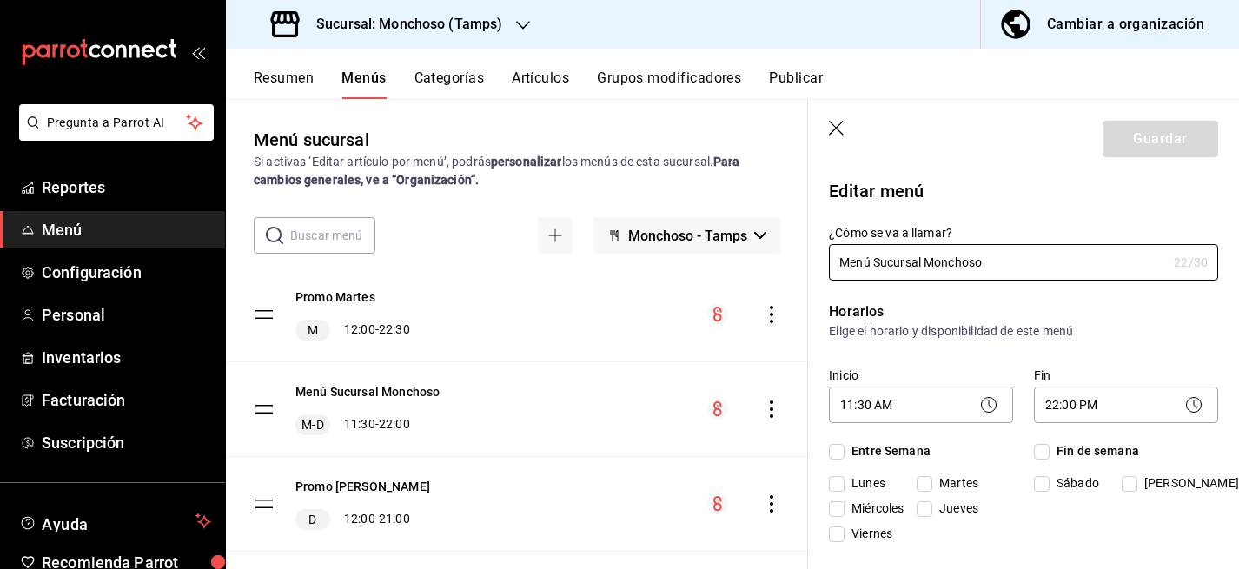
checkbox input "true"
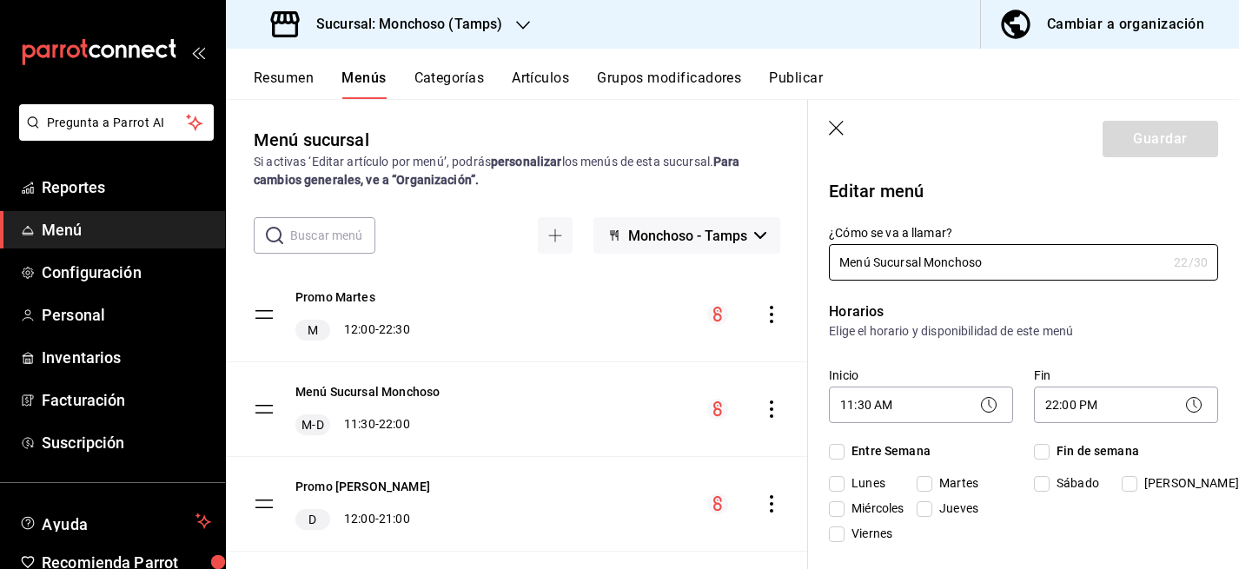
checkbox input "true"
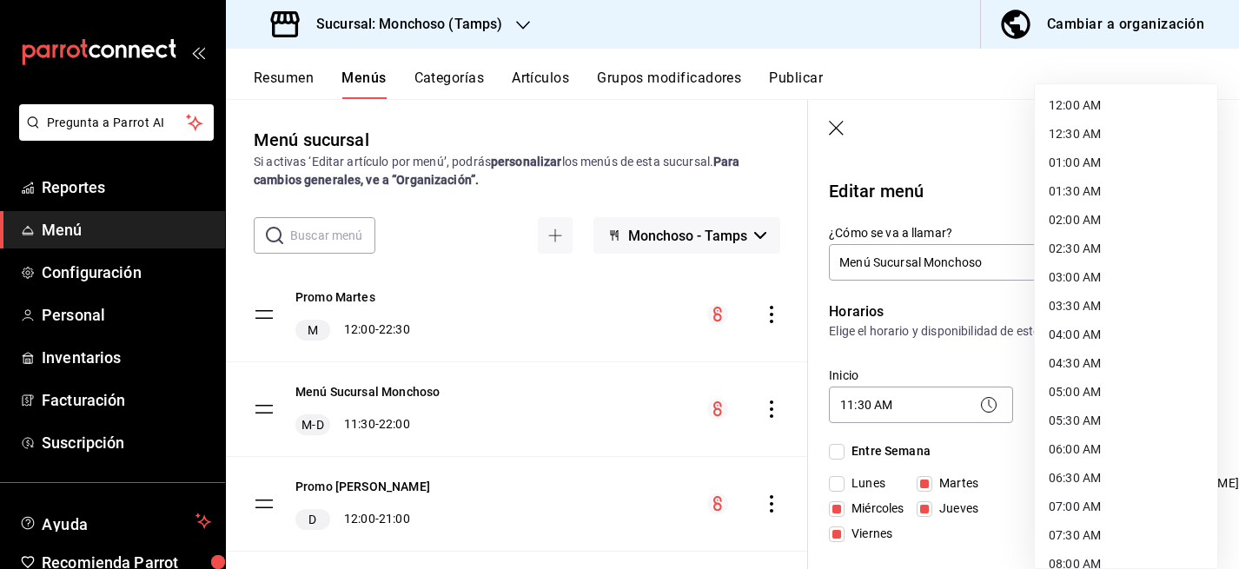
click at [1124, 402] on body "Pregunta a Parrot AI Reportes Menú Configuración Personal Inventarios Facturaci…" at bounding box center [619, 284] width 1239 height 569
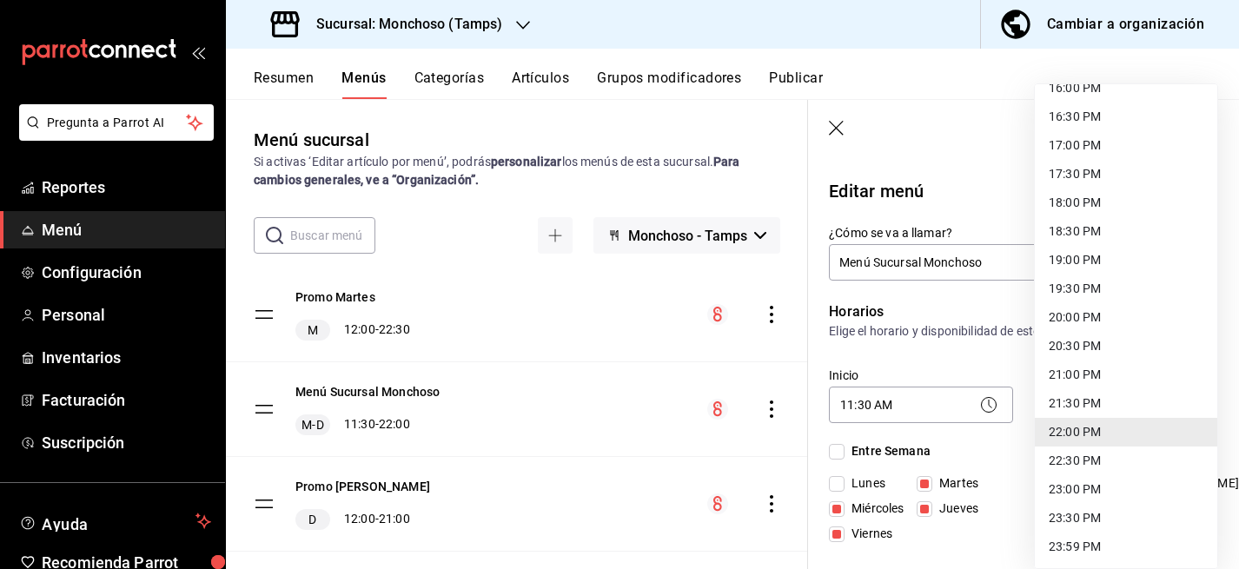
click at [1092, 464] on li "22:30 PM" at bounding box center [1126, 461] width 183 height 29
type input "22:30"
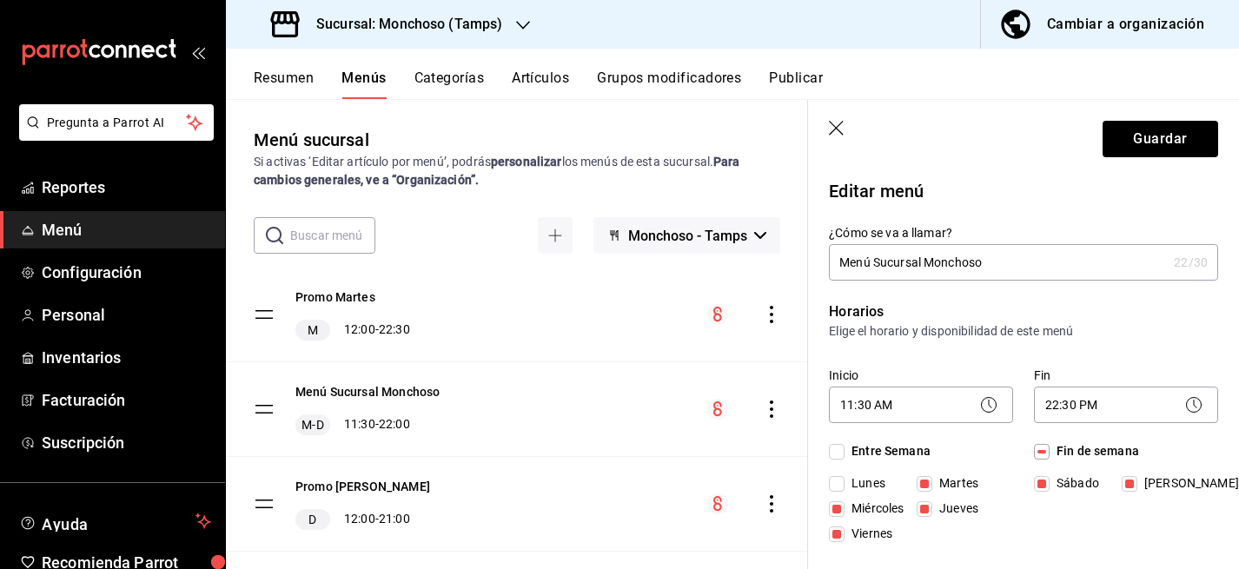
click at [1169, 106] on header "Guardar" at bounding box center [1023, 135] width 431 height 71
click at [1152, 123] on button "Guardar" at bounding box center [1161, 139] width 116 height 37
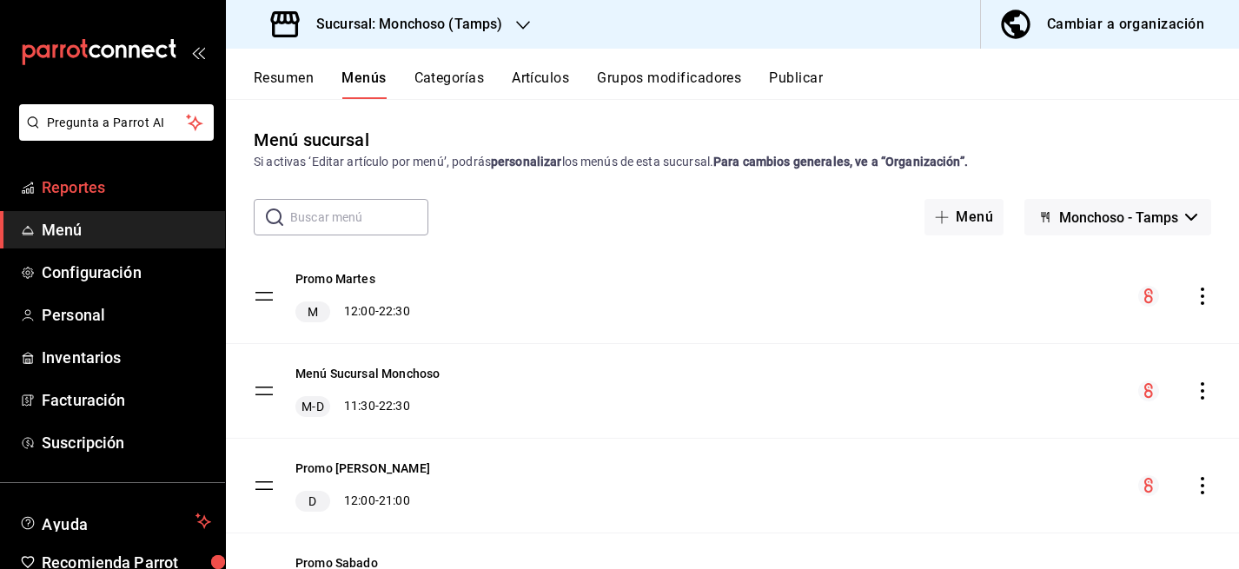
click at [80, 176] on span "Reportes" at bounding box center [126, 187] width 169 height 23
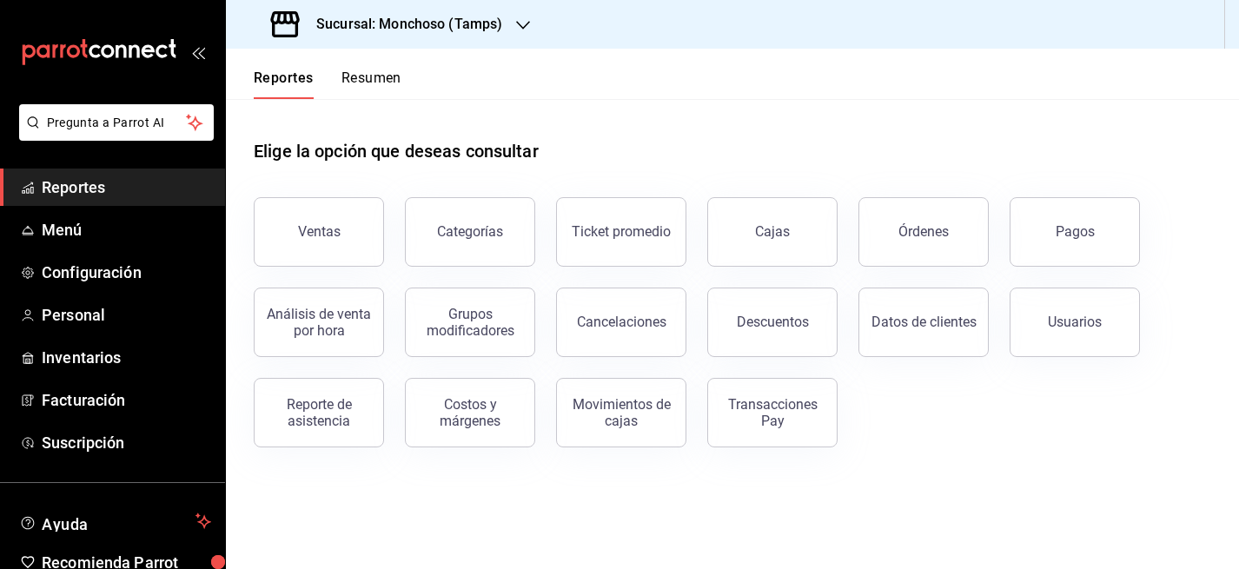
click at [83, 196] on span "Reportes" at bounding box center [126, 187] width 169 height 23
click at [342, 239] on button "Ventas" at bounding box center [319, 232] width 130 height 70
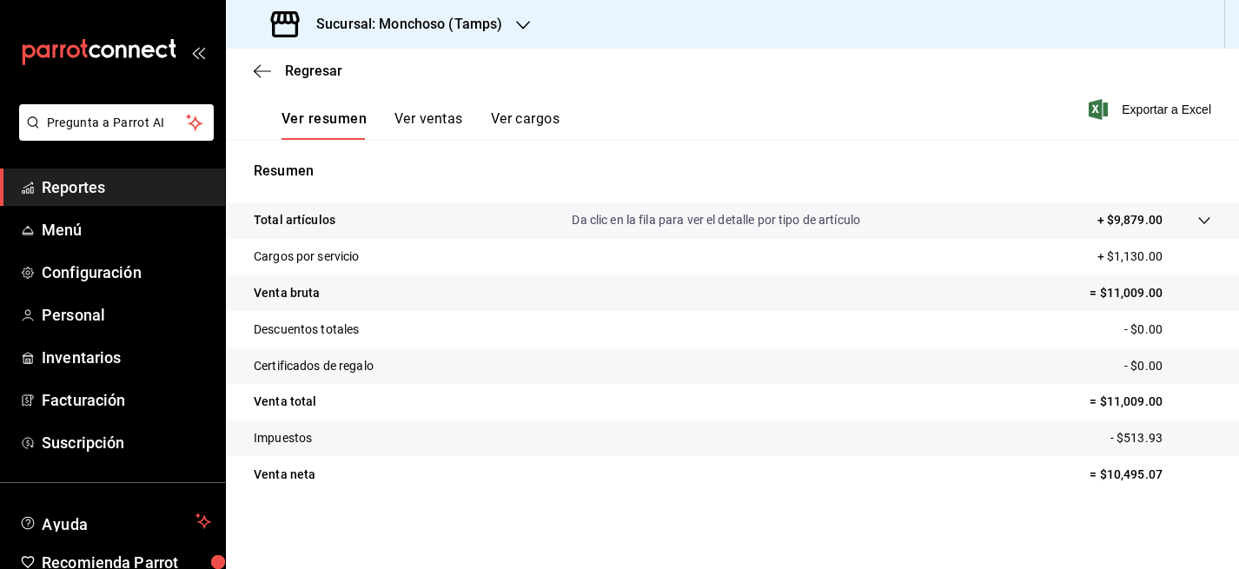
scroll to position [211, 0]
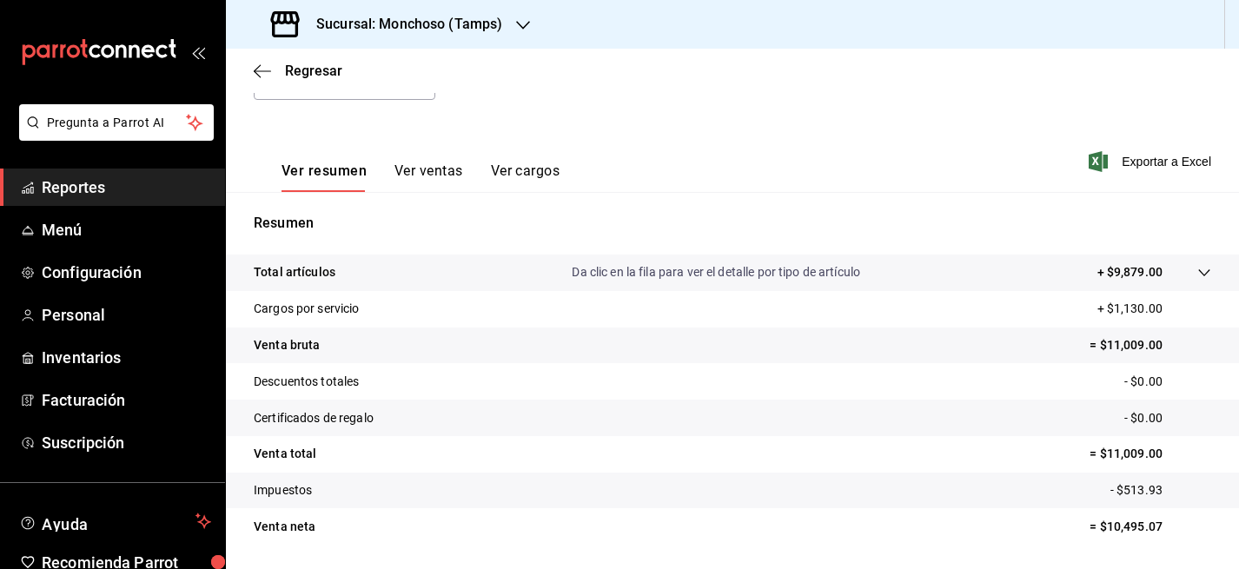
click at [428, 175] on button "Ver ventas" at bounding box center [429, 178] width 69 height 30
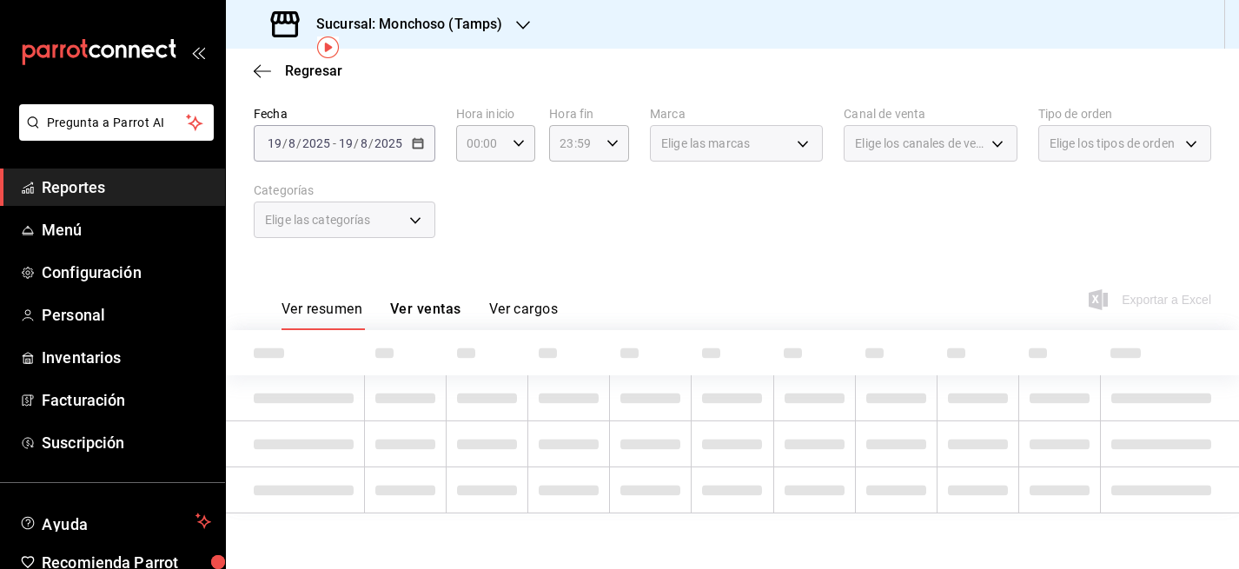
scroll to position [73, 0]
click at [311, 71] on span "Regresar" at bounding box center [313, 71] width 57 height 17
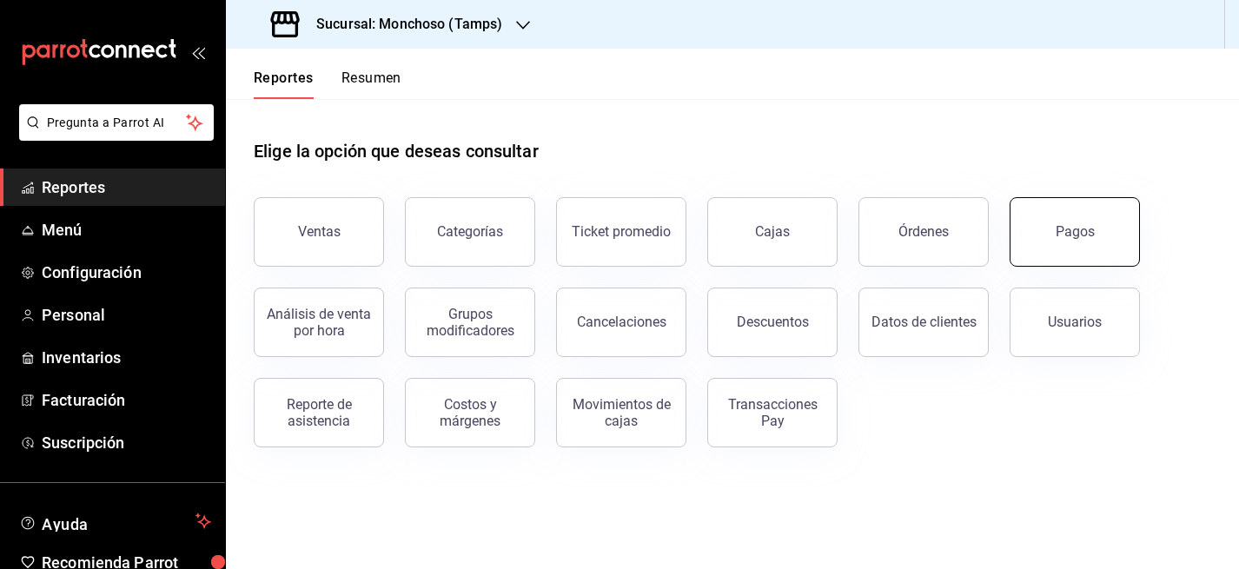
click at [1076, 244] on button "Pagos" at bounding box center [1075, 232] width 130 height 70
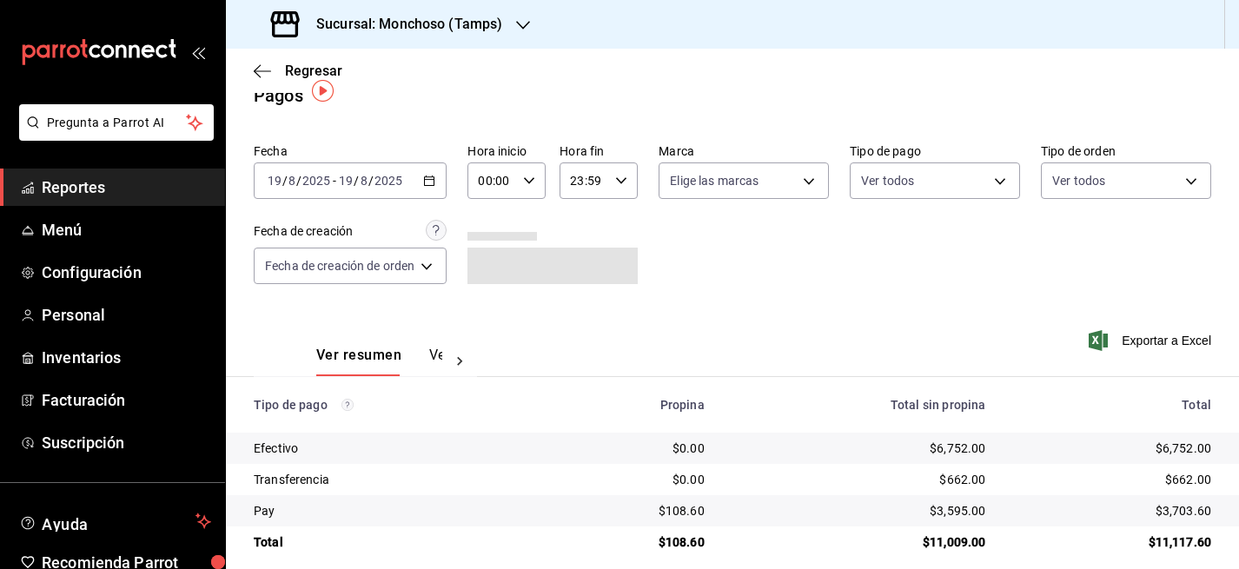
scroll to position [41, 0]
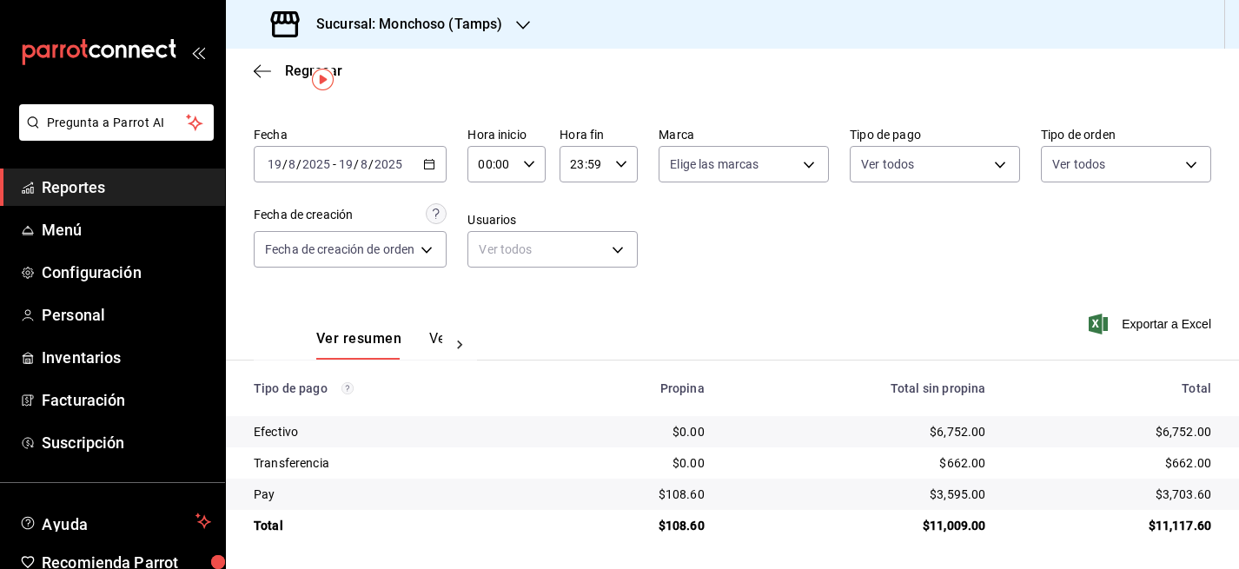
click at [96, 195] on span "Reportes" at bounding box center [126, 187] width 169 height 23
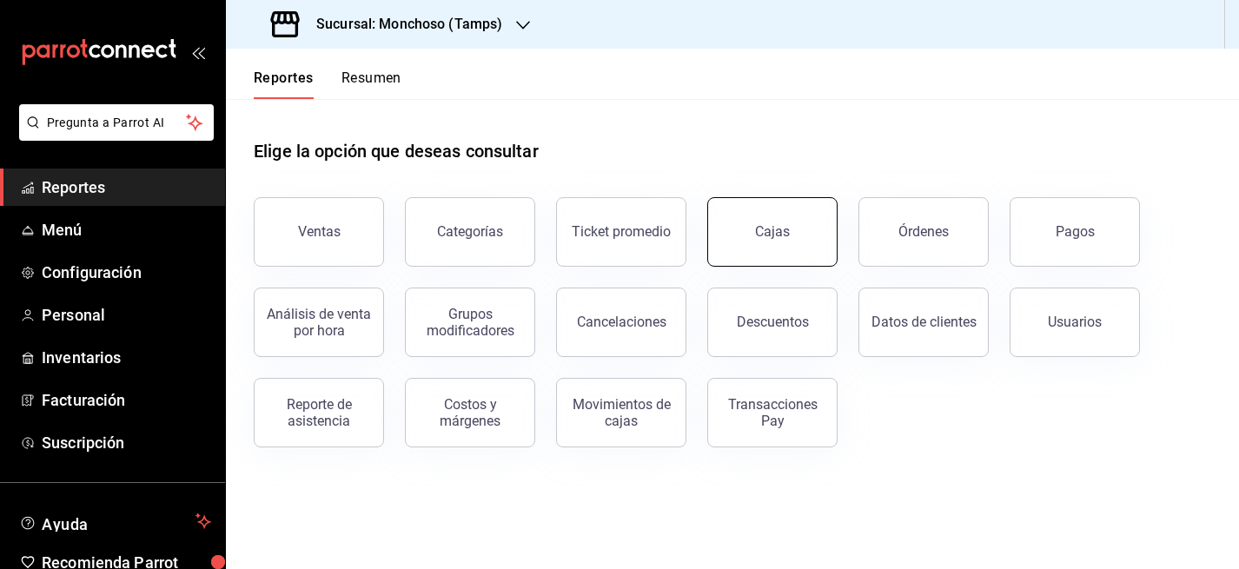
click at [783, 231] on div "Cajas" at bounding box center [772, 231] width 35 height 17
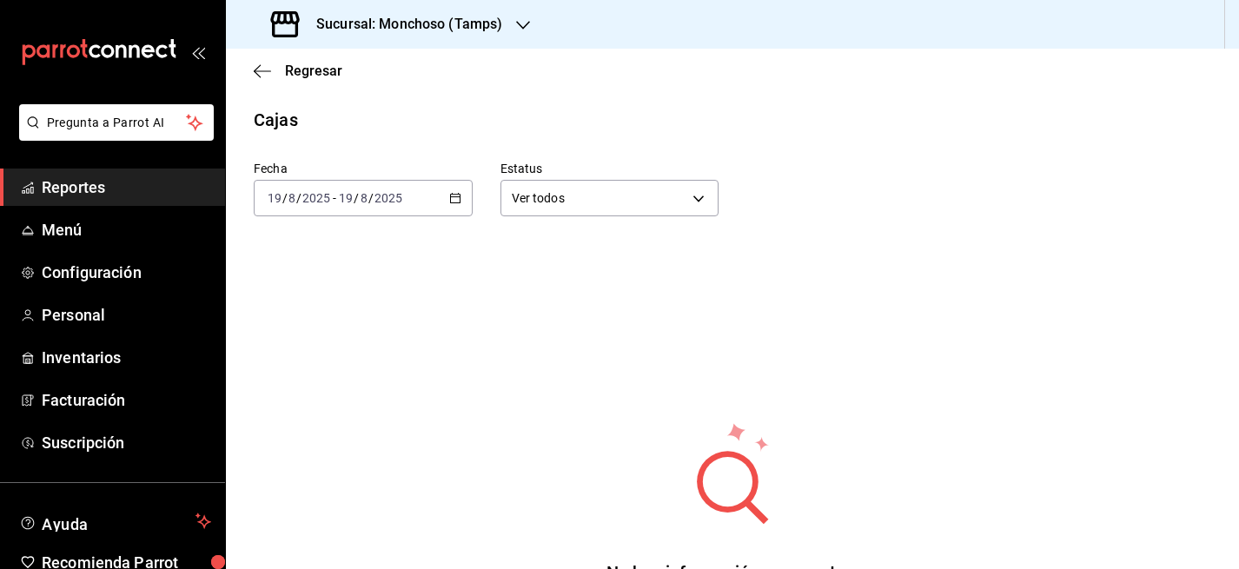
click at [404, 198] on div "[DATE] [DATE] - [DATE] [DATE]" at bounding box center [363, 198] width 219 height 37
click at [304, 256] on span "Hoy" at bounding box center [336, 251] width 135 height 18
click at [395, 202] on input "2025" at bounding box center [389, 198] width 30 height 14
click at [296, 200] on span "/" at bounding box center [298, 198] width 5 height 14
click at [295, 255] on span "Hoy" at bounding box center [336, 251] width 135 height 18
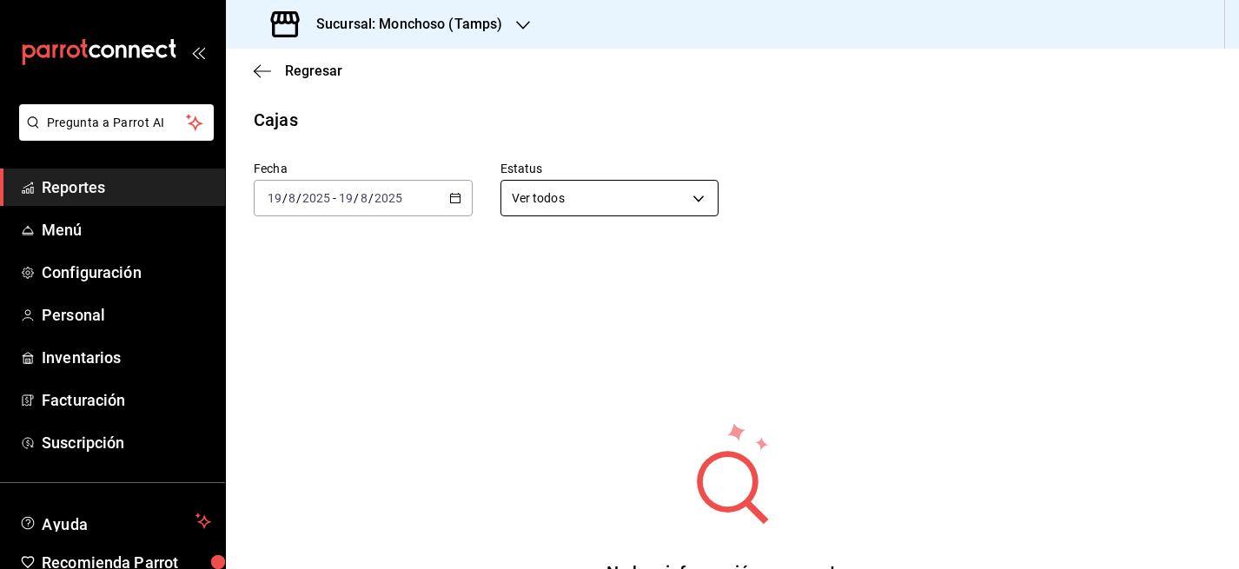
click at [632, 203] on body "Pregunta a Parrot AI Reportes Menú Configuración Personal Inventarios Facturaci…" at bounding box center [619, 284] width 1239 height 569
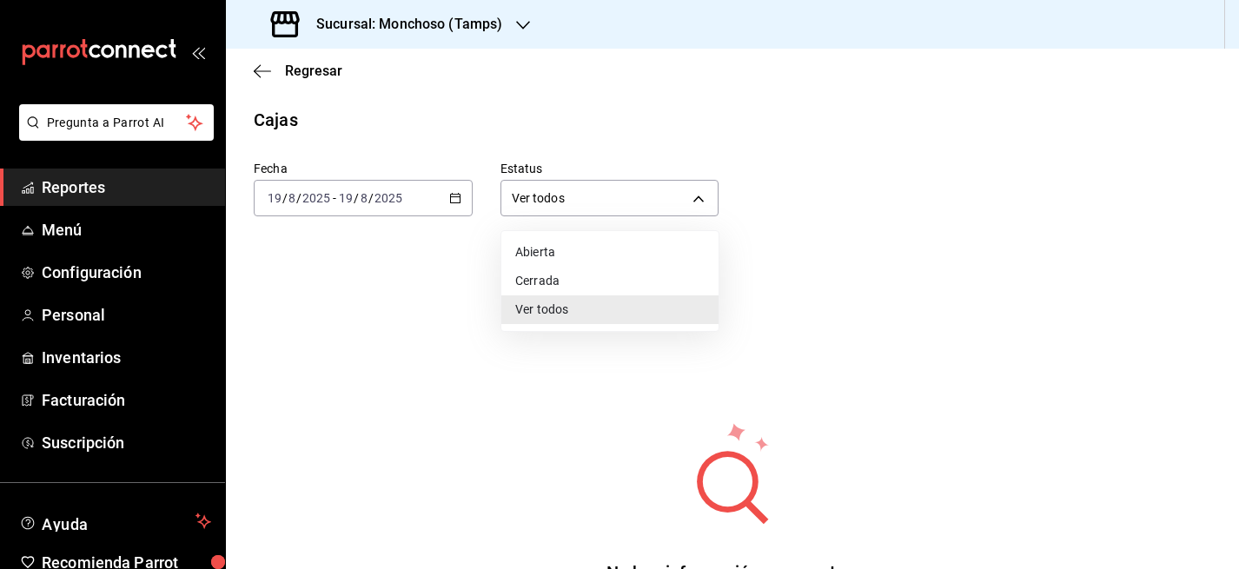
click at [552, 275] on li "Cerrada" at bounding box center [609, 281] width 217 height 29
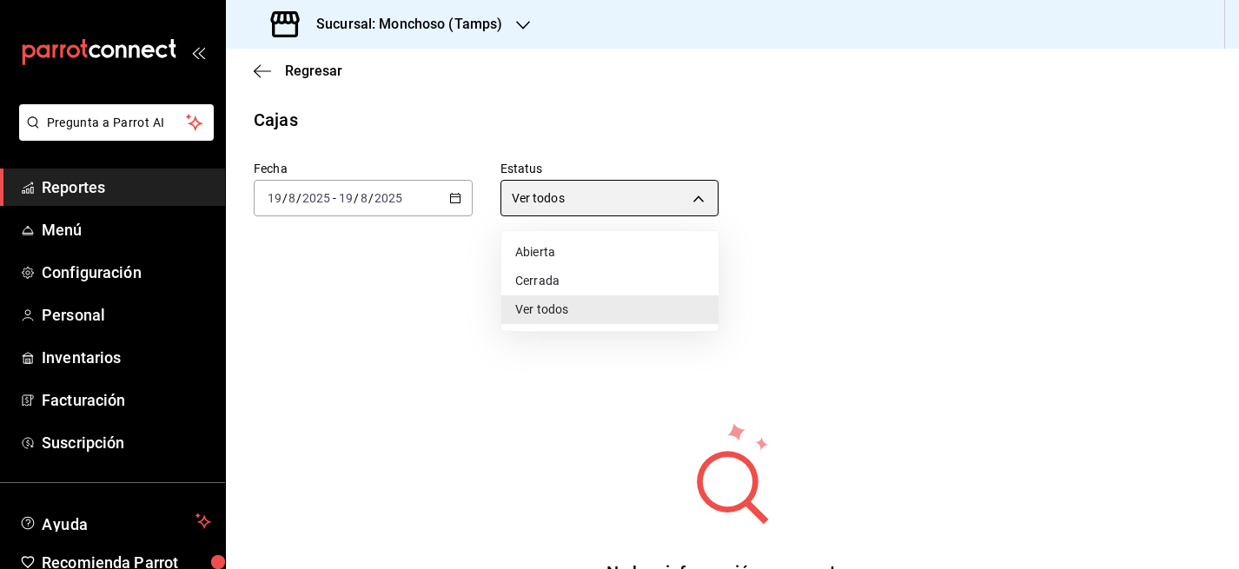
type input "CLOSED"
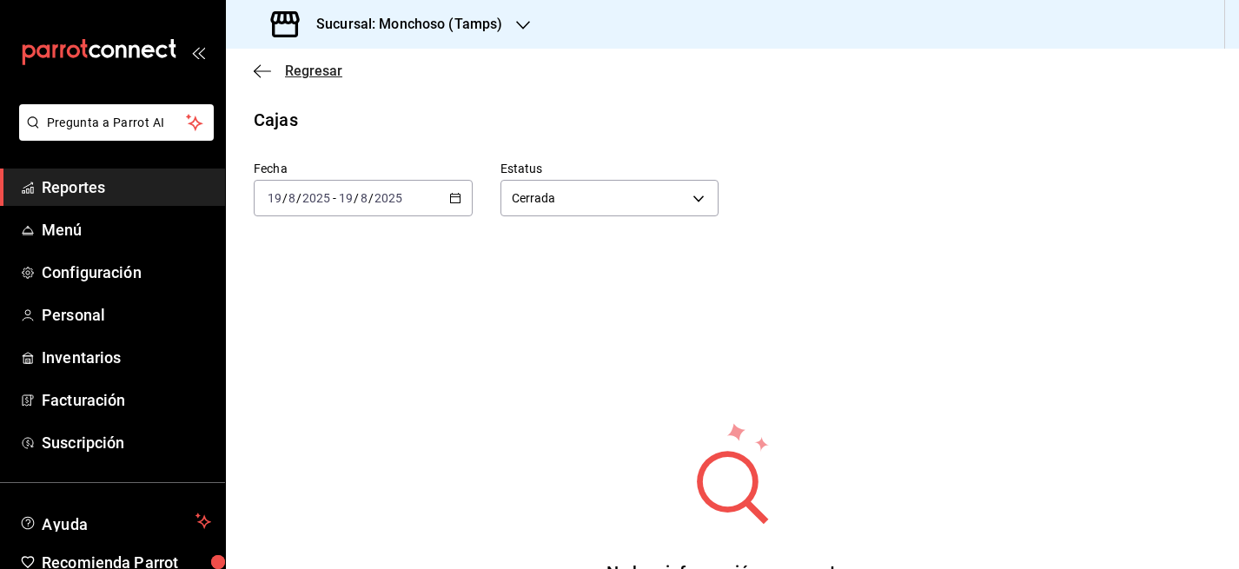
click at [290, 68] on span "Regresar" at bounding box center [313, 71] width 57 height 17
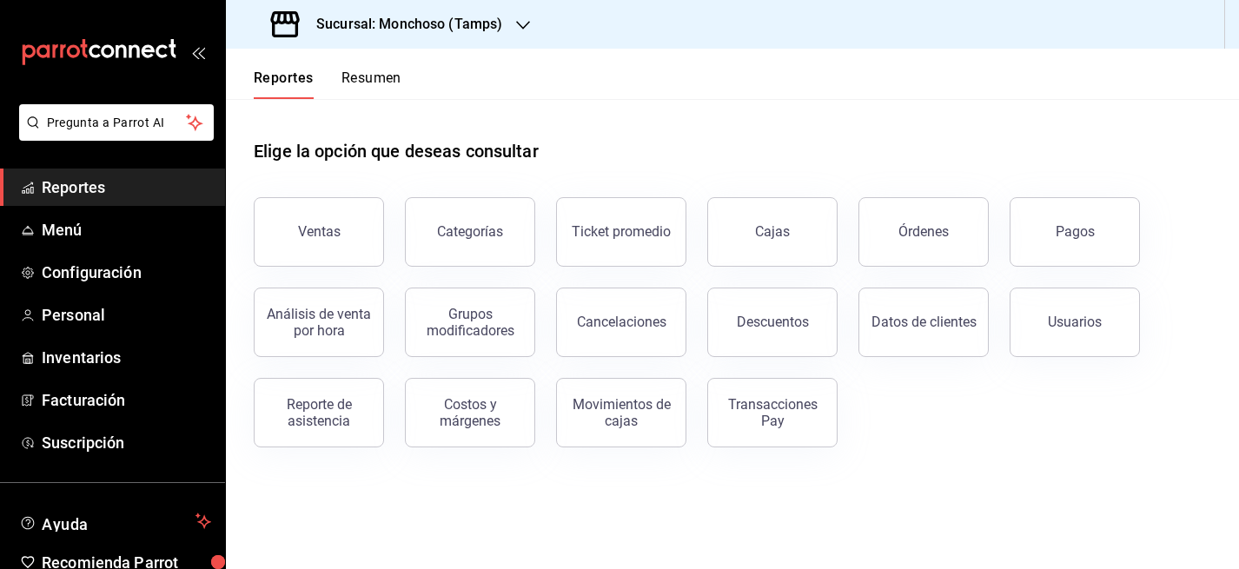
click at [108, 191] on span "Reportes" at bounding box center [126, 187] width 169 height 23
click at [639, 422] on div "Movimientos de cajas" at bounding box center [622, 412] width 108 height 33
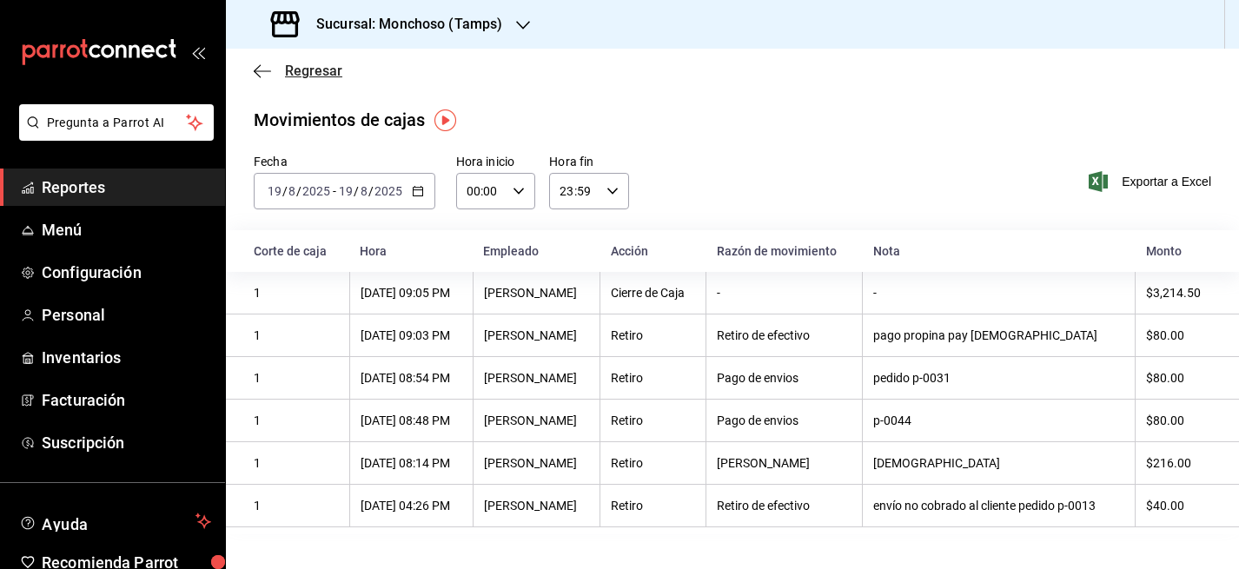
click at [255, 64] on icon "button" at bounding box center [262, 71] width 17 height 16
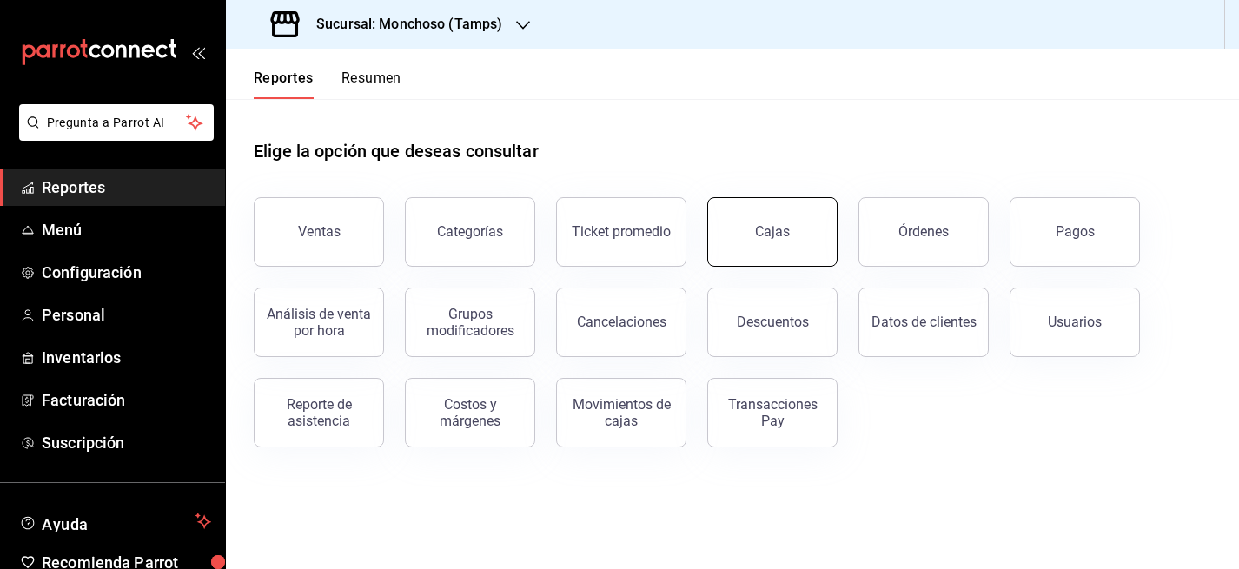
click at [788, 229] on button "Cajas" at bounding box center [772, 232] width 130 height 70
